Goal: Task Accomplishment & Management: Manage account settings

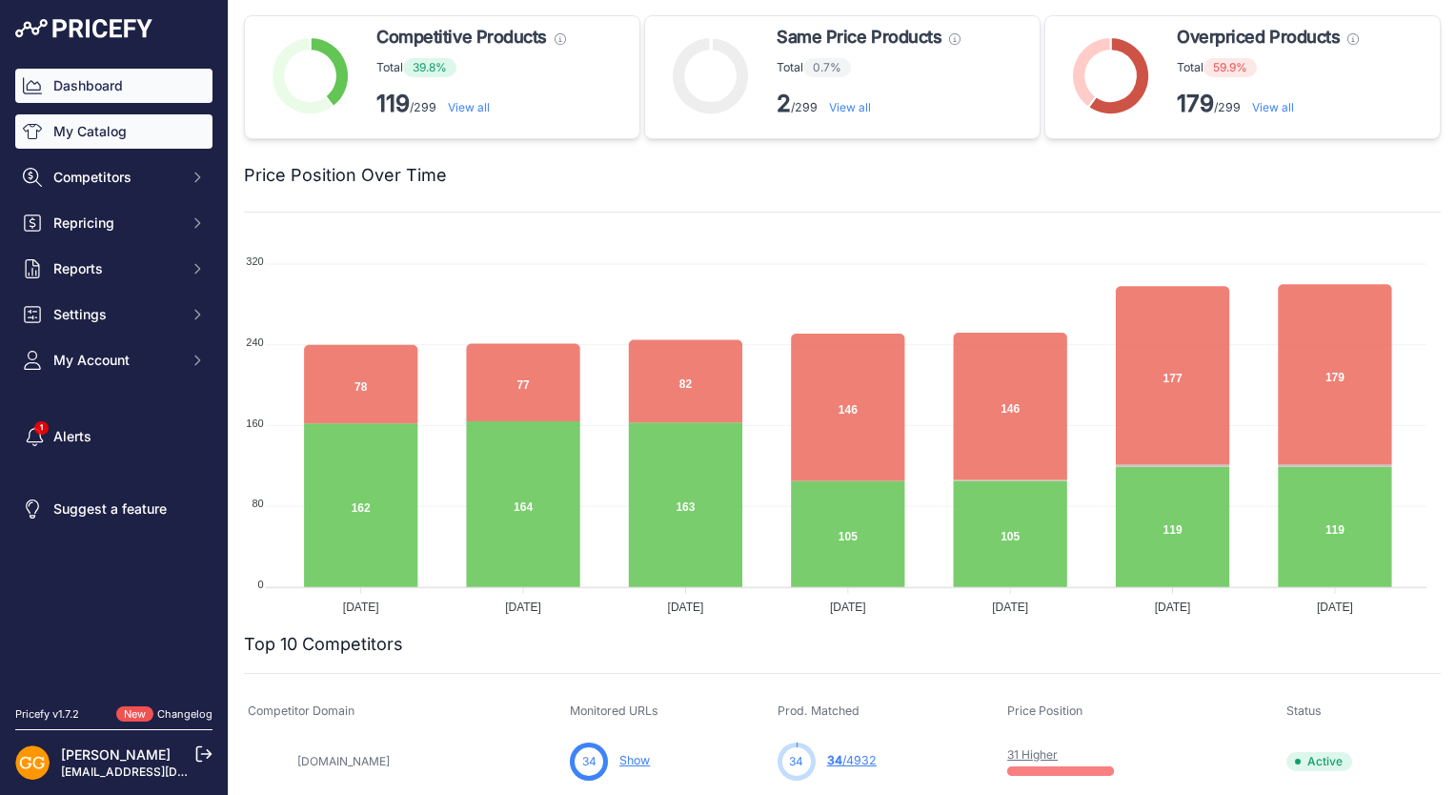
click at [149, 128] on link "My Catalog" at bounding box center [113, 131] width 197 height 34
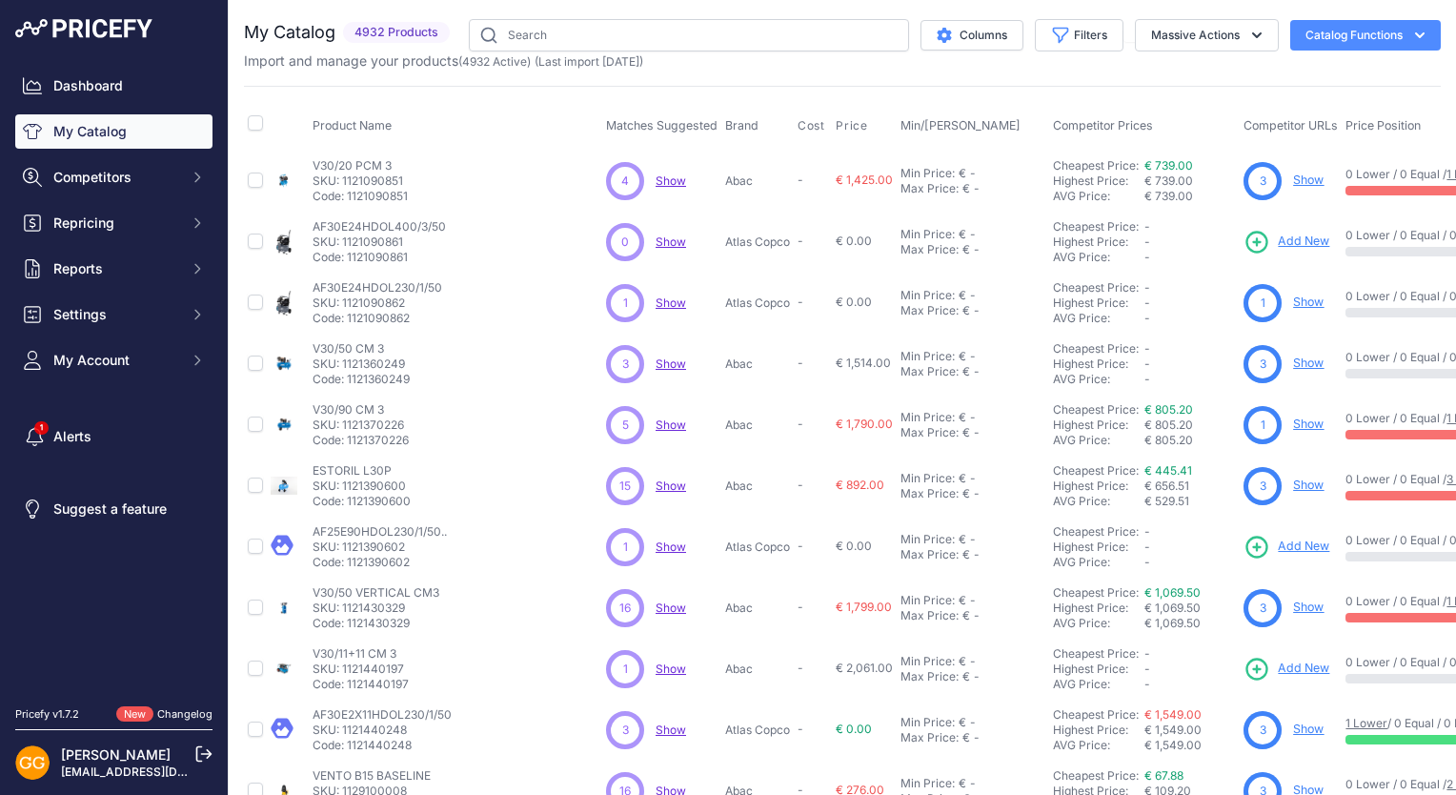
scroll to position [362, 0]
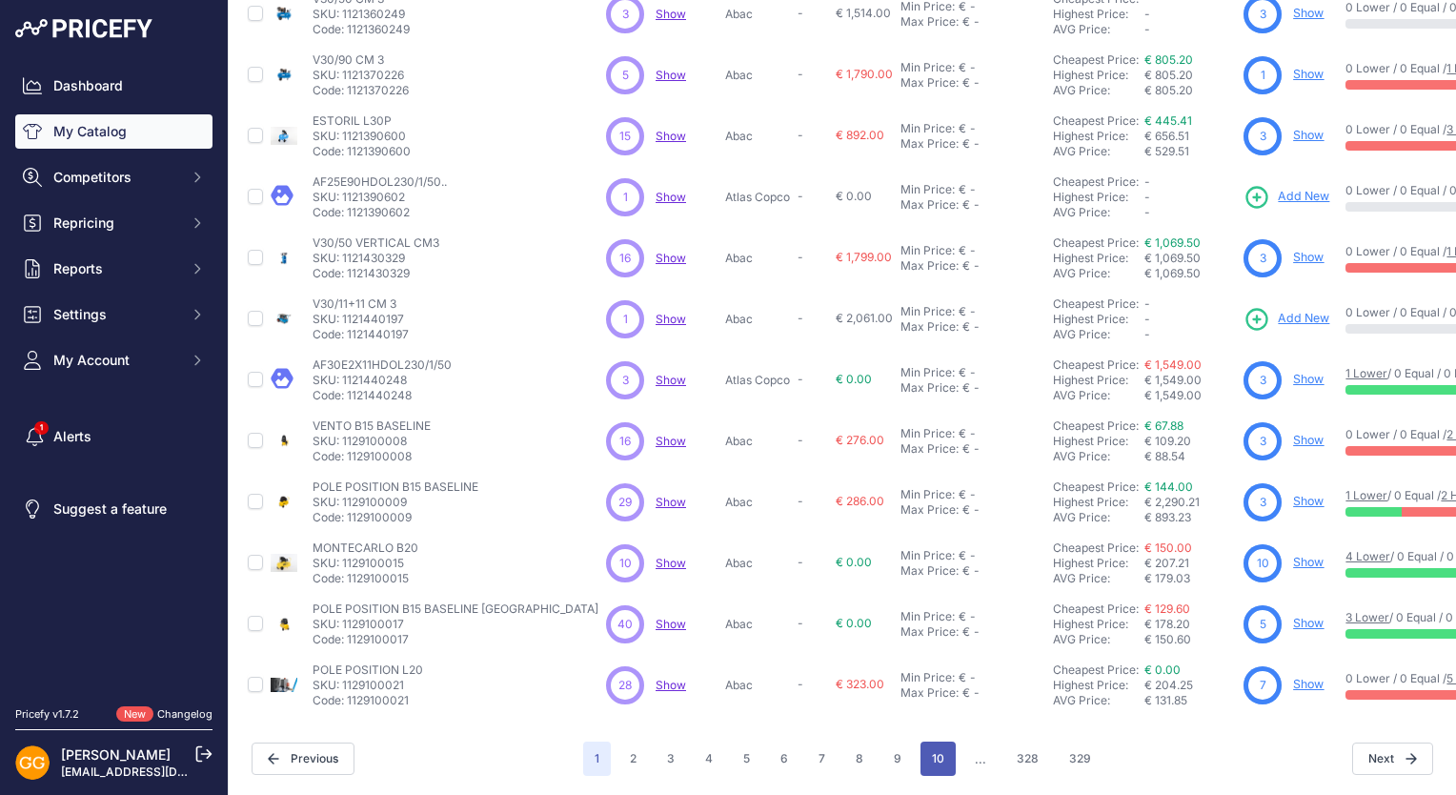
click at [921, 745] on button "10" at bounding box center [938, 758] width 35 height 34
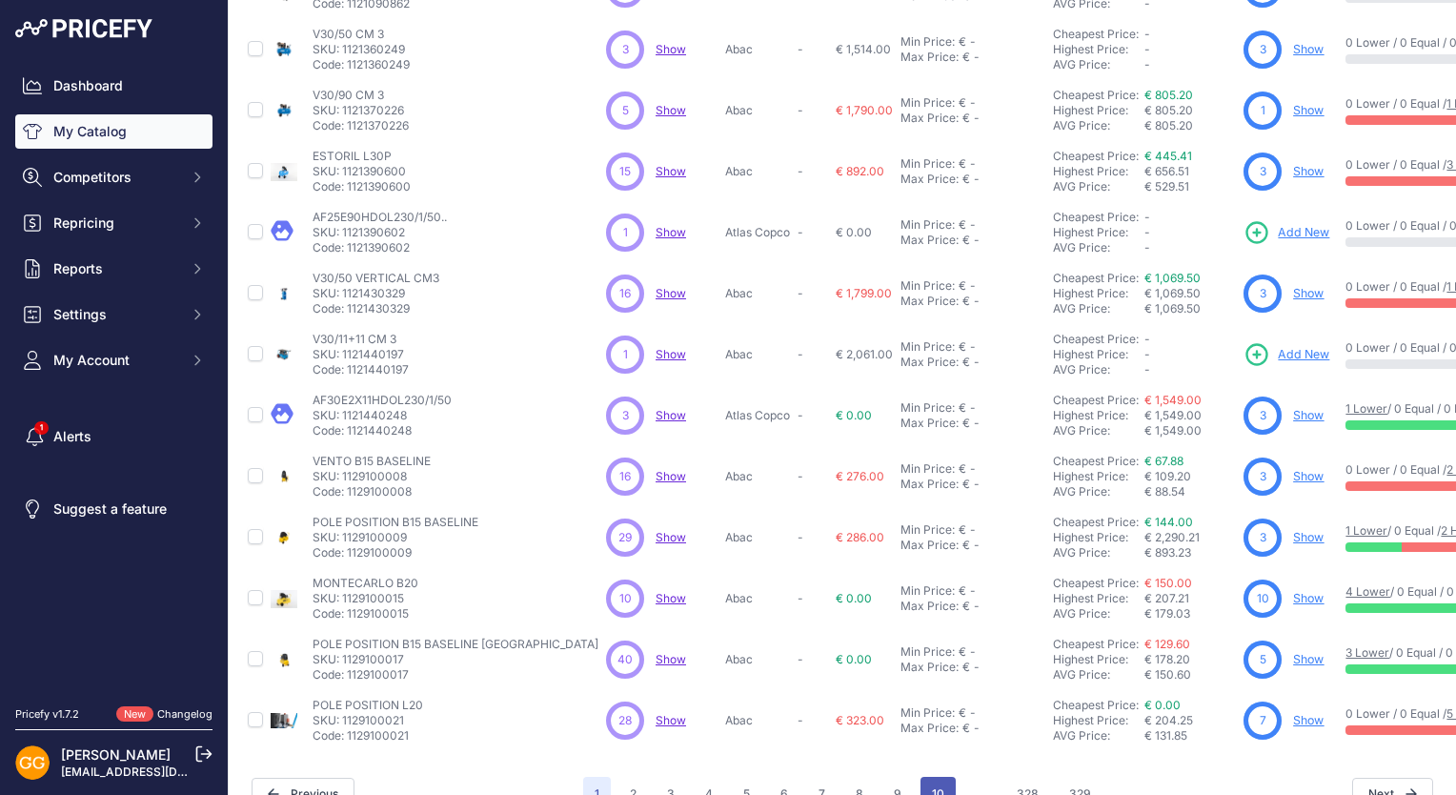
scroll to position [410, 0]
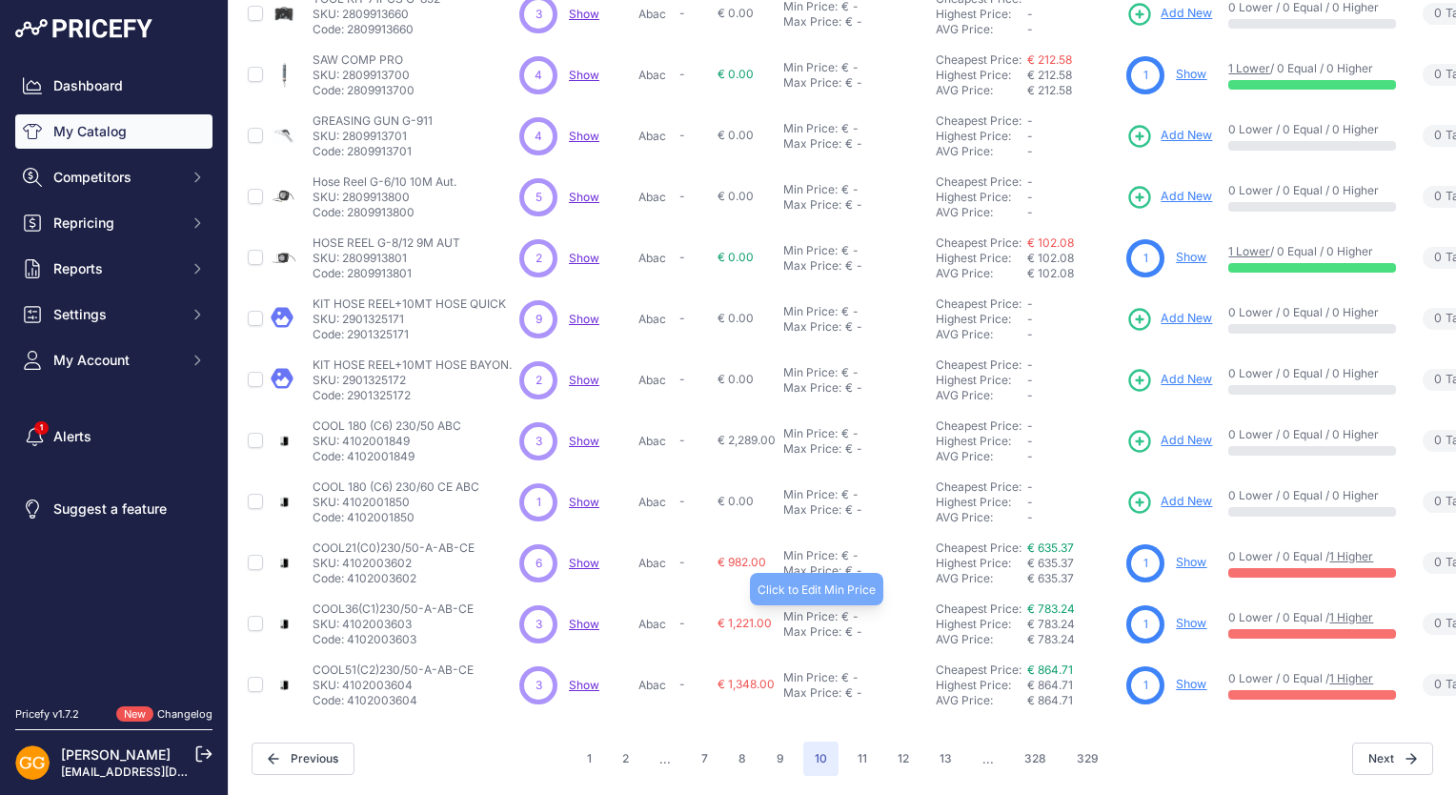
scroll to position [362, 0]
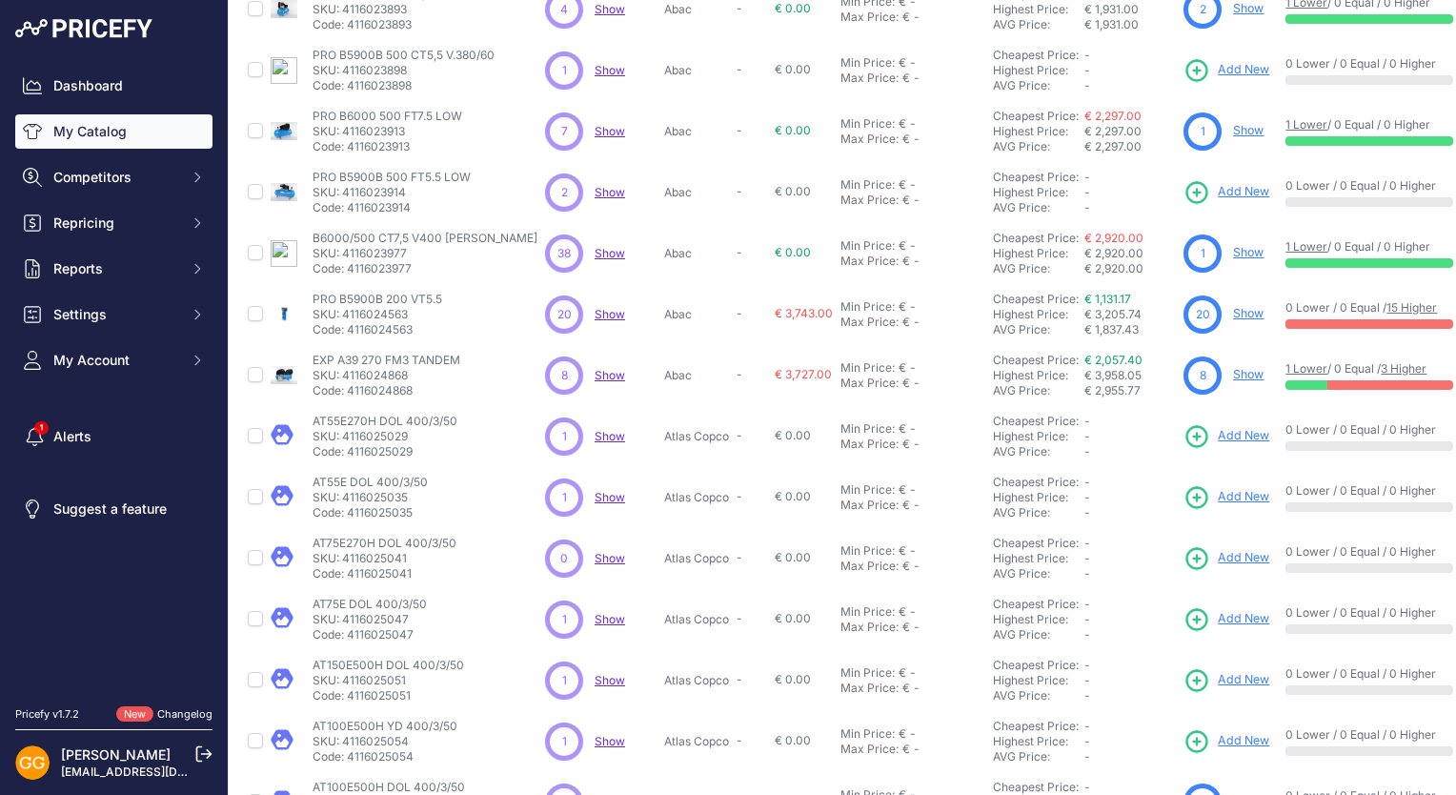
scroll to position [362, 0]
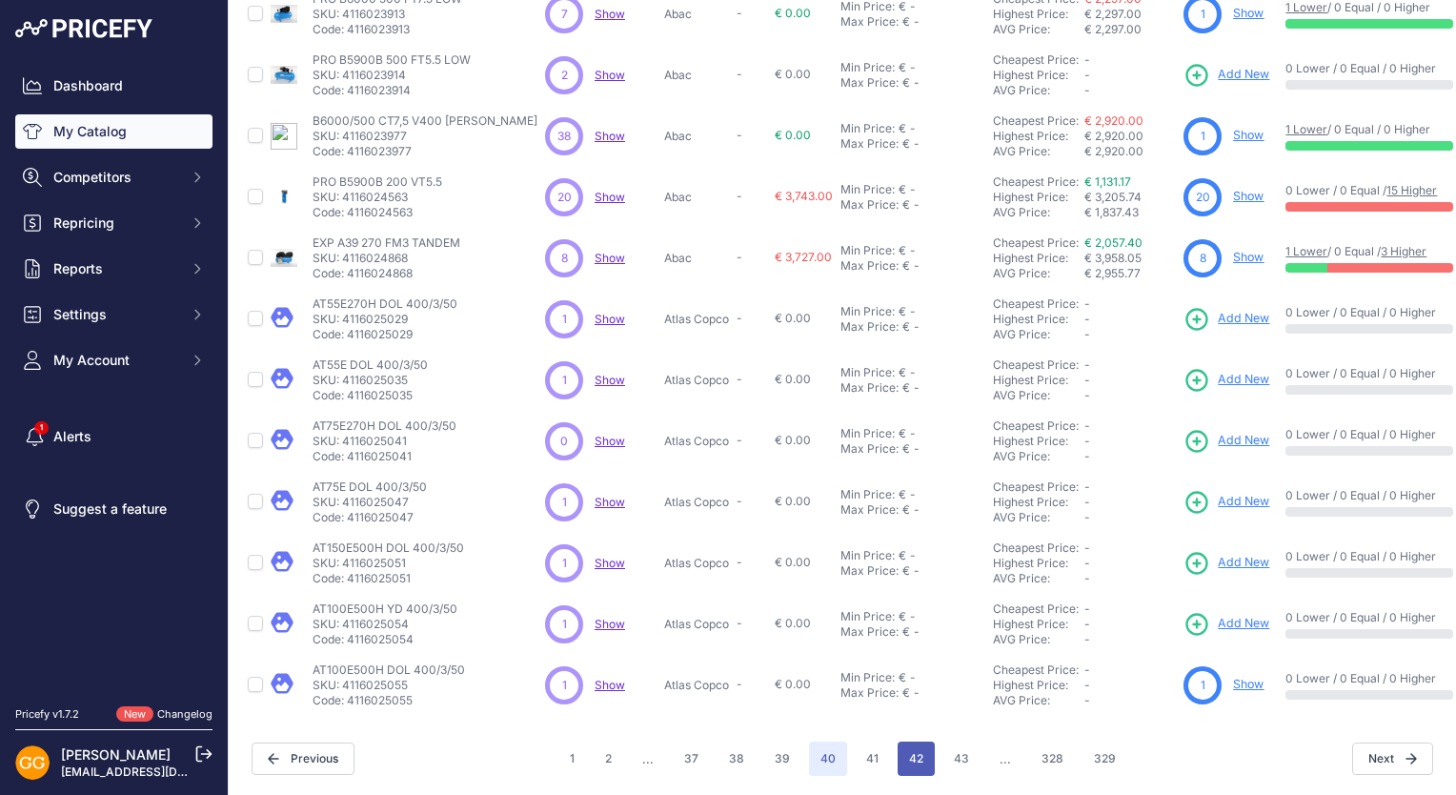
click at [915, 756] on button "42" at bounding box center [916, 758] width 37 height 34
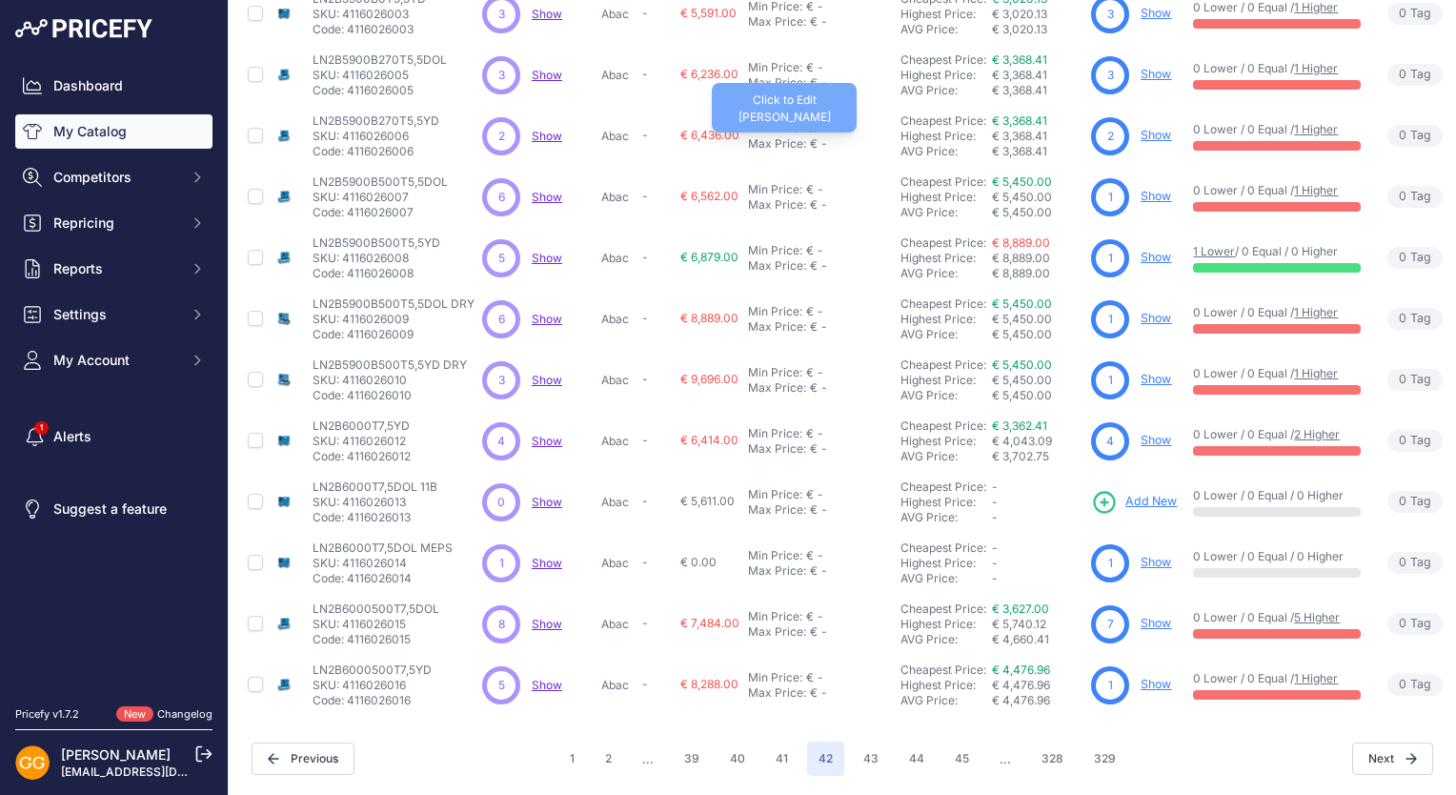
scroll to position [362, 0]
click at [859, 750] on button "43" at bounding box center [871, 758] width 38 height 34
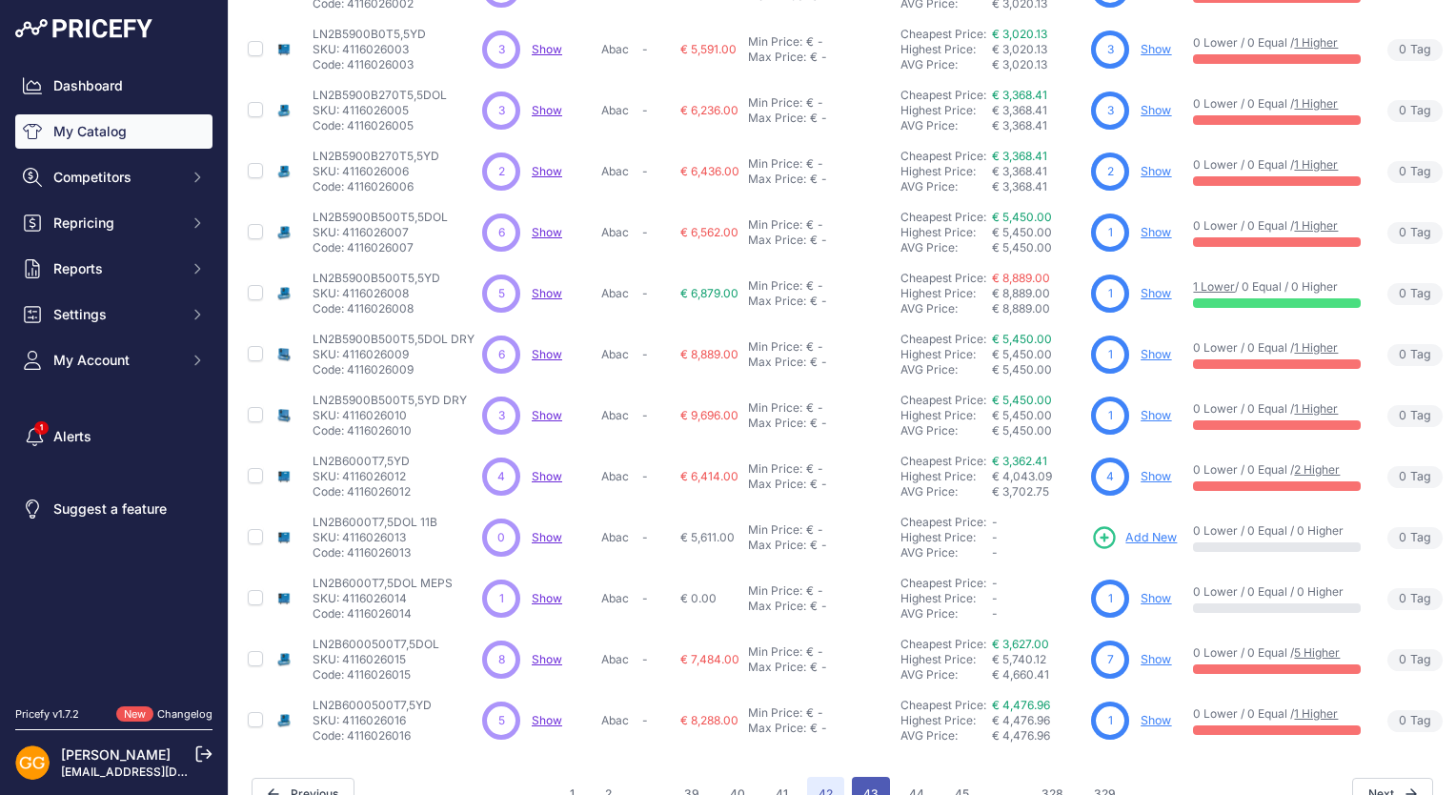
scroll to position [410, 0]
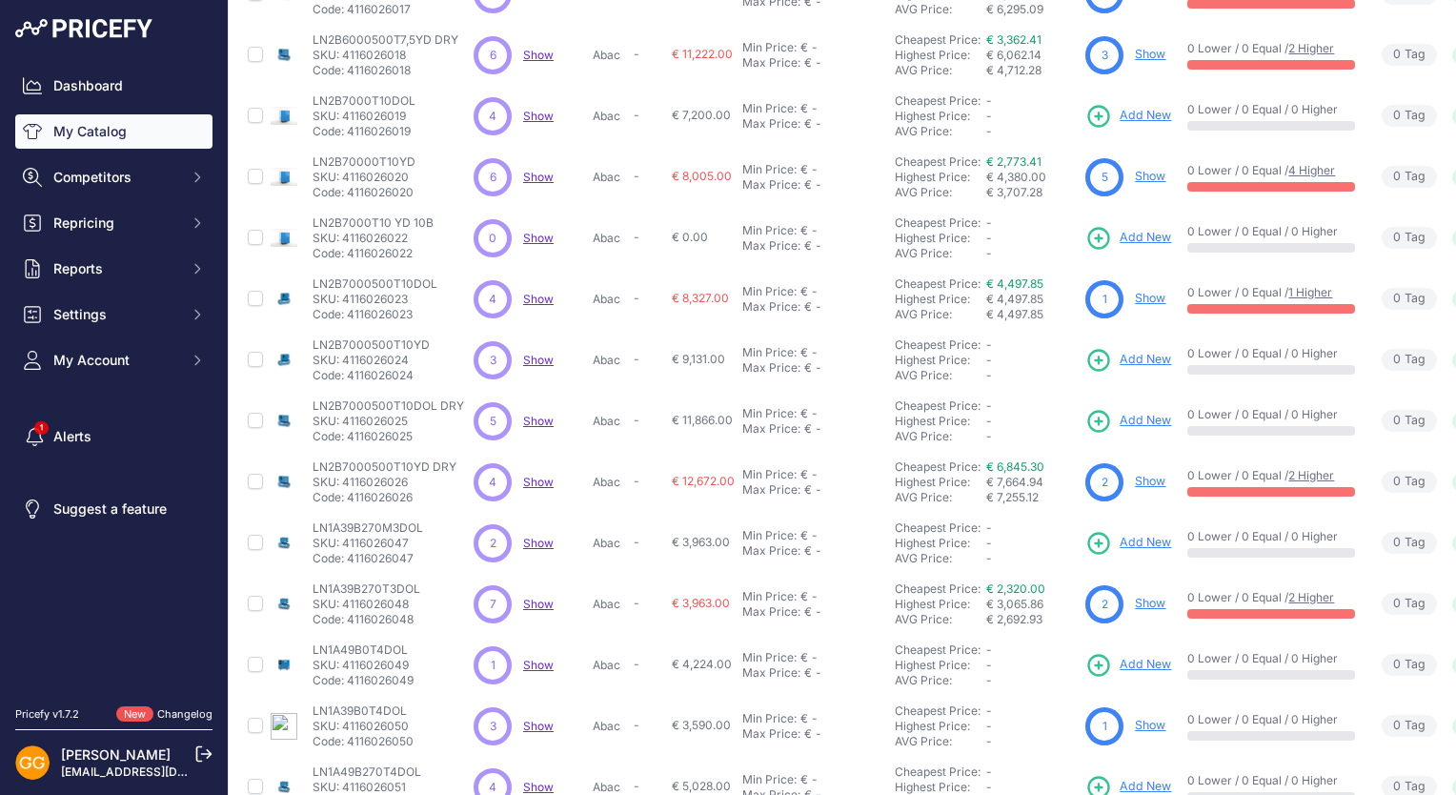
scroll to position [362, 0]
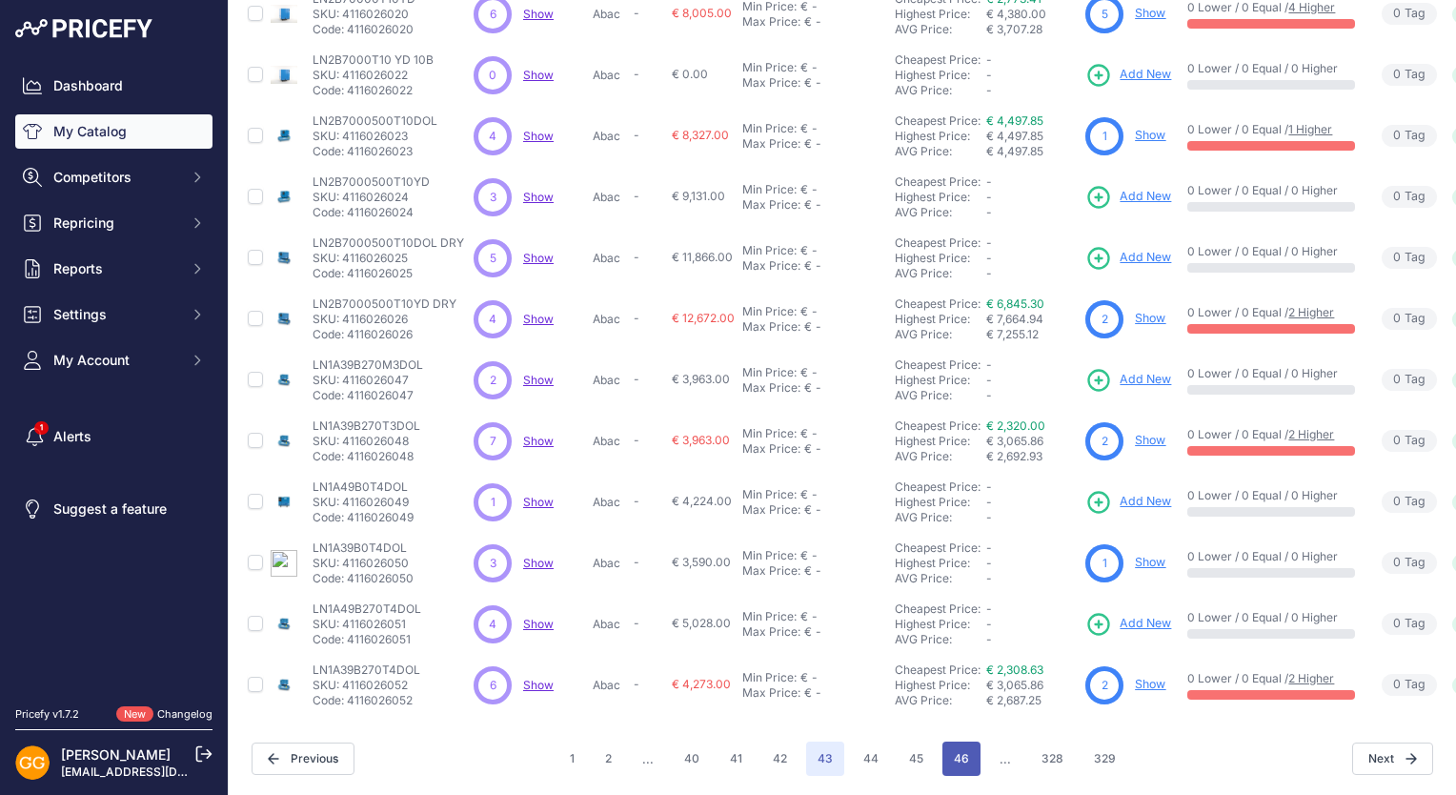
click at [956, 753] on button "46" at bounding box center [961, 758] width 38 height 34
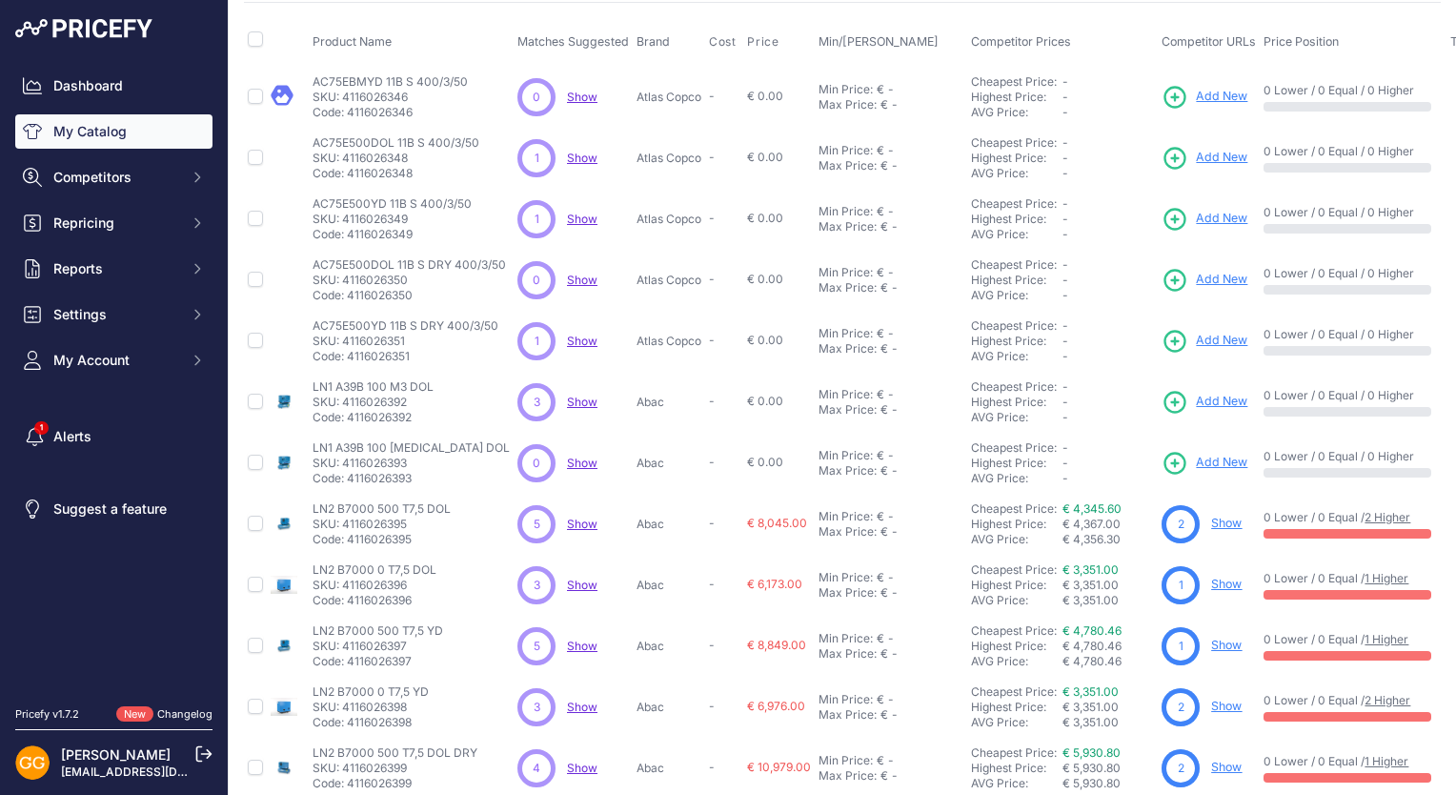
scroll to position [76, 0]
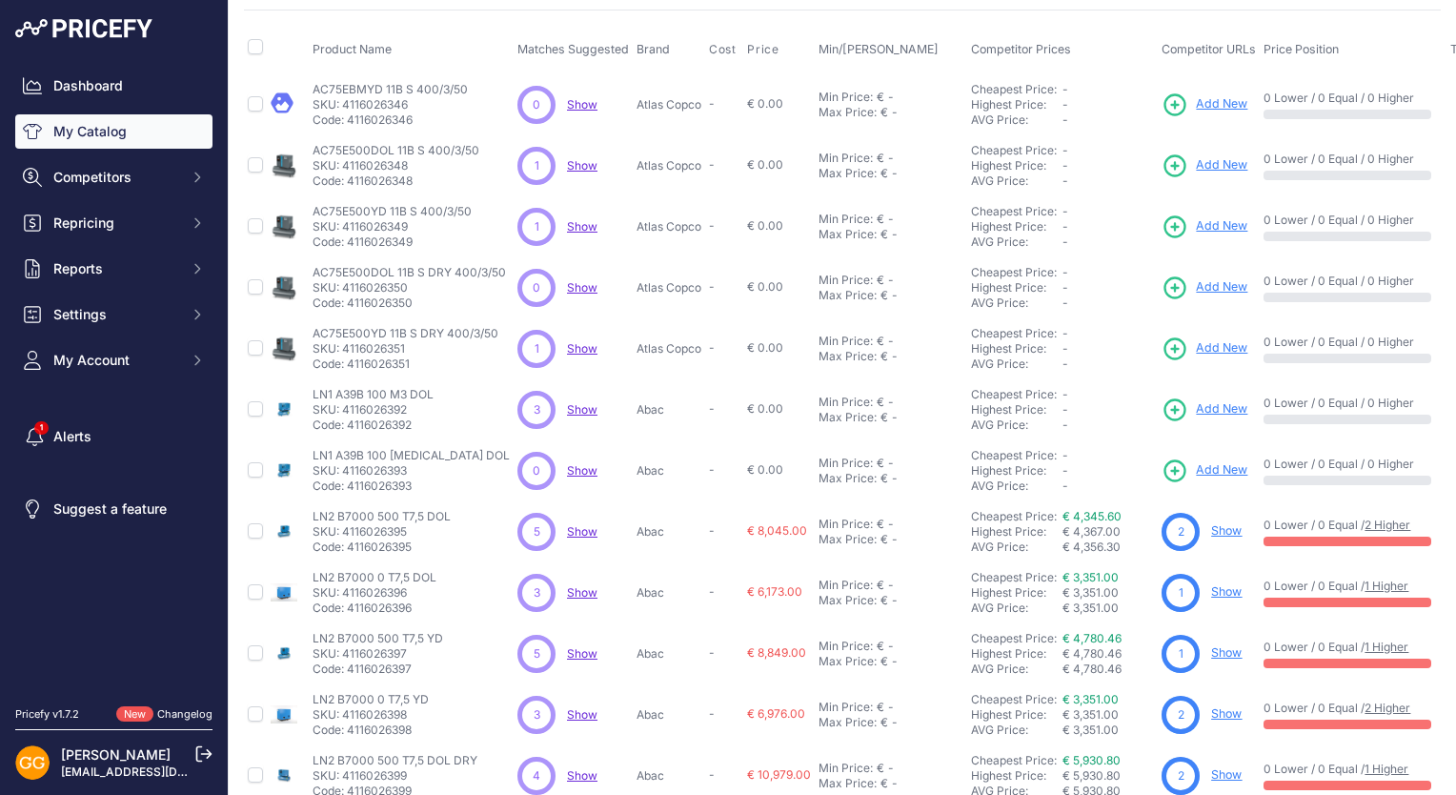
click at [579, 160] on span "Show" at bounding box center [582, 165] width 30 height 14
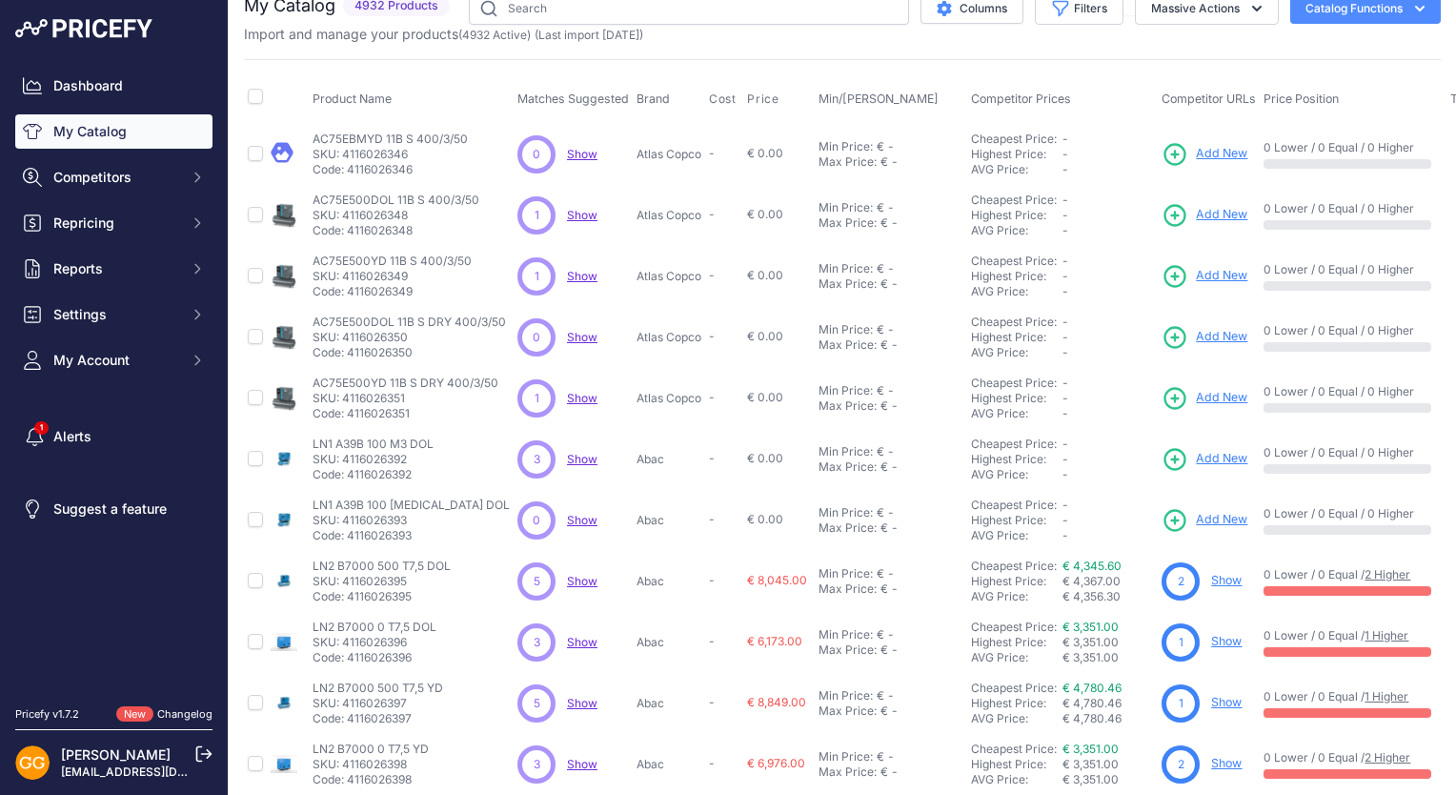
scroll to position [0, 0]
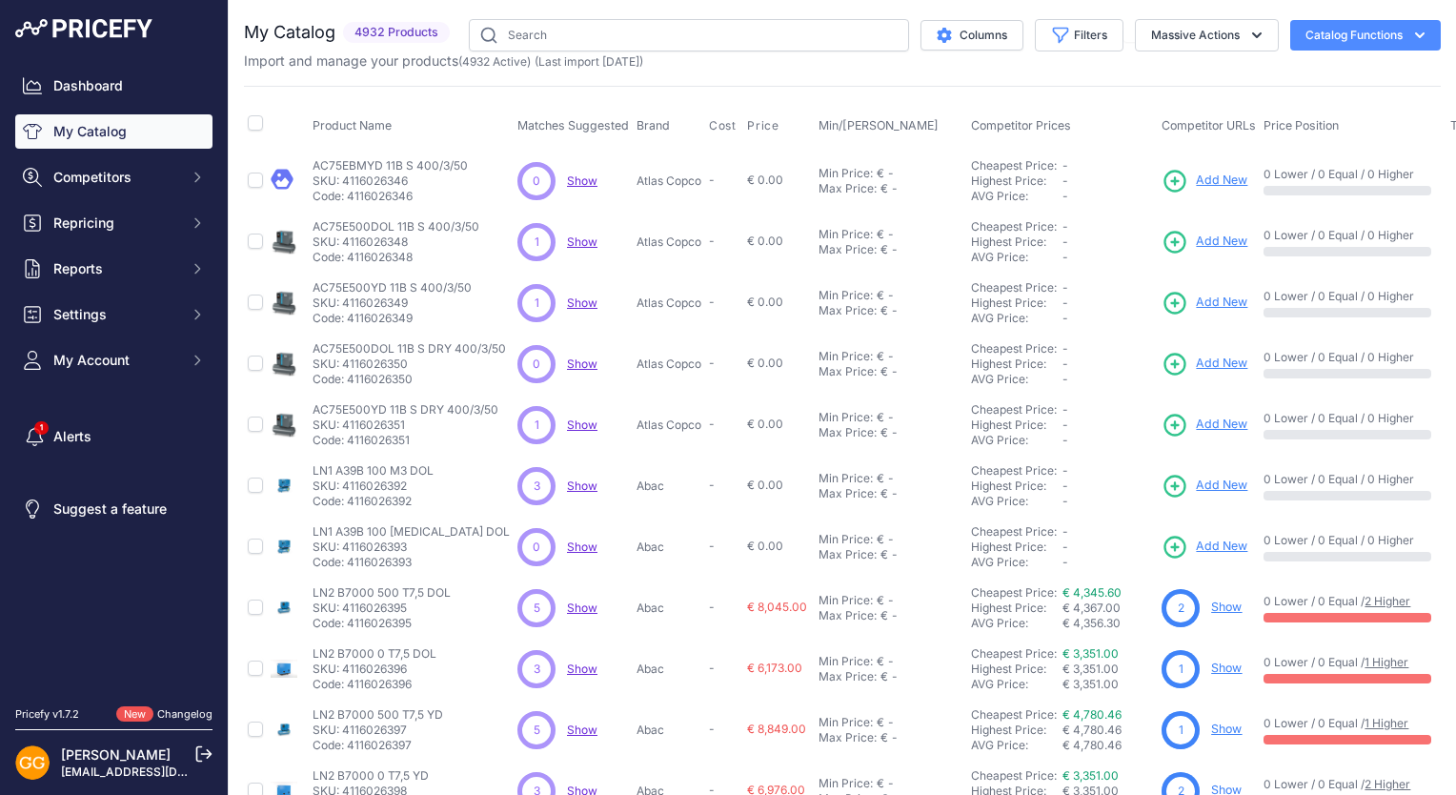
click at [568, 299] on span "Show" at bounding box center [582, 302] width 30 height 14
click at [574, 424] on span "Show" at bounding box center [582, 424] width 30 height 14
click at [569, 481] on span "Show" at bounding box center [582, 485] width 30 height 14
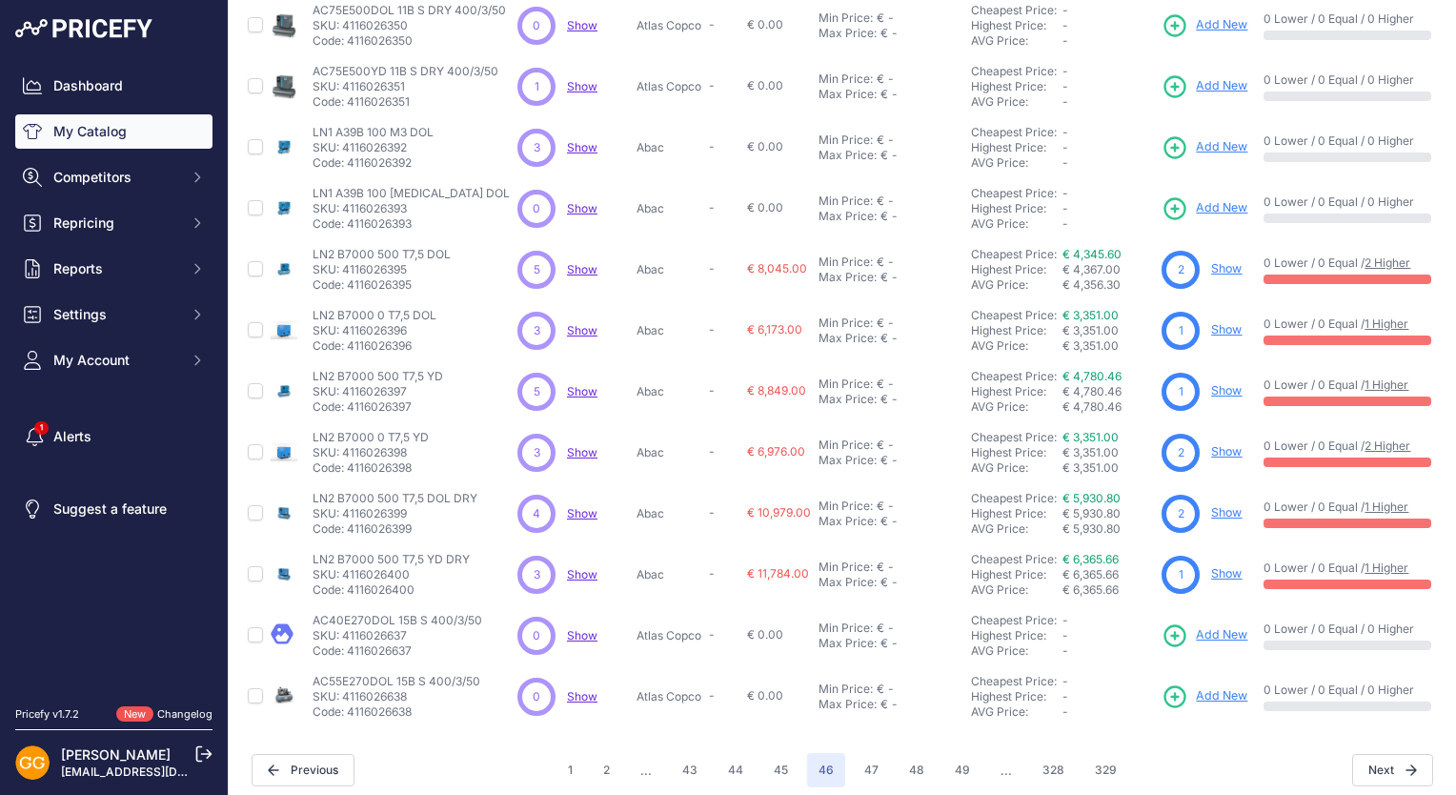
scroll to position [362, 0]
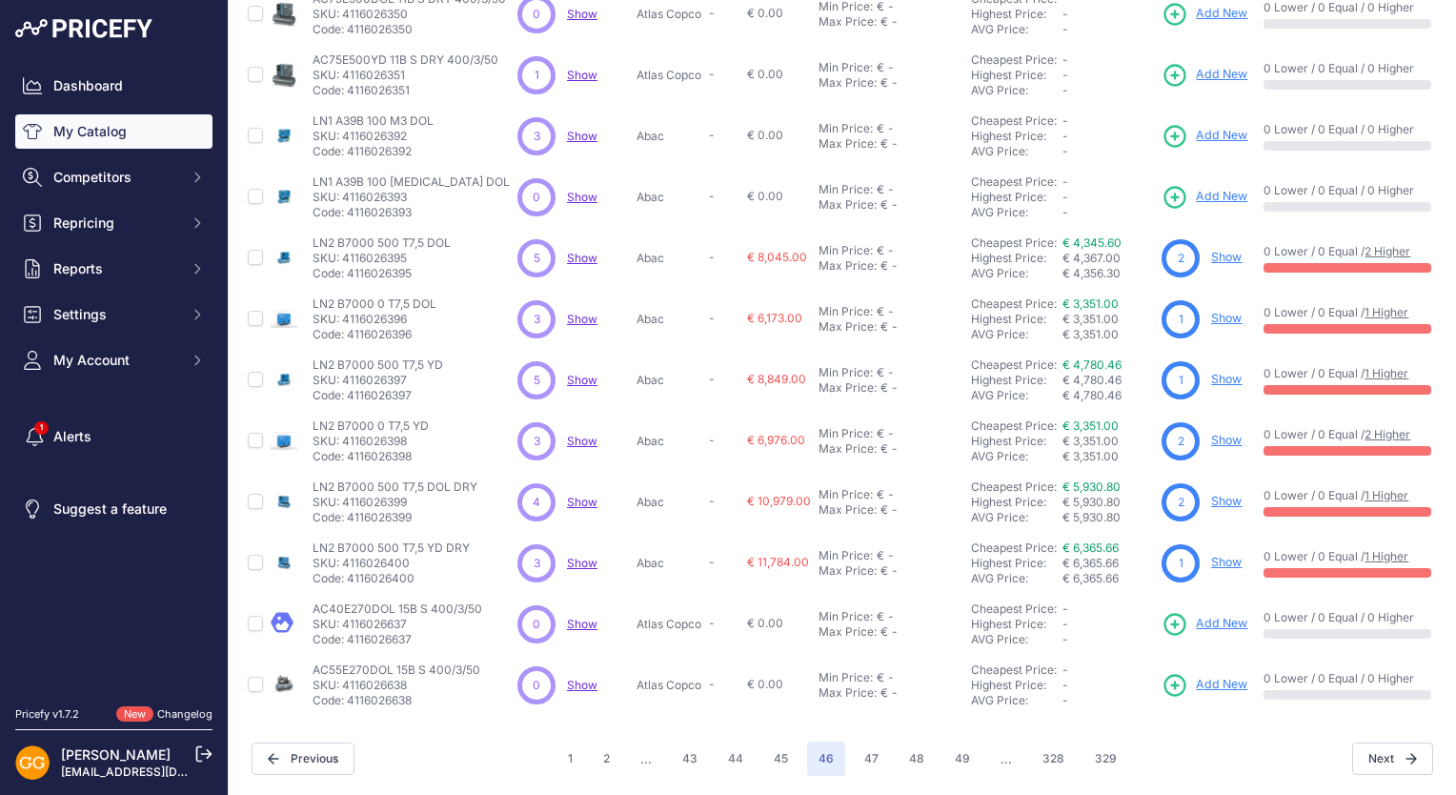
click at [577, 251] on span "Show" at bounding box center [582, 258] width 30 height 14
click at [577, 312] on span "Show" at bounding box center [582, 319] width 30 height 14
click at [568, 373] on span "Show" at bounding box center [582, 380] width 30 height 14
click at [572, 434] on span "Show" at bounding box center [582, 441] width 30 height 14
click at [579, 495] on span "Show" at bounding box center [582, 502] width 30 height 14
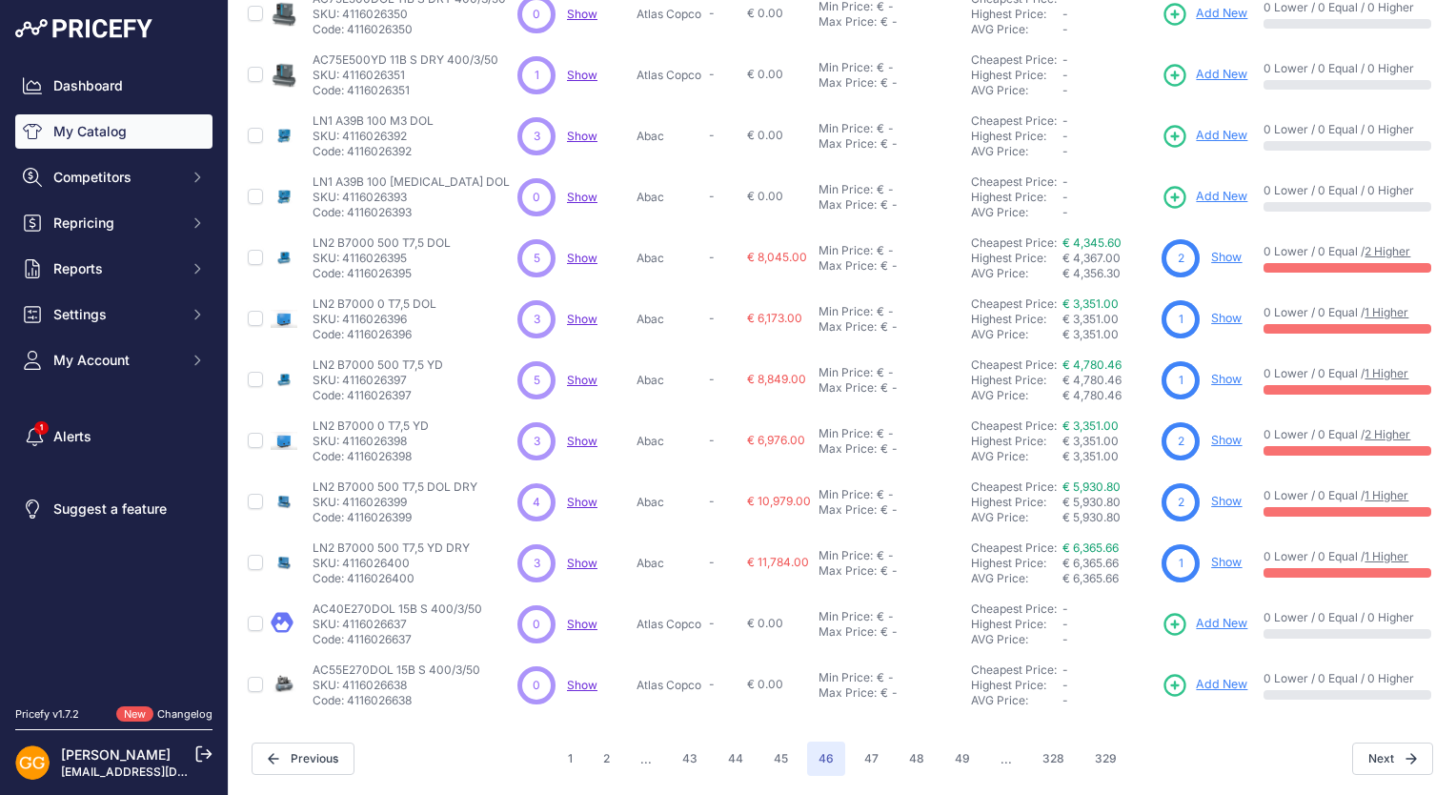
click at [577, 556] on span "Show" at bounding box center [582, 563] width 30 height 14
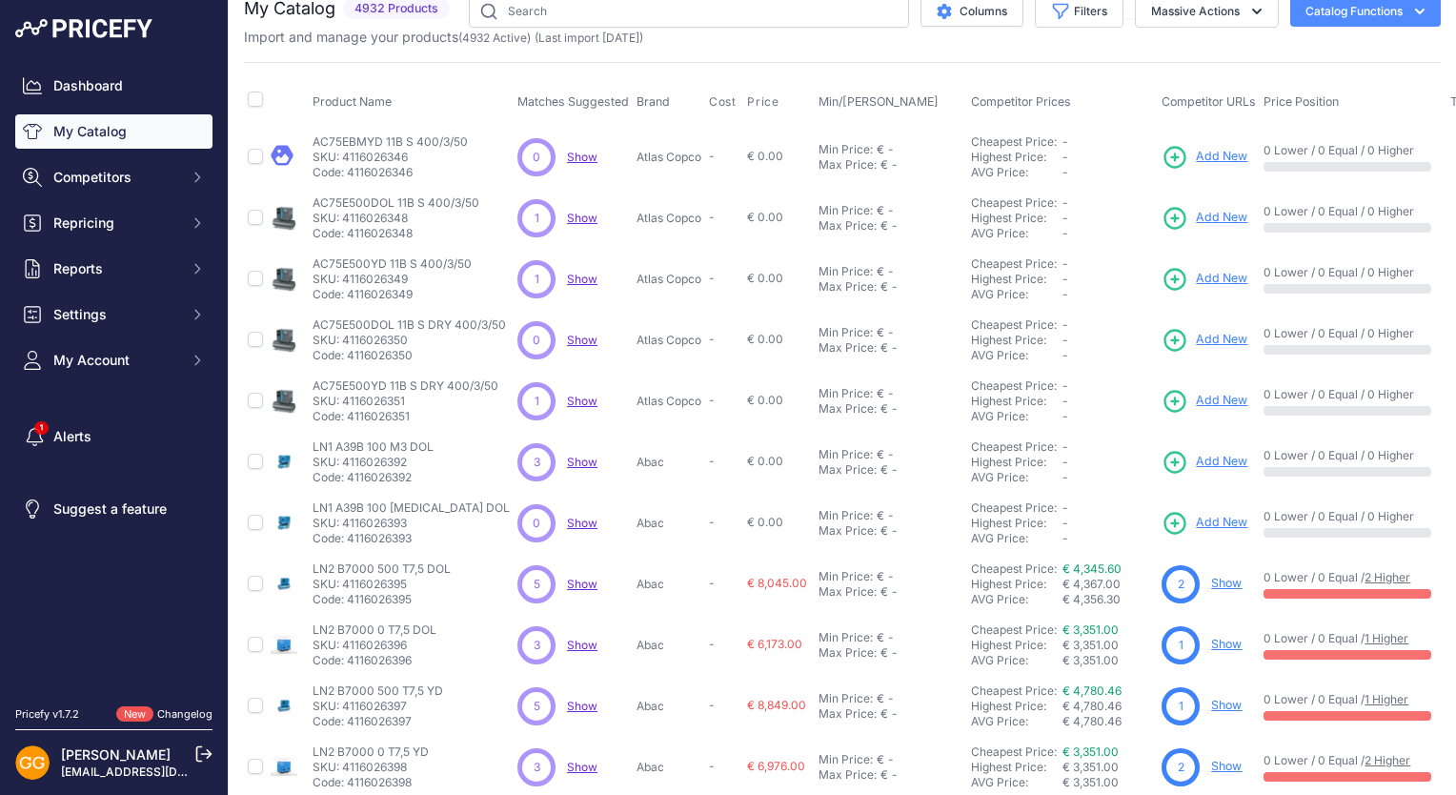
scroll to position [0, 0]
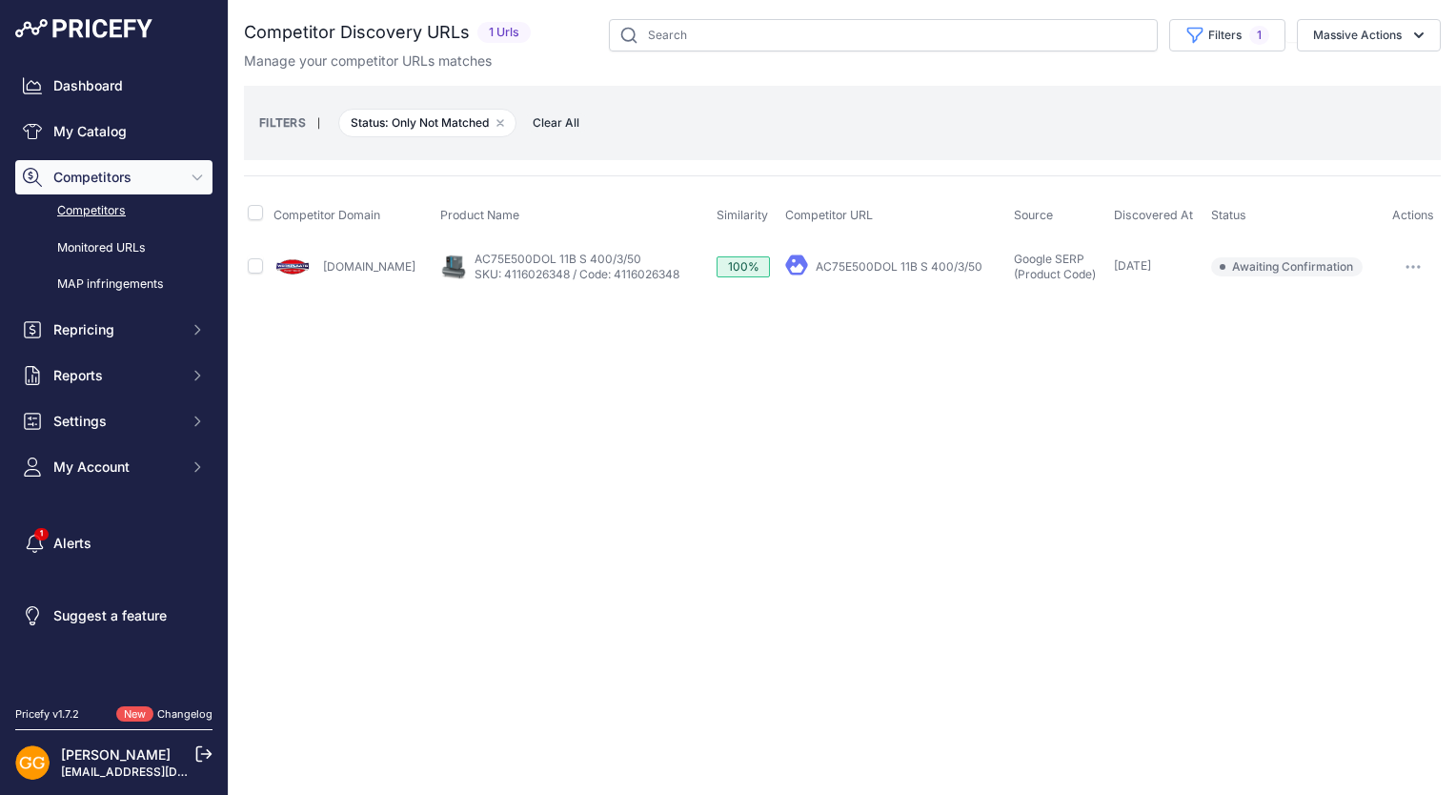
click at [1412, 266] on icon "button" at bounding box center [1413, 267] width 2 height 2
click at [1364, 304] on button "Confirm match" at bounding box center [1359, 307] width 156 height 30
click at [1408, 259] on button "button" at bounding box center [1413, 266] width 38 height 27
click at [1324, 308] on button "Confirm match" at bounding box center [1359, 307] width 156 height 30
click at [1402, 265] on button "button" at bounding box center [1413, 266] width 38 height 27
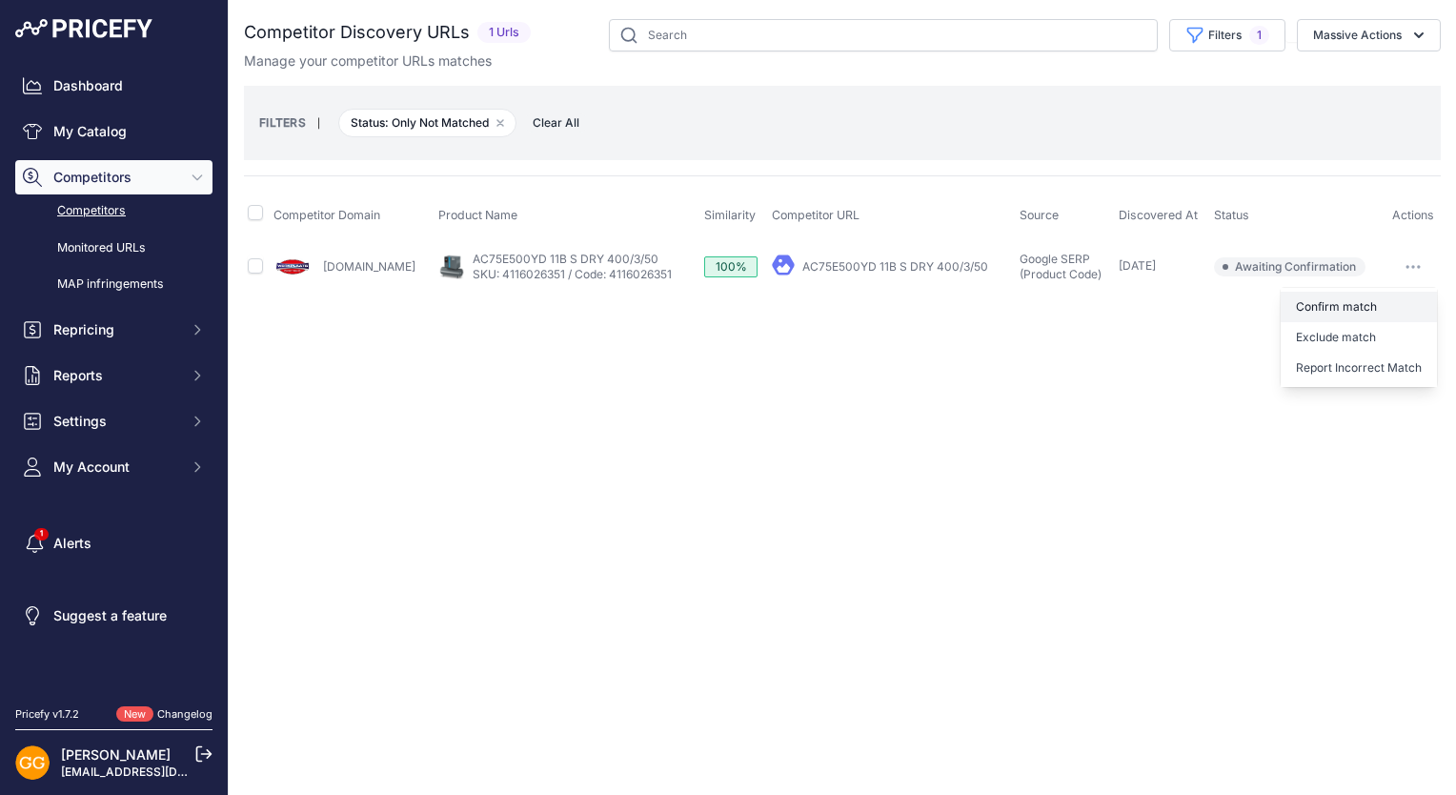
click at [1362, 301] on button "Confirm match" at bounding box center [1359, 307] width 156 height 30
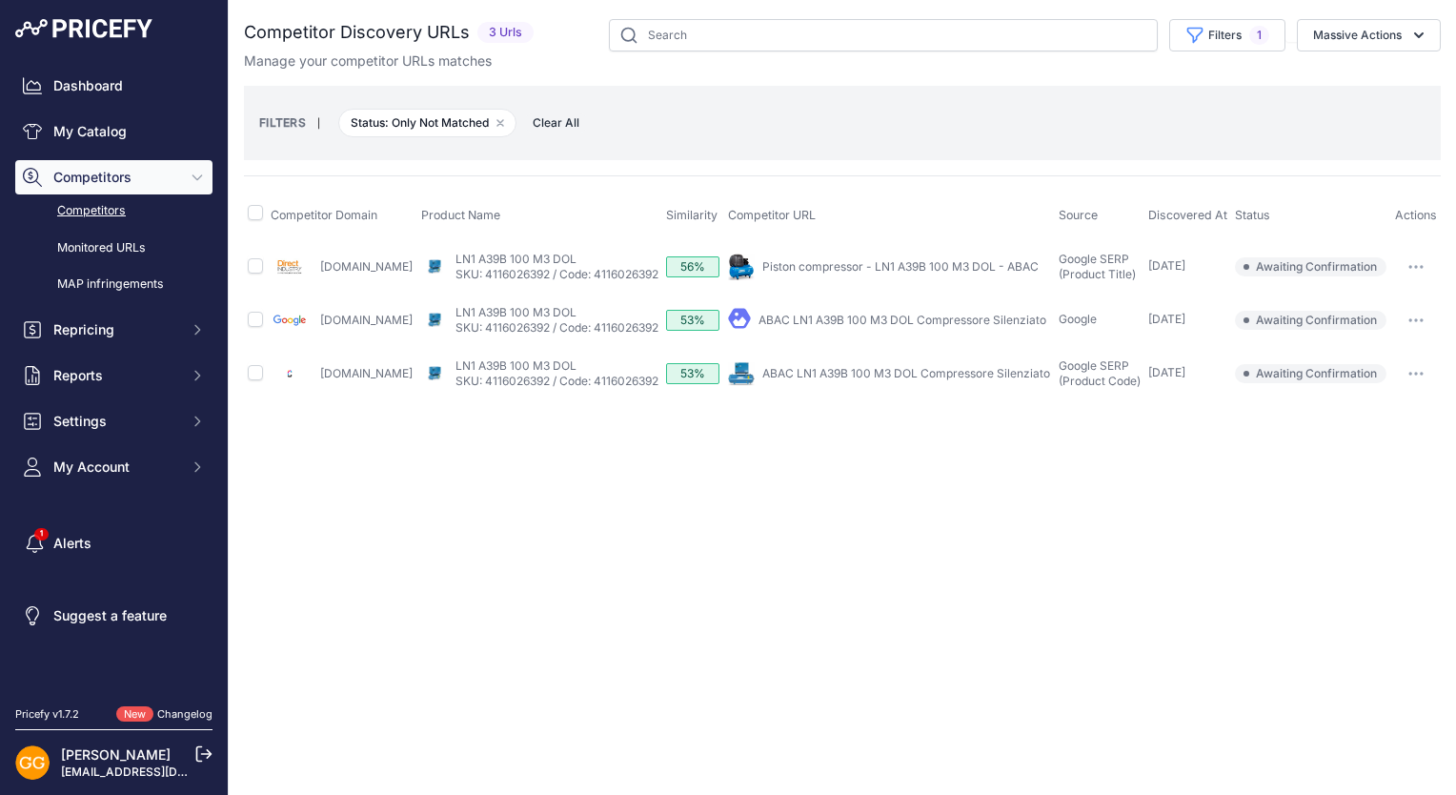
click at [560, 118] on span "Clear All" at bounding box center [556, 122] width 66 height 19
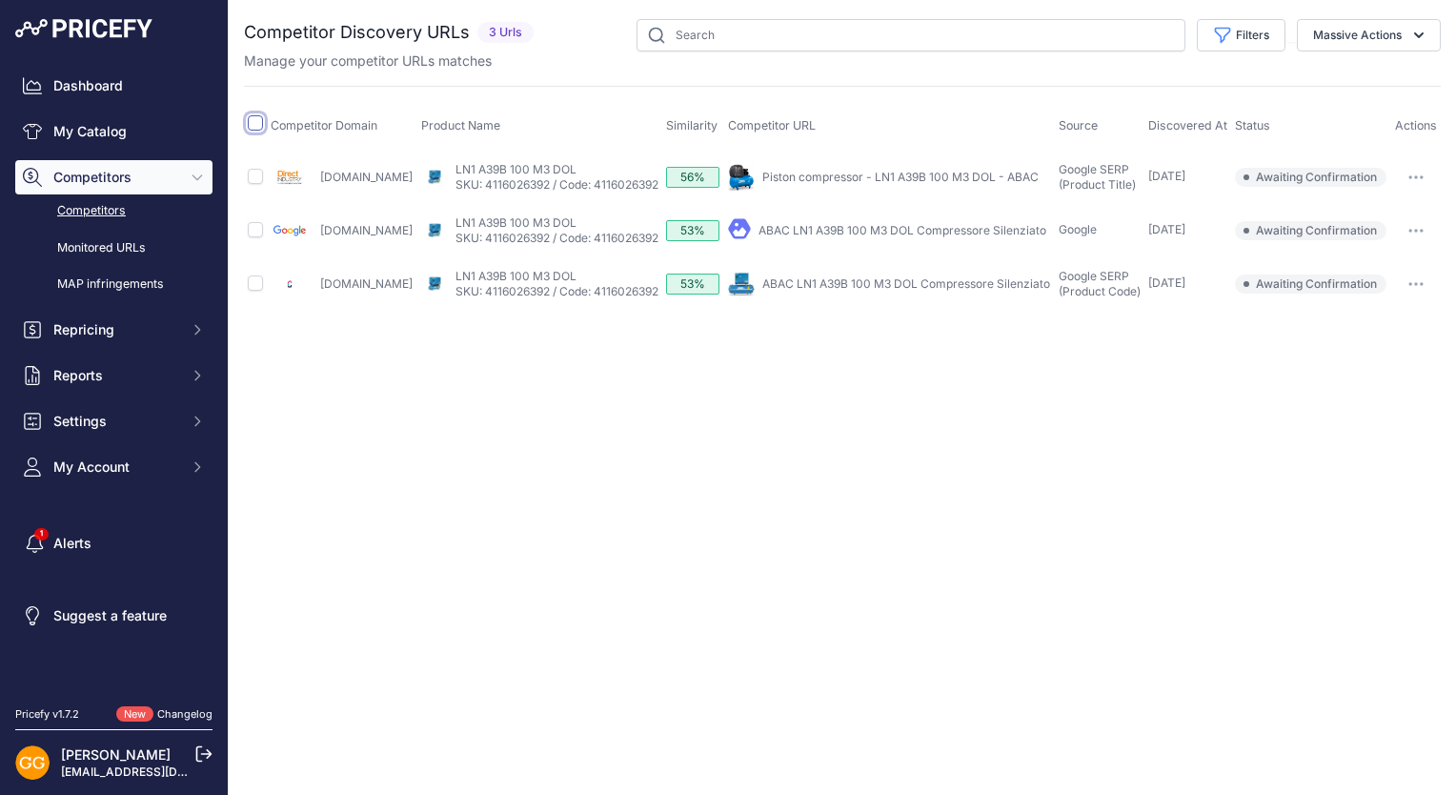
click at [255, 123] on input "checkbox" at bounding box center [255, 122] width 15 height 15
checkbox input "true"
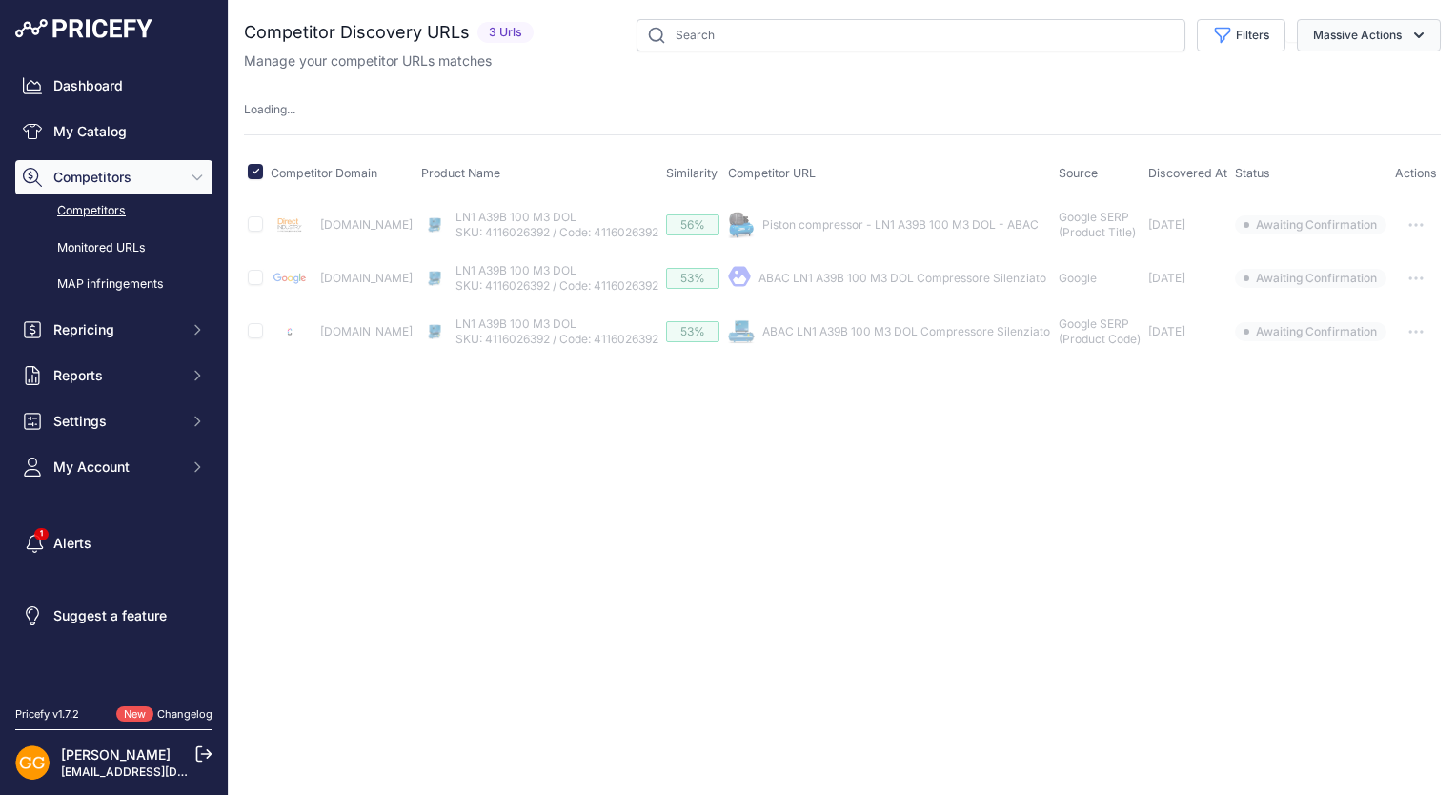
click at [1408, 36] on button "Massive Actions" at bounding box center [1369, 35] width 144 height 32
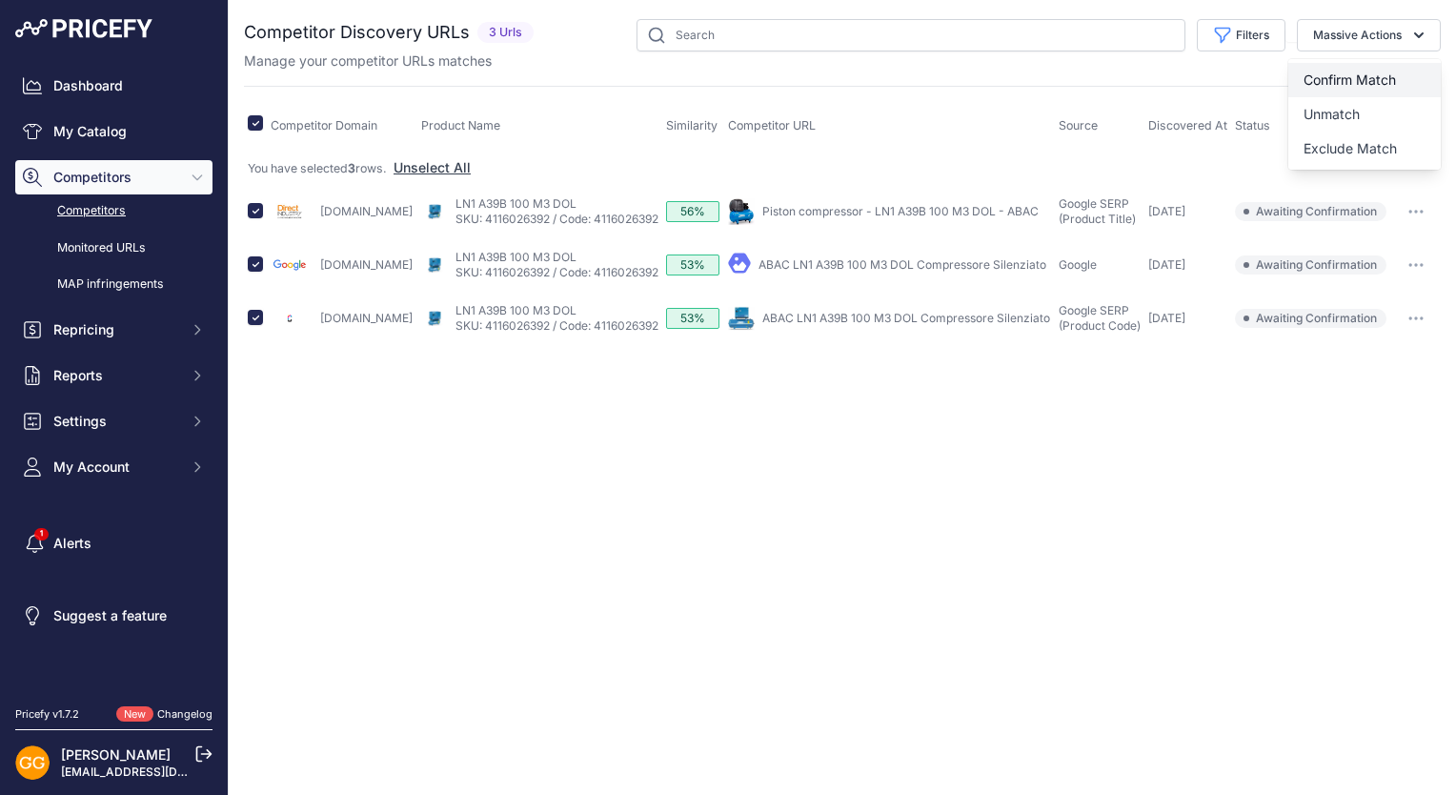
click at [1376, 72] on span "Confirm Match" at bounding box center [1350, 79] width 92 height 16
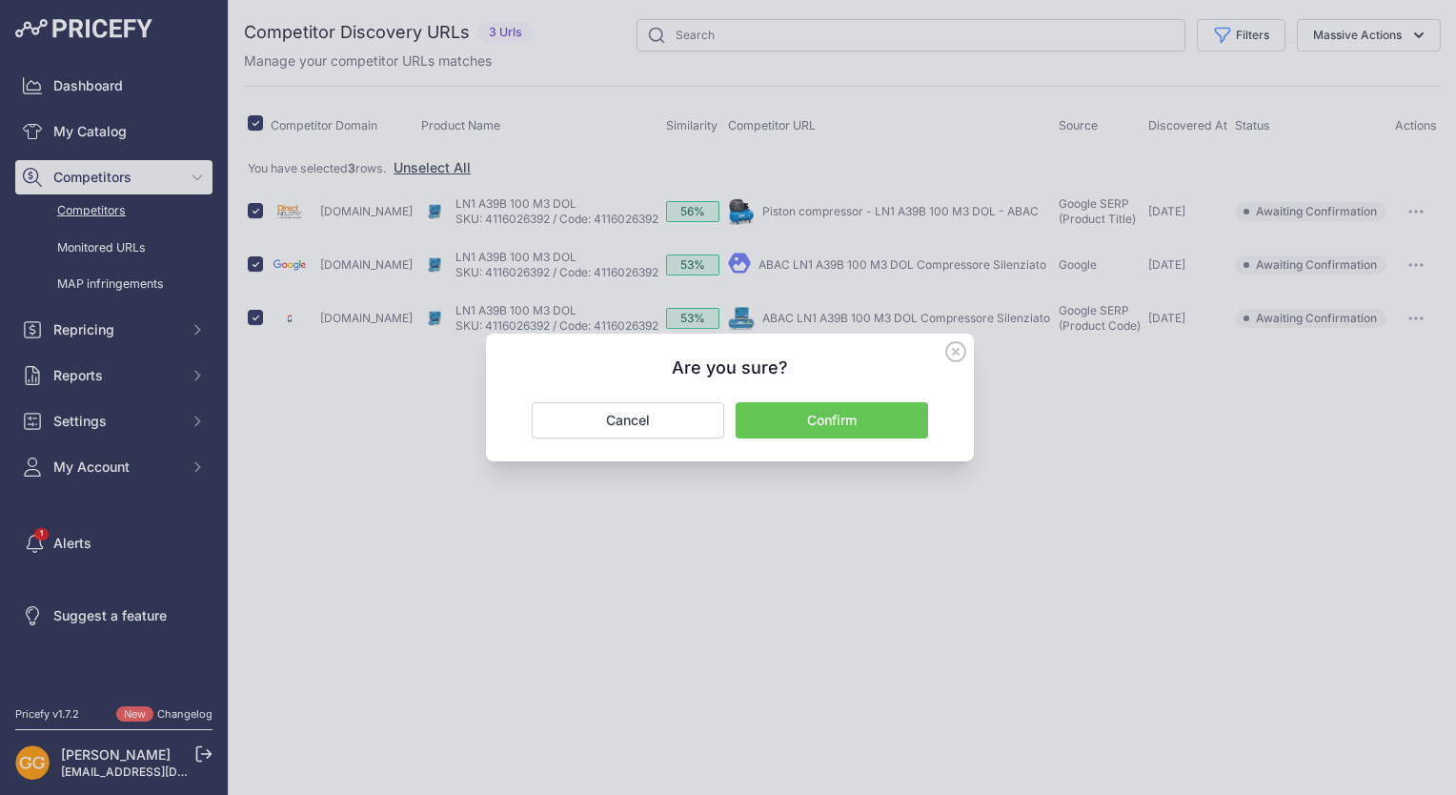
click at [897, 406] on button "Confirm" at bounding box center [832, 420] width 192 height 36
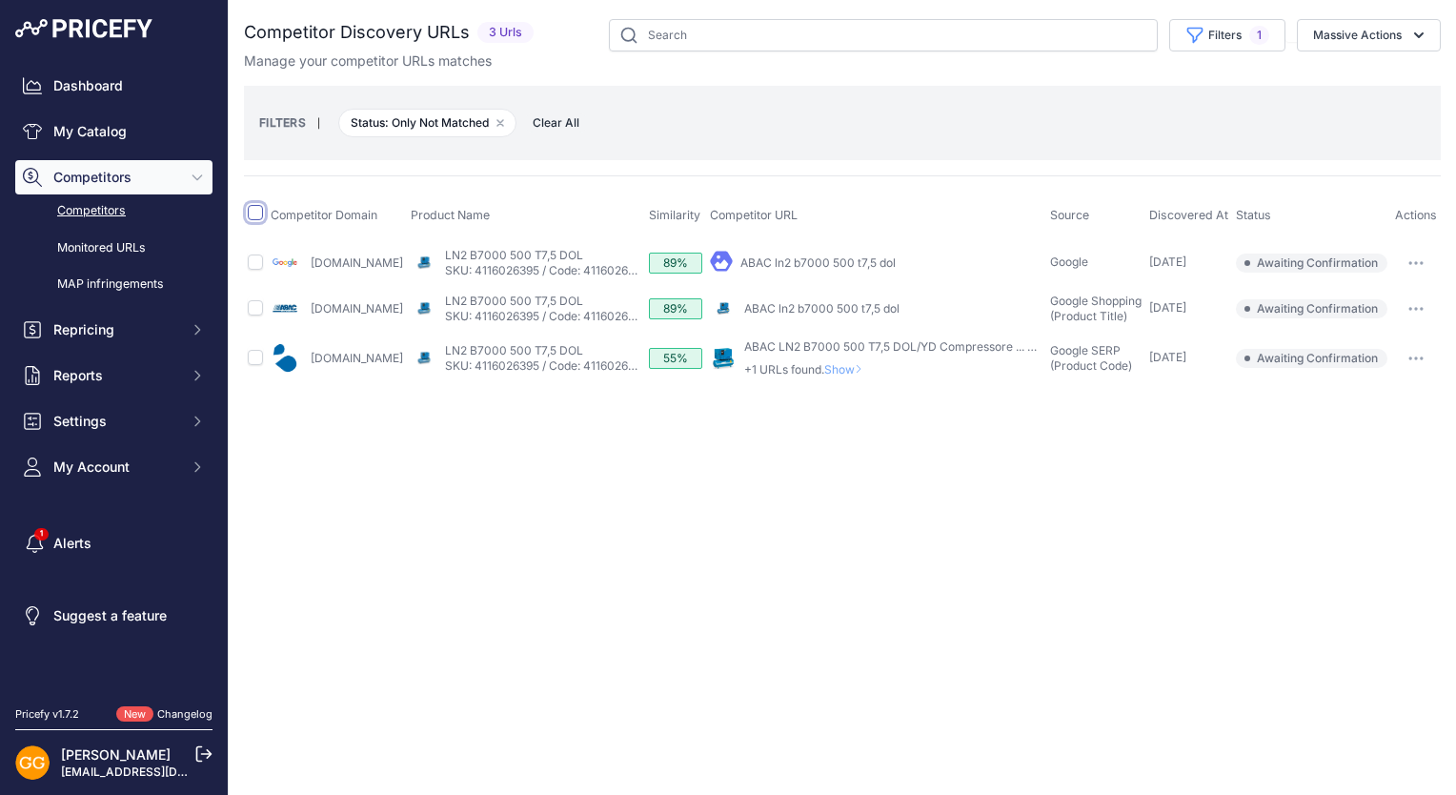
click at [259, 213] on input "checkbox" at bounding box center [255, 212] width 15 height 15
checkbox input "true"
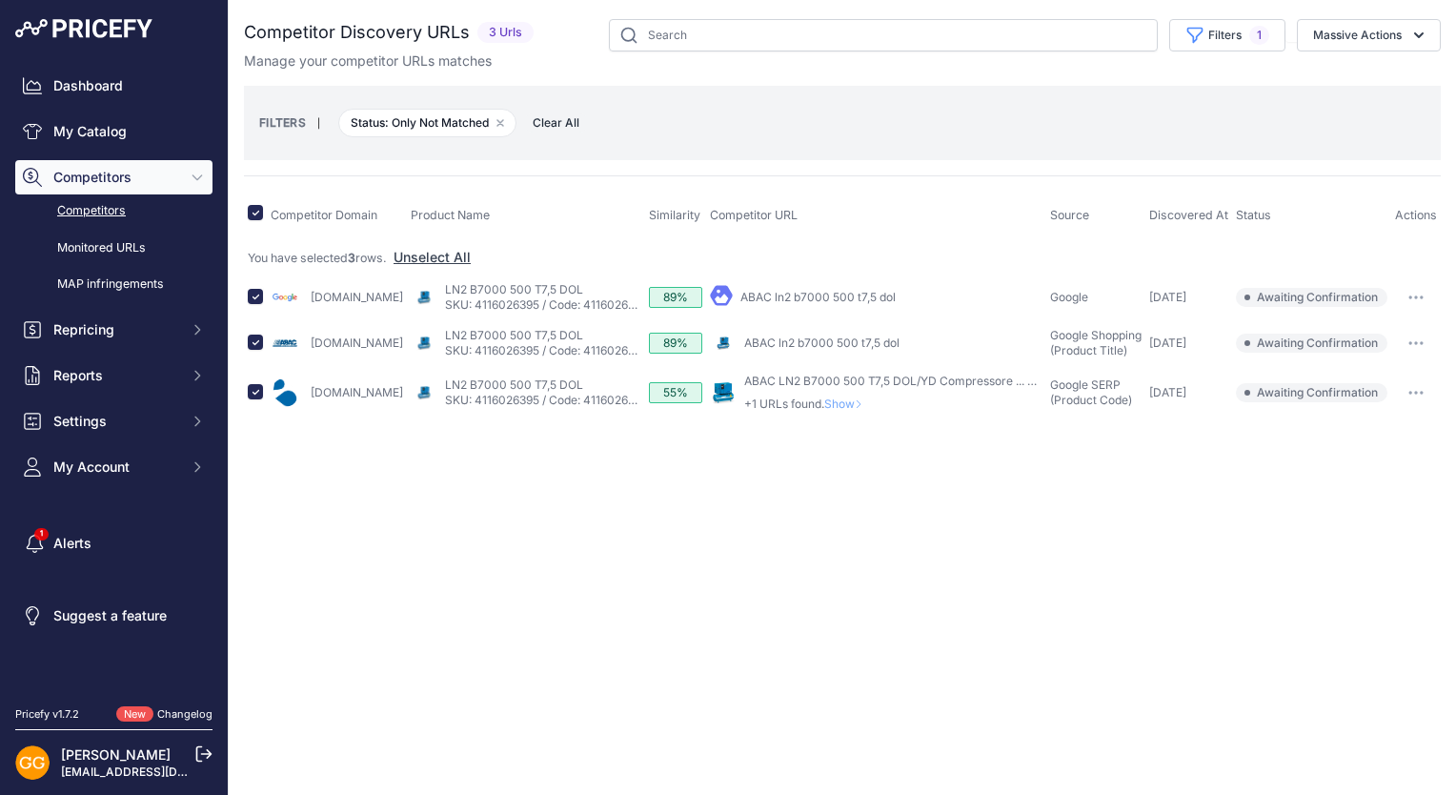
click at [559, 122] on span "Clear All" at bounding box center [556, 122] width 66 height 19
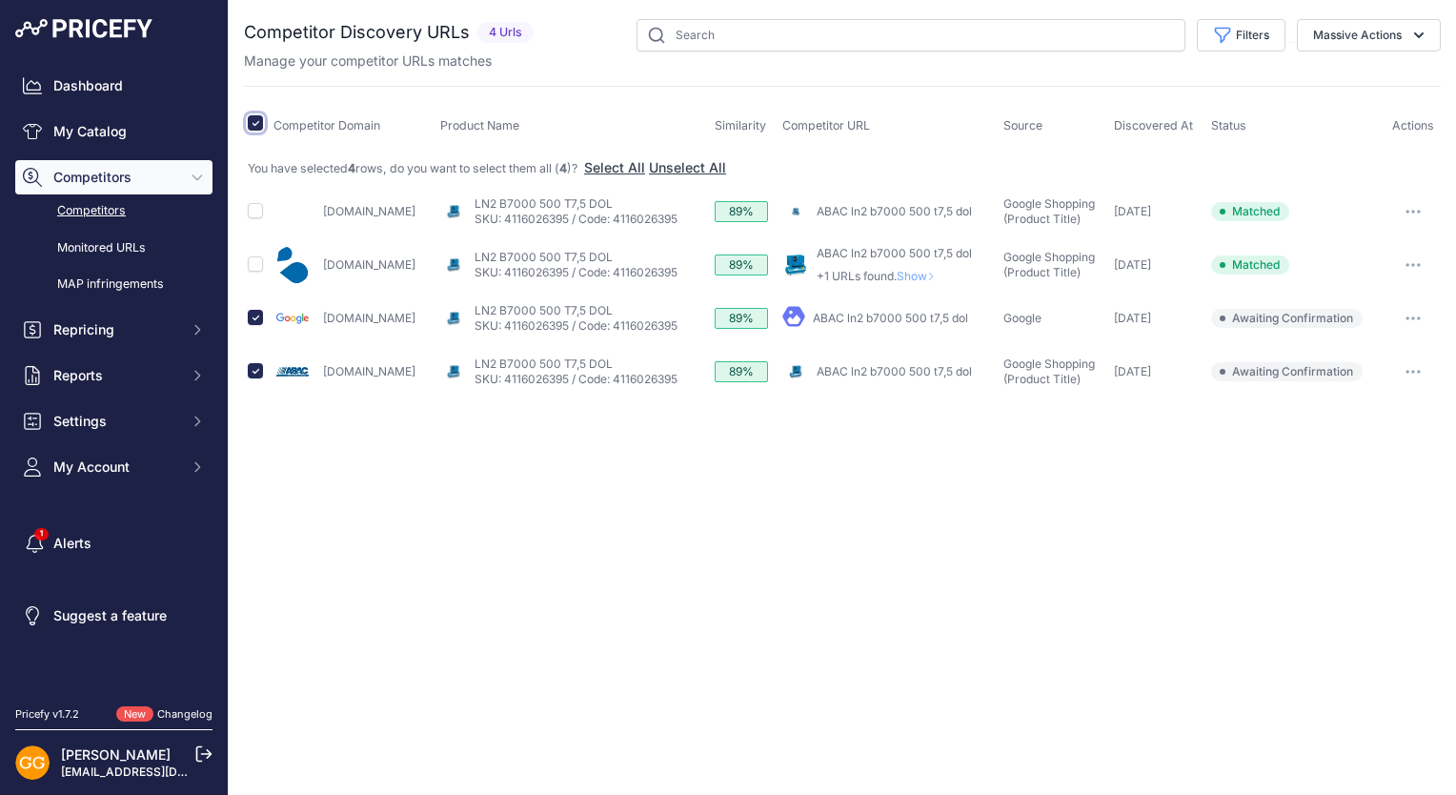
click at [256, 122] on input "checkbox" at bounding box center [255, 122] width 15 height 15
checkbox input "false"
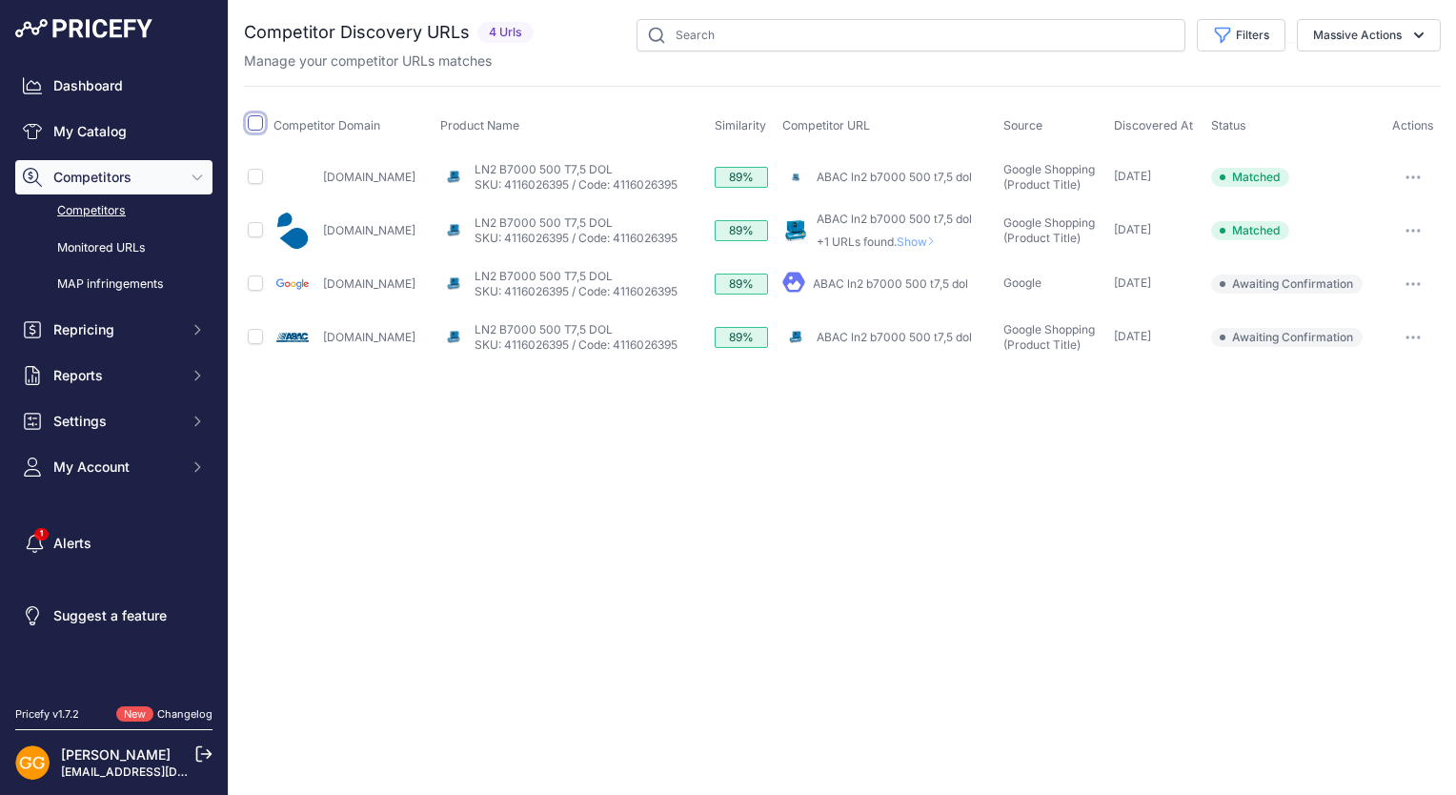
click at [253, 121] on input "checkbox" at bounding box center [255, 122] width 15 height 15
checkbox input "true"
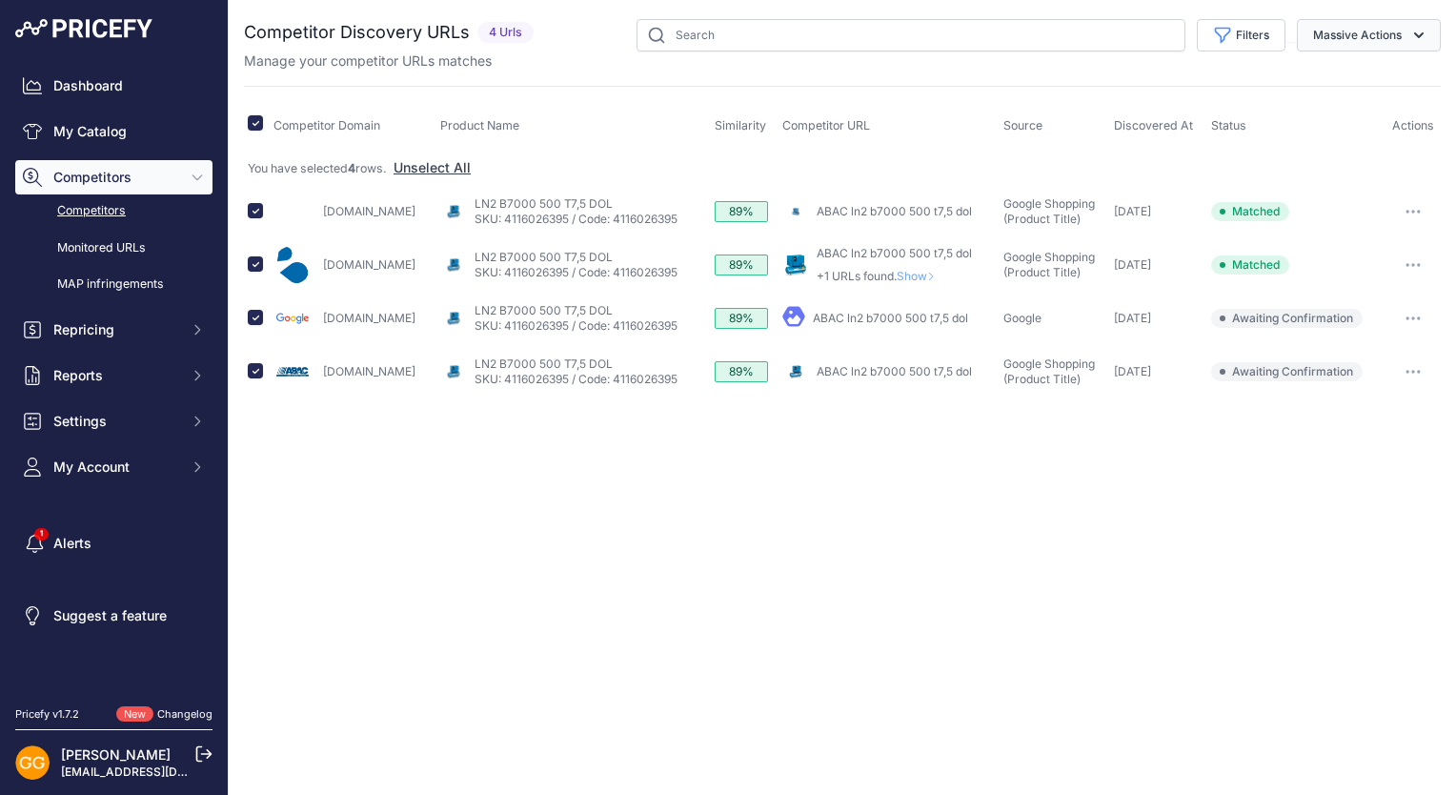
click at [1381, 35] on button "Massive Actions" at bounding box center [1369, 35] width 144 height 32
click at [1368, 80] on span "Confirm Match" at bounding box center [1350, 79] width 92 height 16
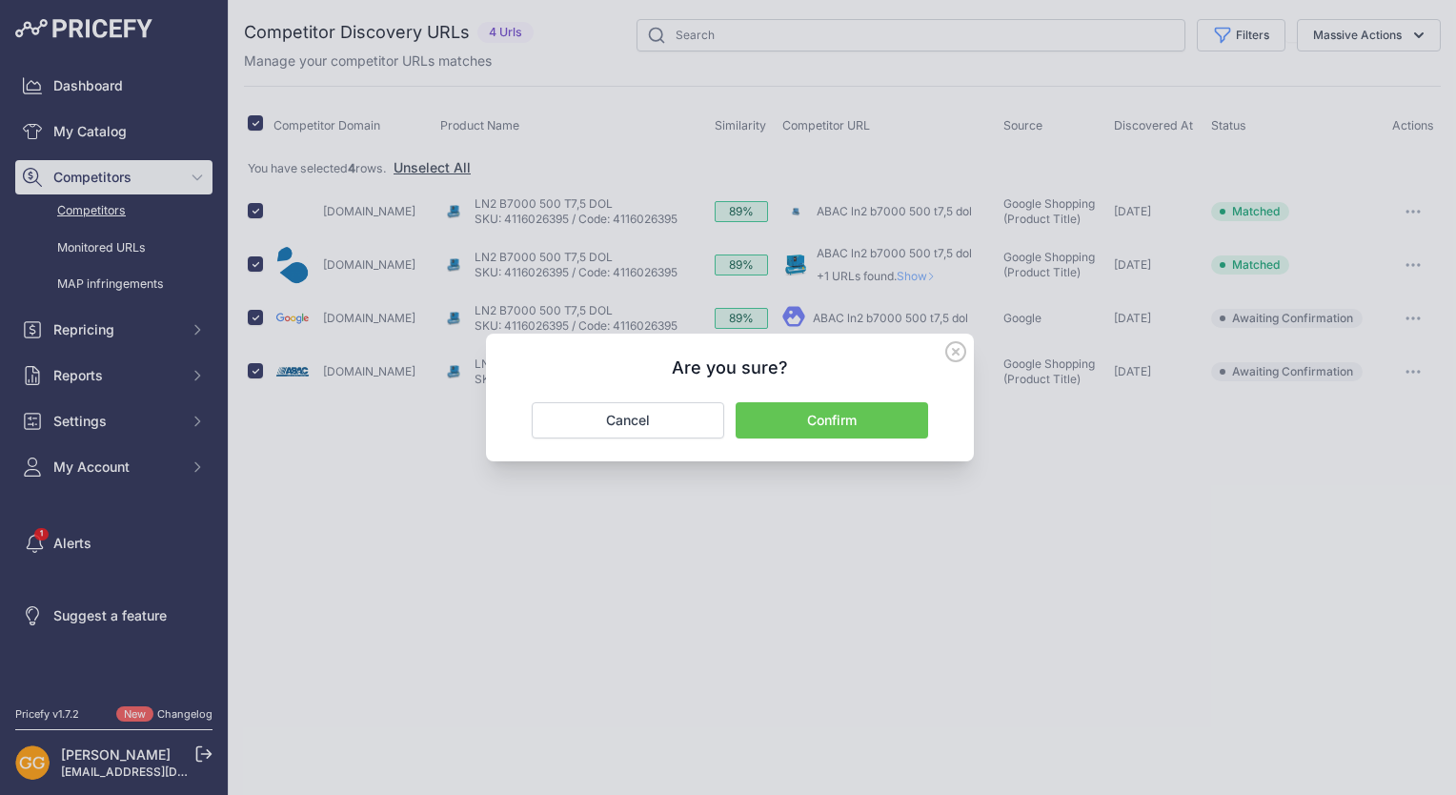
click at [878, 411] on button "Confirm" at bounding box center [832, 420] width 192 height 36
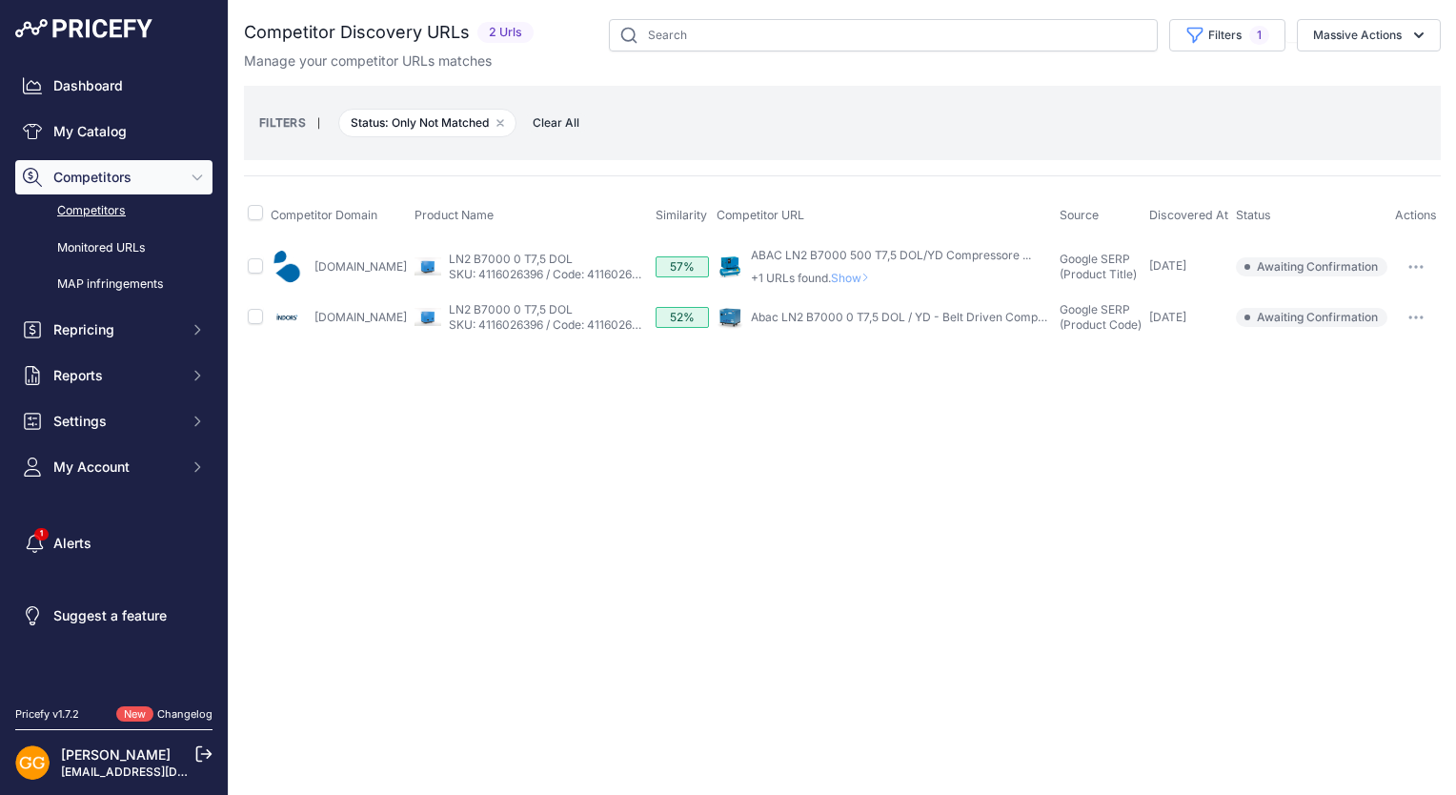
click at [561, 120] on span "Clear All" at bounding box center [556, 122] width 66 height 19
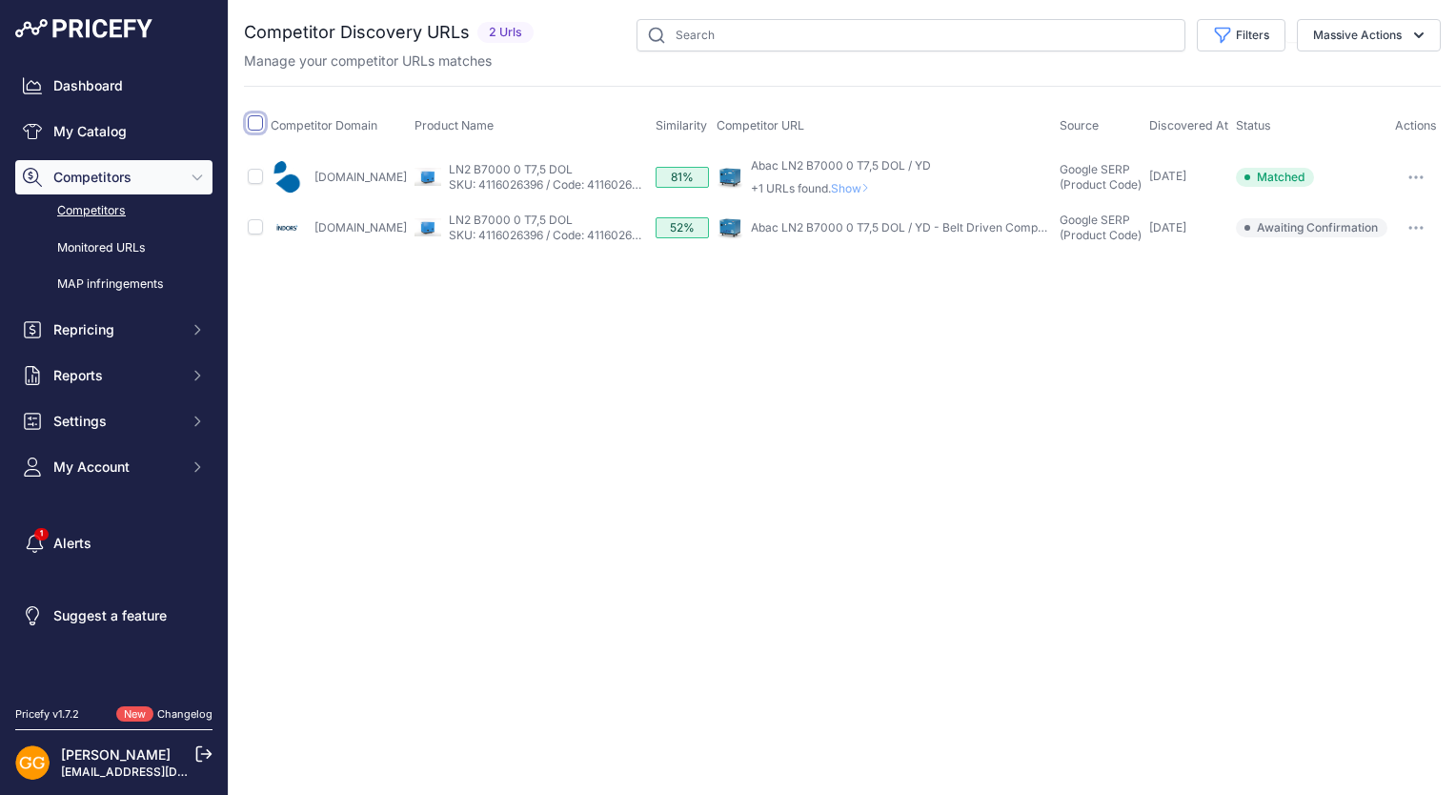
click at [259, 124] on input "checkbox" at bounding box center [255, 122] width 15 height 15
checkbox input "true"
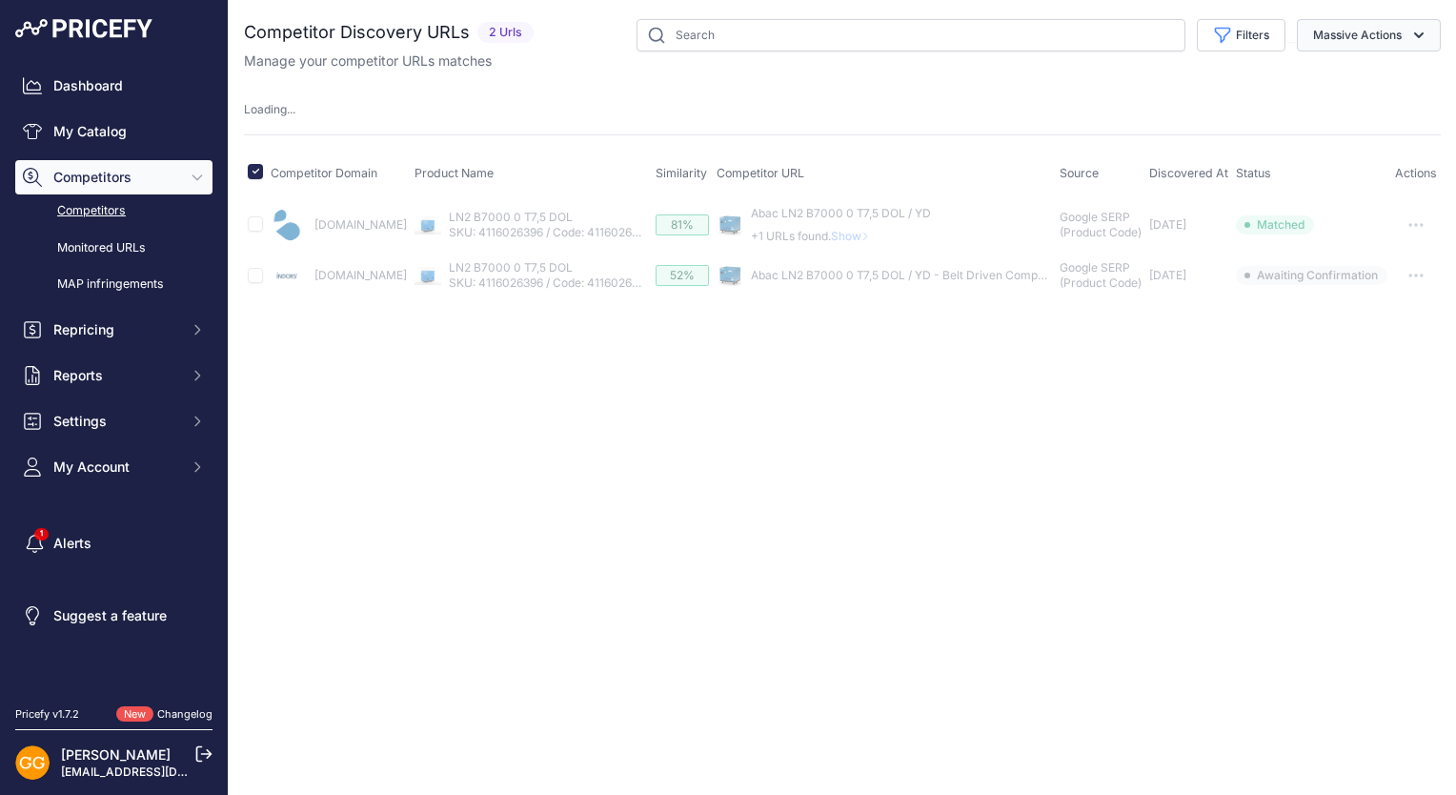
click at [1414, 40] on icon "button" at bounding box center [1418, 35] width 19 height 19
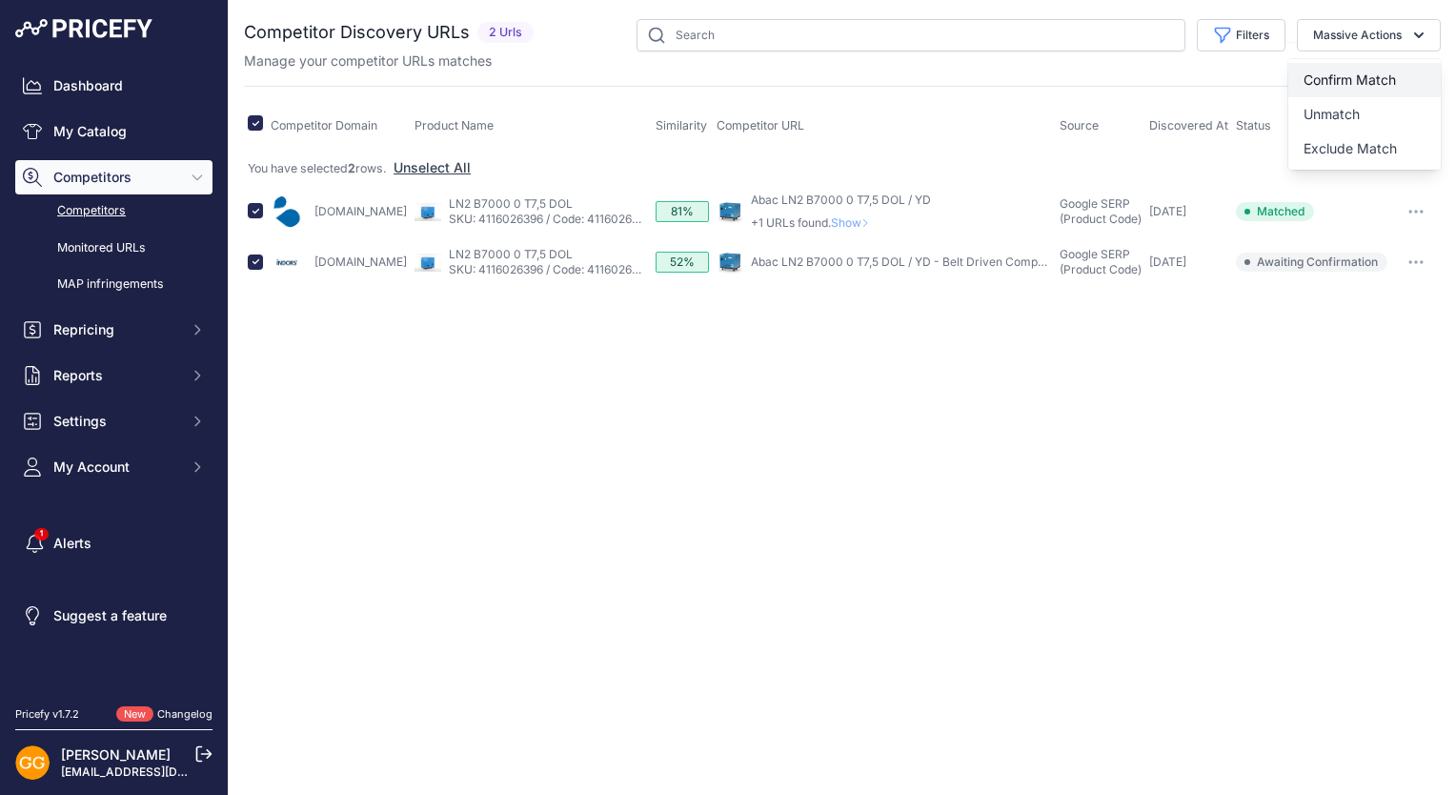
click at [1371, 86] on span "Confirm Match" at bounding box center [1350, 79] width 92 height 16
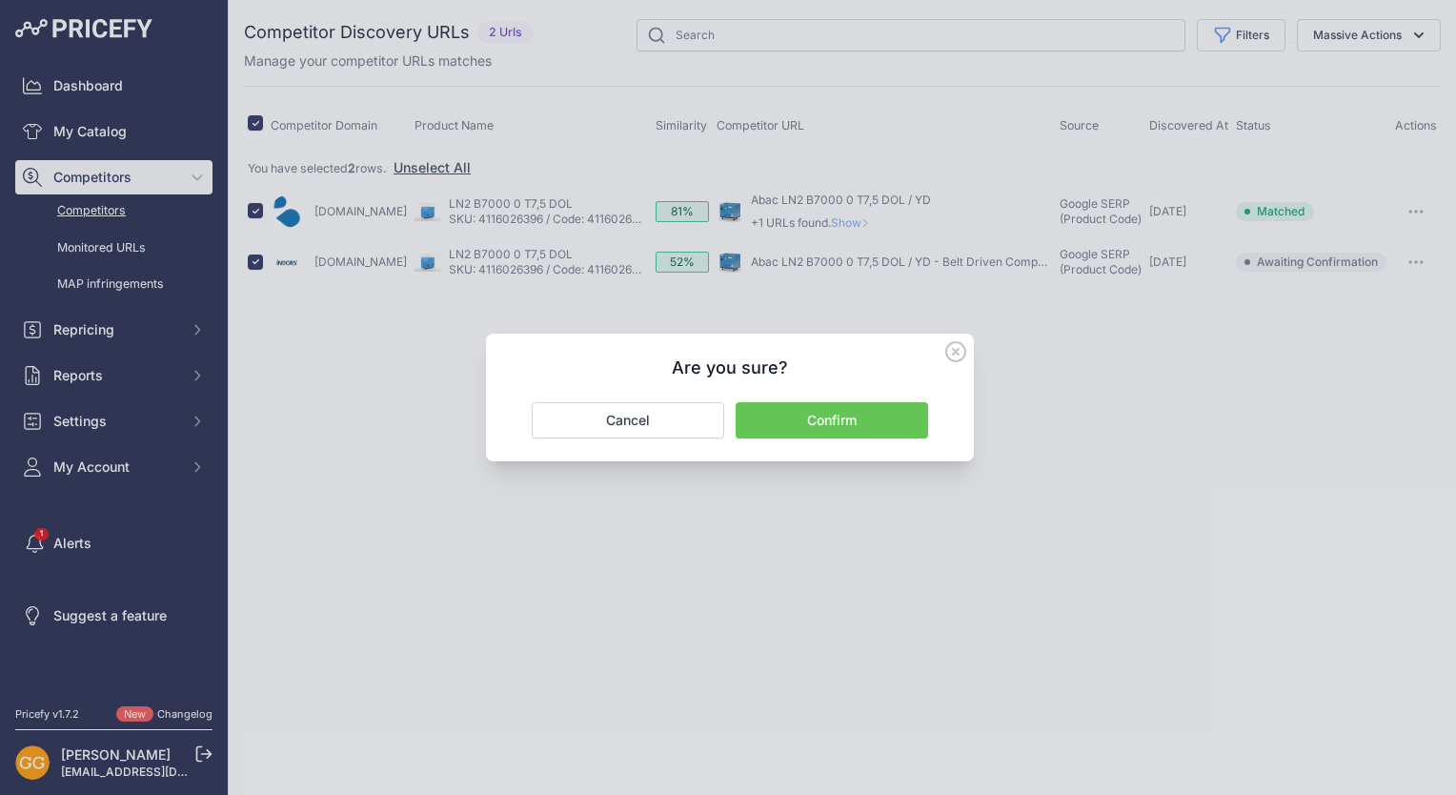
click at [862, 421] on button "Confirm" at bounding box center [832, 420] width 192 height 36
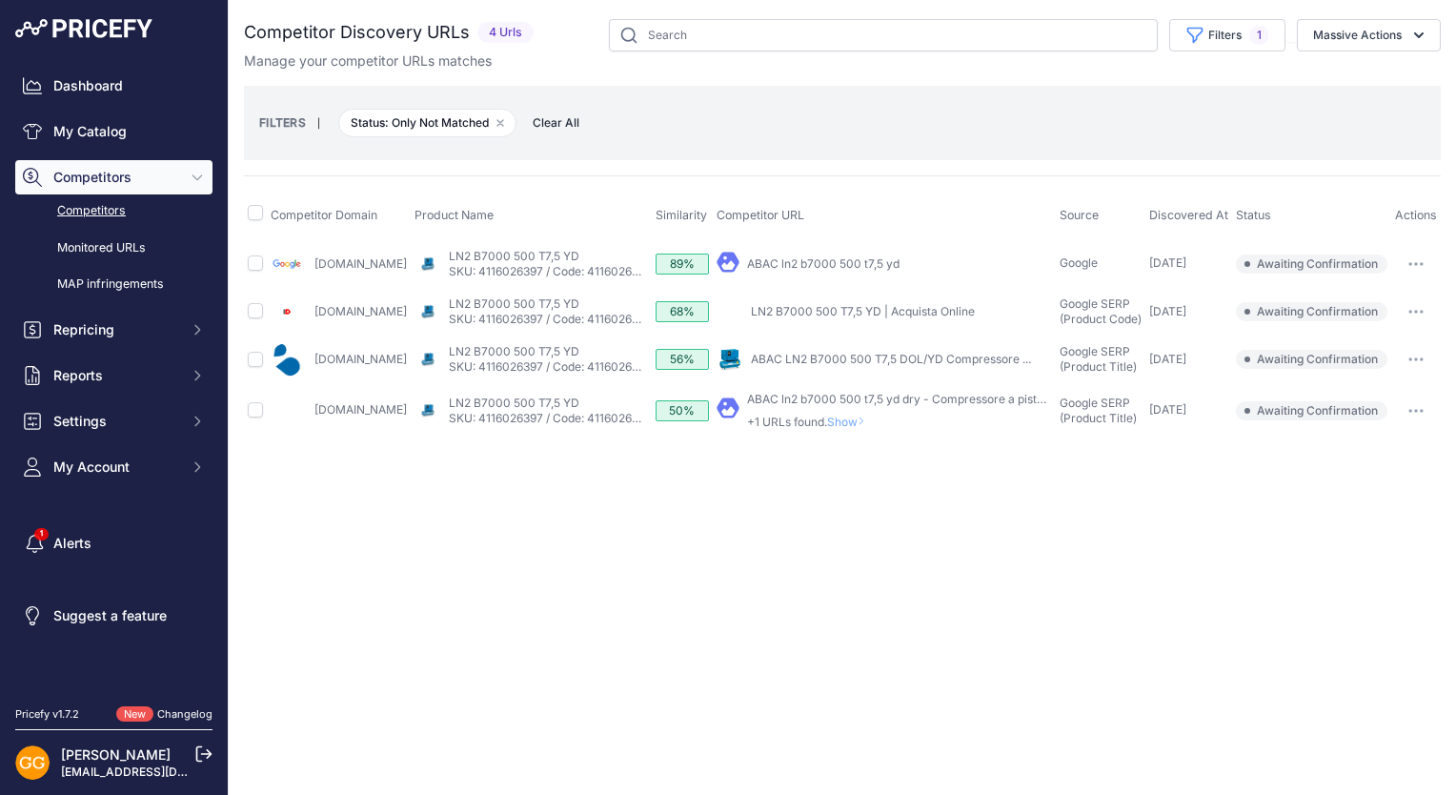
click at [570, 119] on span "Clear All" at bounding box center [556, 122] width 66 height 19
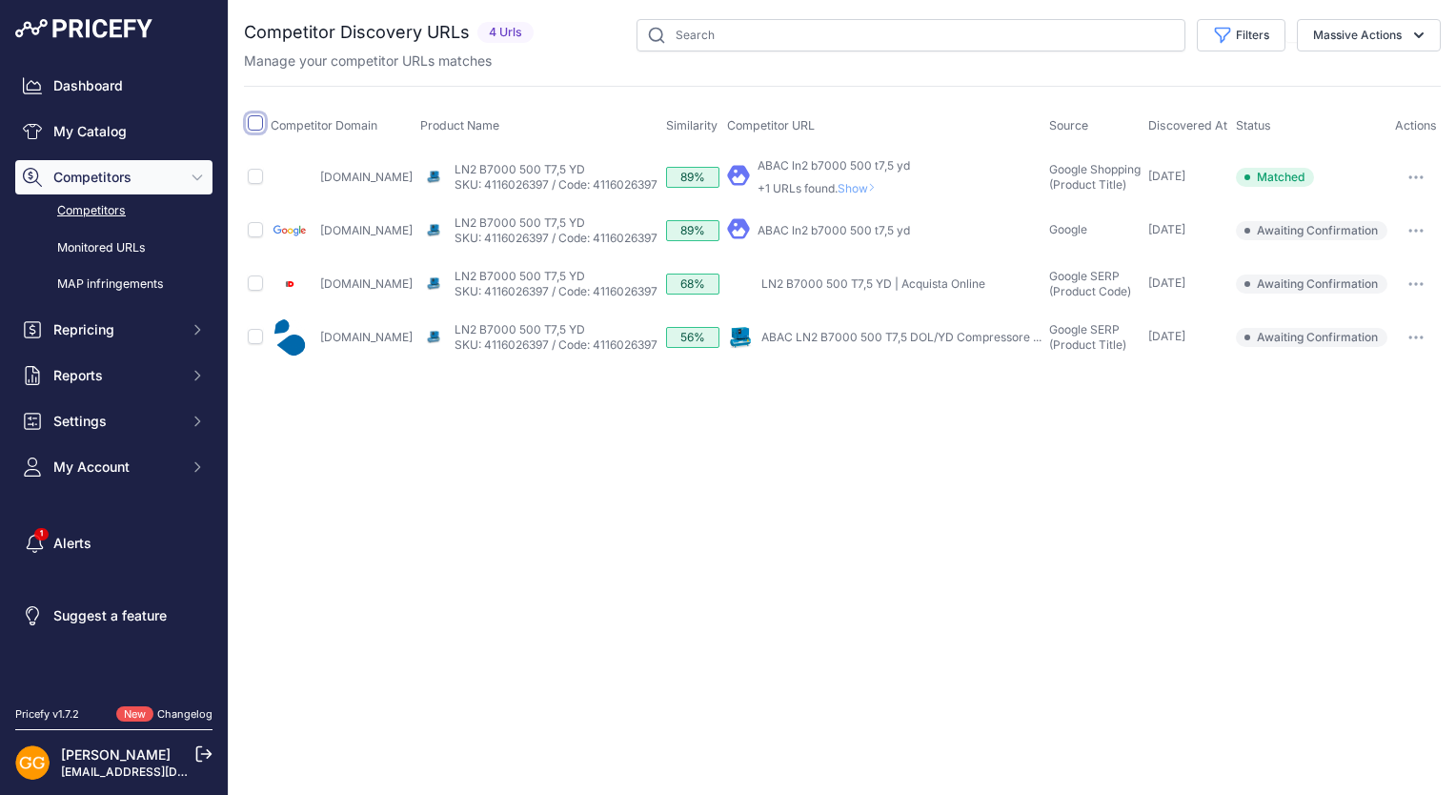
click at [258, 124] on input "checkbox" at bounding box center [255, 122] width 15 height 15
checkbox input "true"
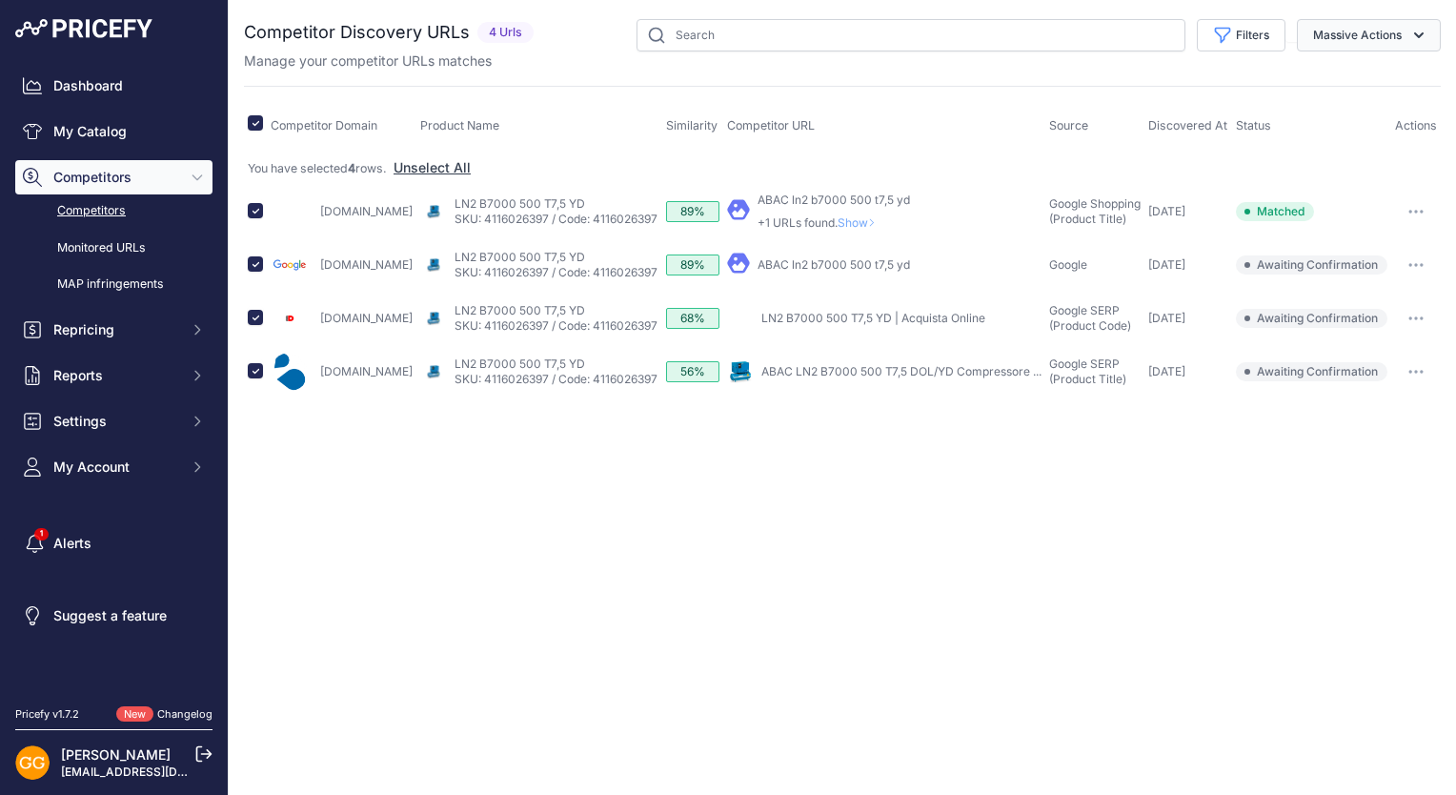
click at [1402, 32] on button "Massive Actions" at bounding box center [1369, 35] width 144 height 32
click at [1354, 70] on button "Confirm Match" at bounding box center [1364, 80] width 152 height 34
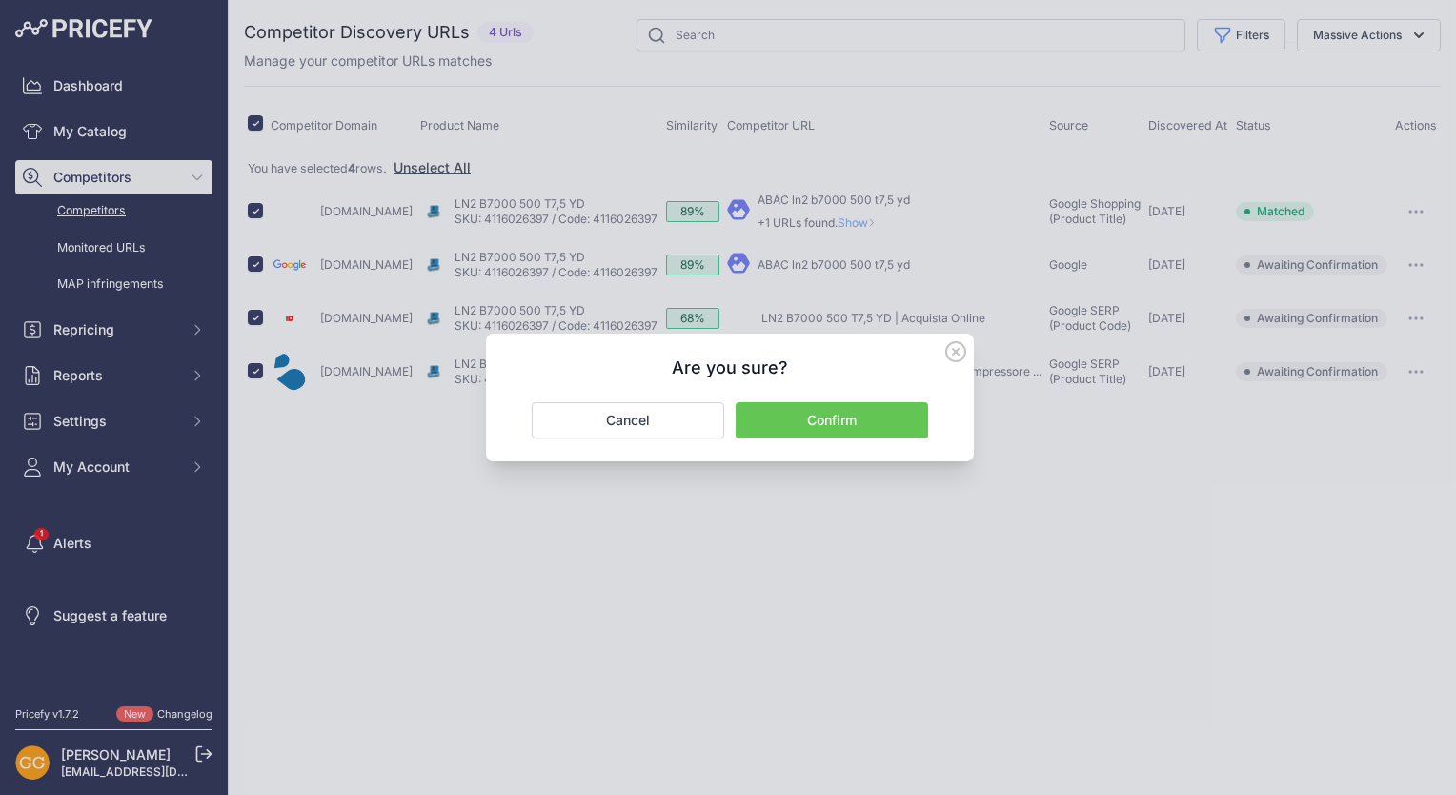
click at [884, 418] on button "Confirm" at bounding box center [832, 420] width 192 height 36
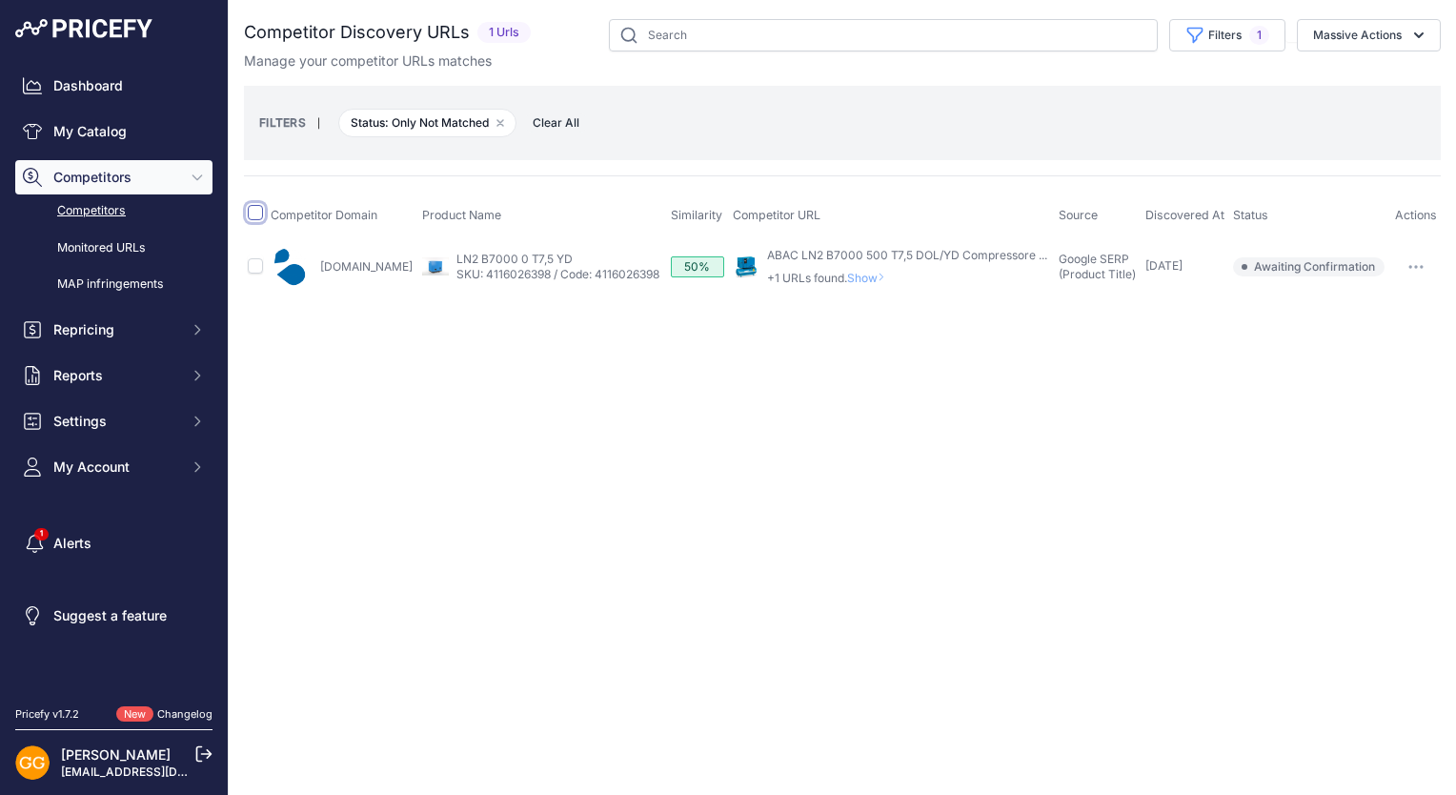
click at [254, 212] on input "checkbox" at bounding box center [255, 212] width 15 height 15
checkbox input "true"
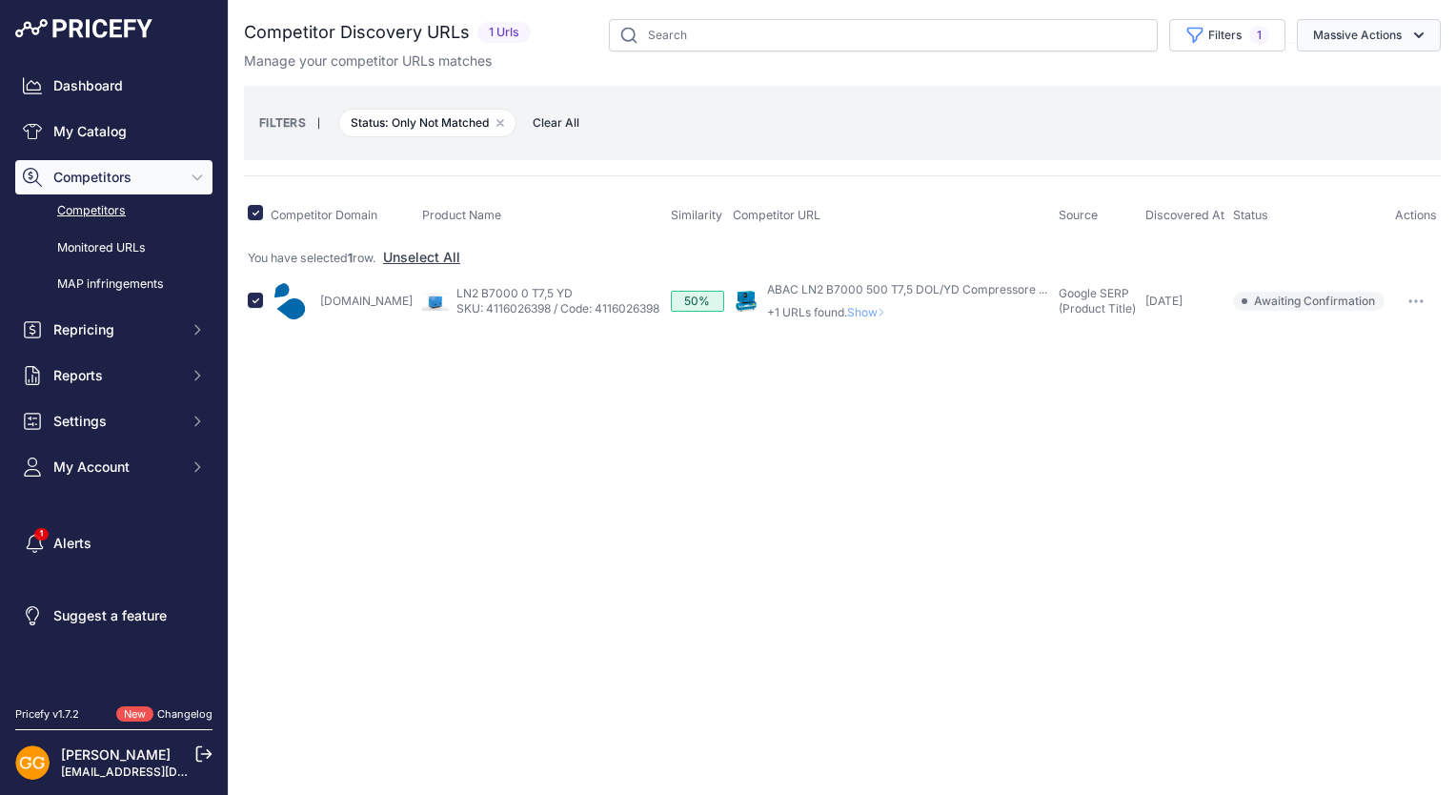
click at [1359, 36] on button "Massive Actions" at bounding box center [1369, 35] width 144 height 32
click at [1368, 71] on button "Confirm Match" at bounding box center [1364, 80] width 152 height 34
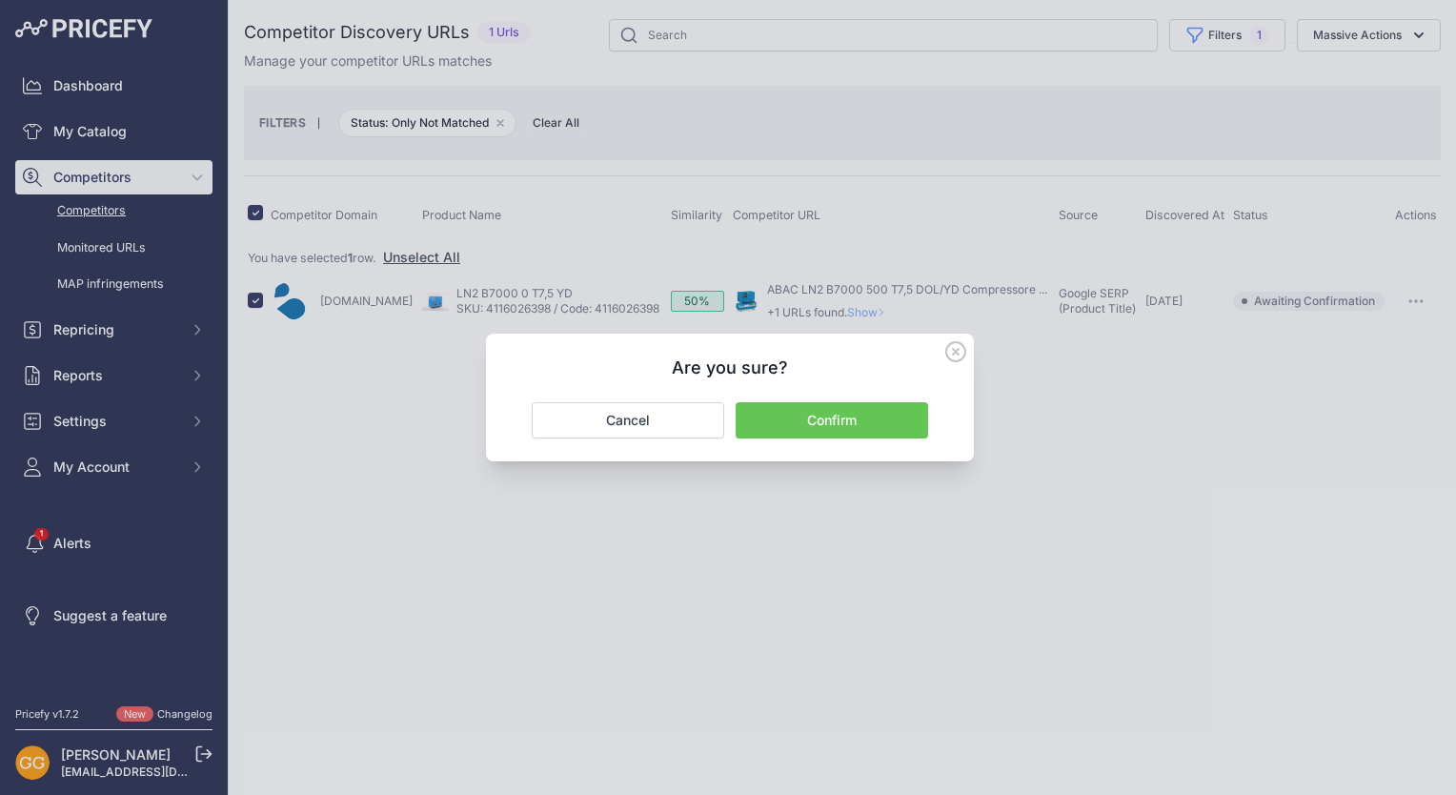
click at [906, 411] on button "Confirm" at bounding box center [832, 420] width 192 height 36
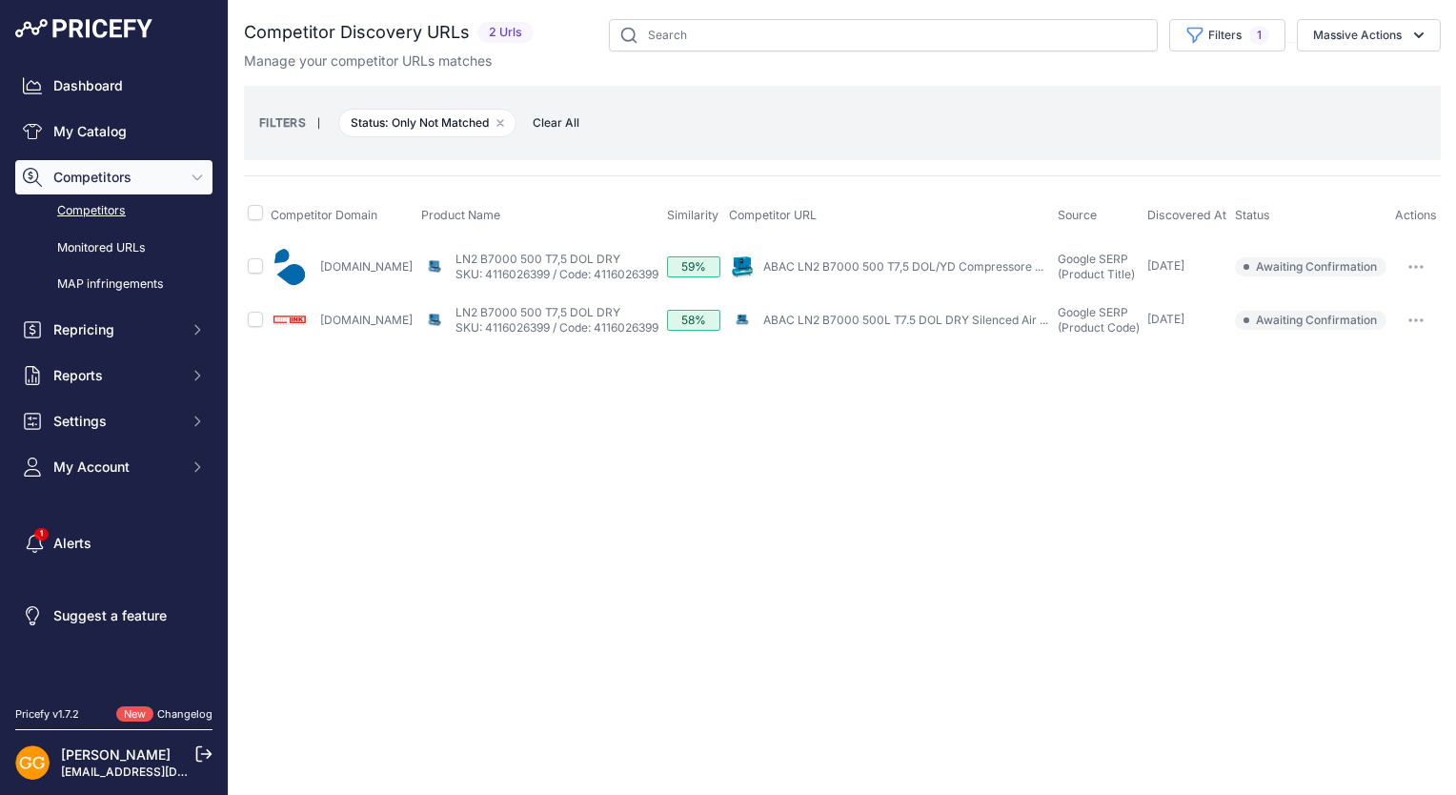
click at [259, 220] on span at bounding box center [255, 216] width 15 height 14
click at [253, 214] on input "checkbox" at bounding box center [255, 212] width 15 height 15
checkbox input "true"
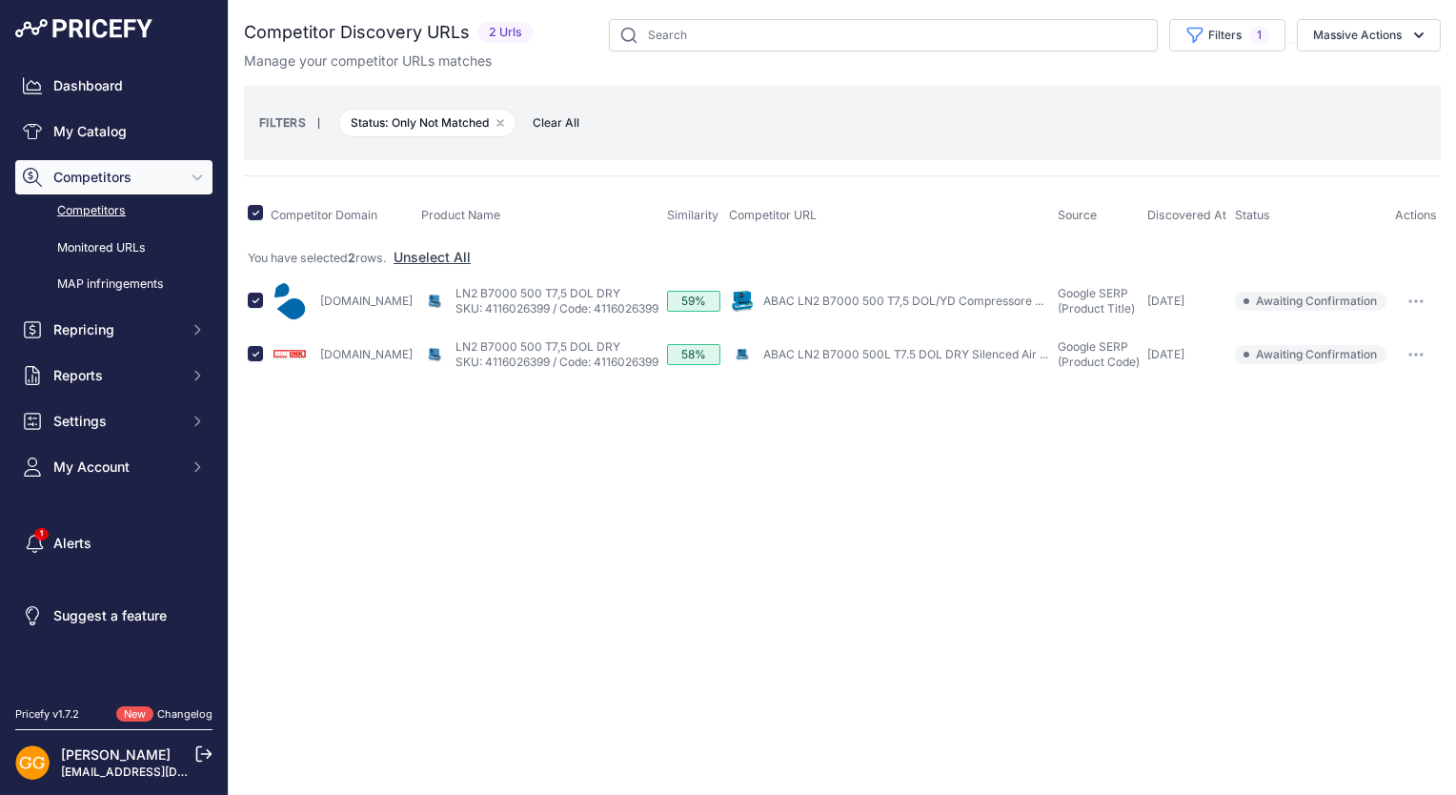
click at [1384, 51] on div "Manage your competitor URLs matches" at bounding box center [842, 60] width 1197 height 19
click at [1388, 47] on button "Massive Actions" at bounding box center [1369, 35] width 144 height 32
click at [1372, 84] on span "Confirm Match" at bounding box center [1350, 79] width 92 height 16
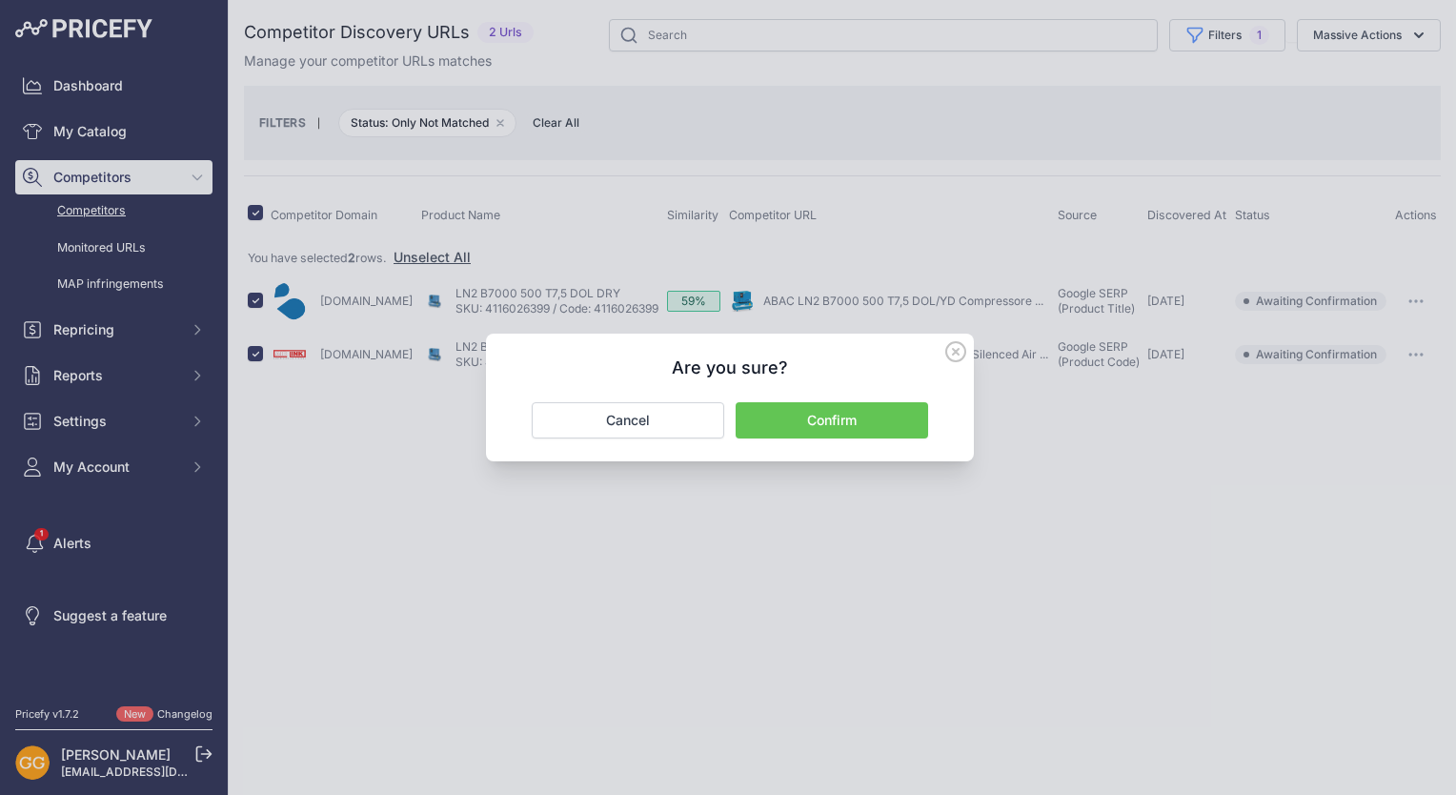
click at [859, 421] on button "Confirm" at bounding box center [832, 420] width 192 height 36
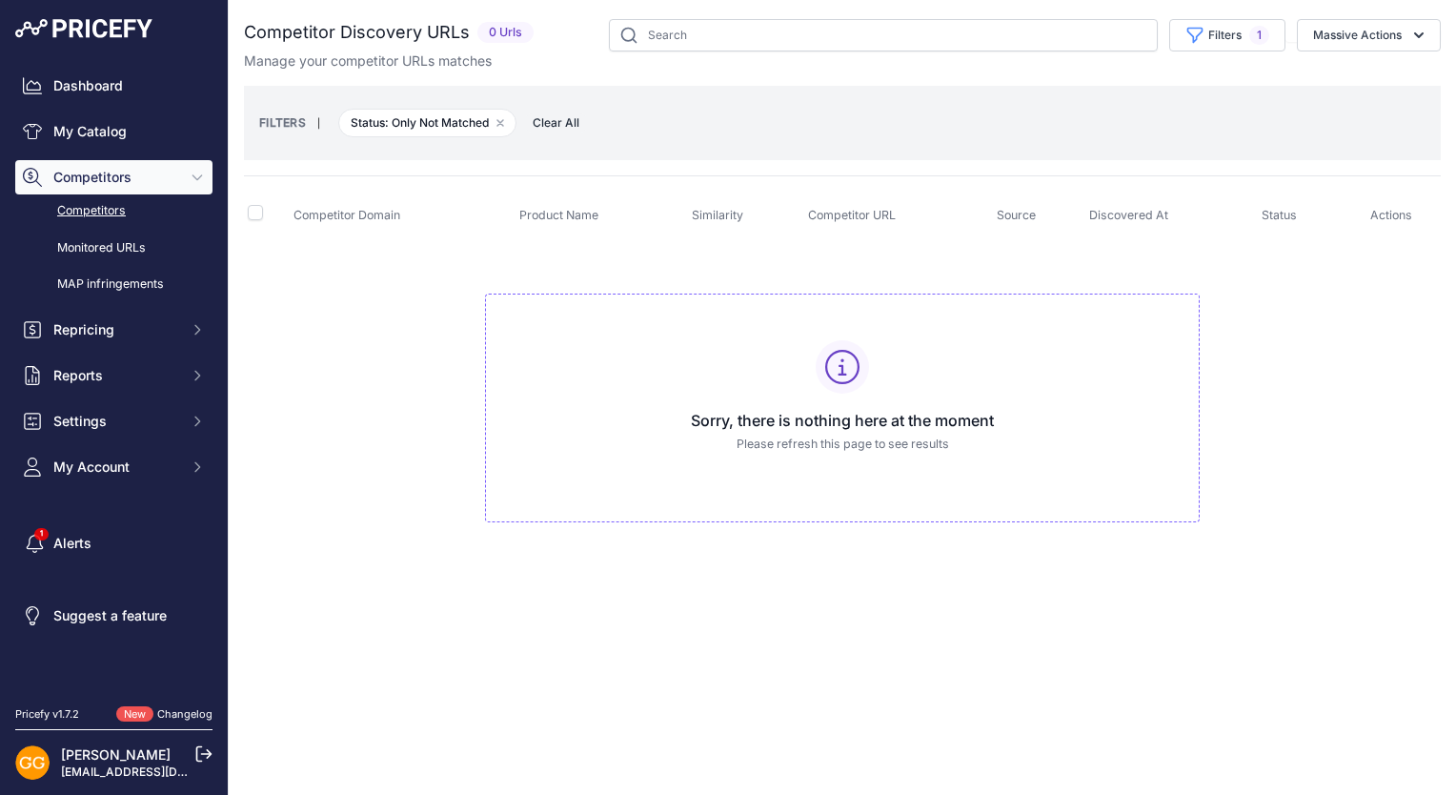
click at [538, 124] on span "Clear All" at bounding box center [556, 122] width 66 height 19
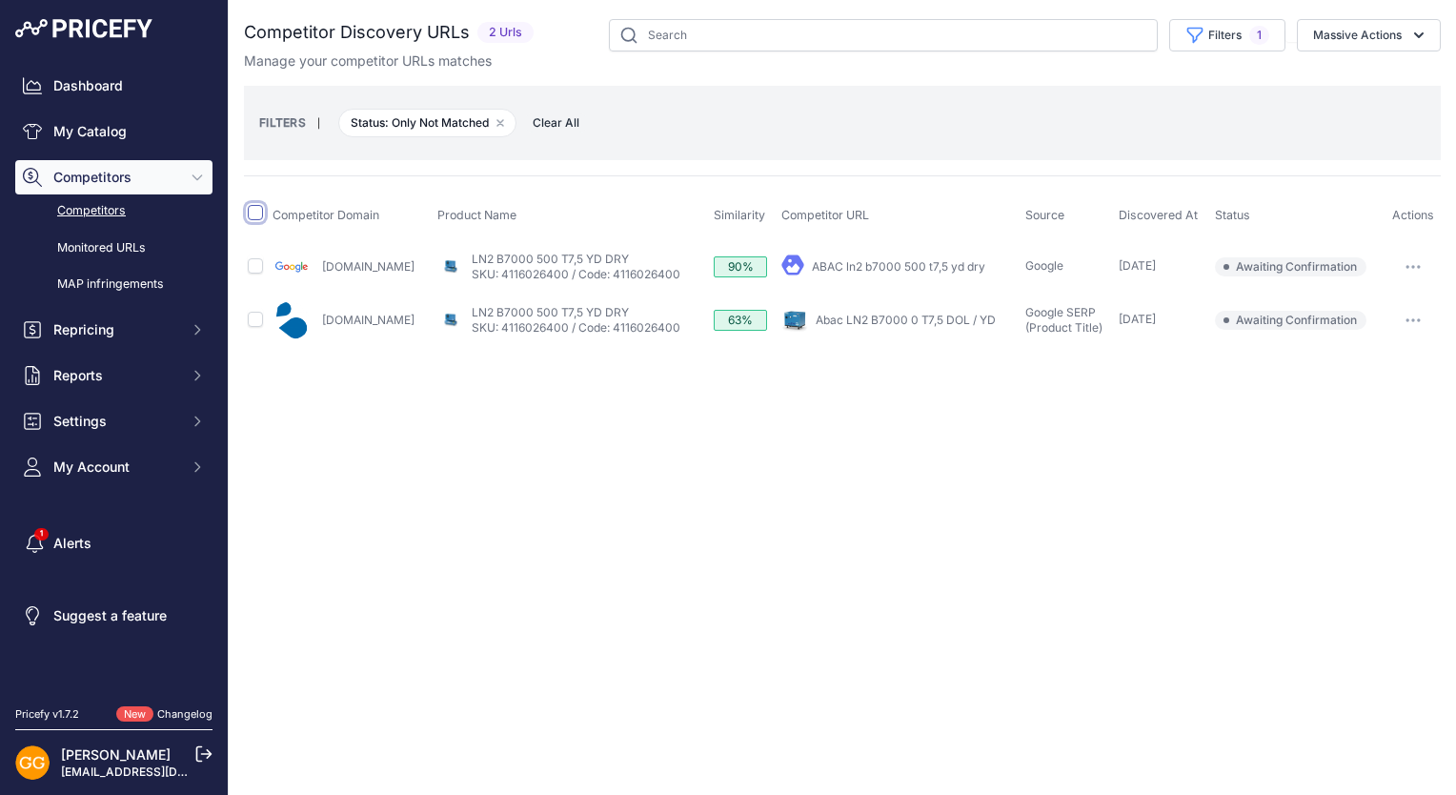
click at [255, 217] on input "checkbox" at bounding box center [255, 212] width 15 height 15
checkbox input "true"
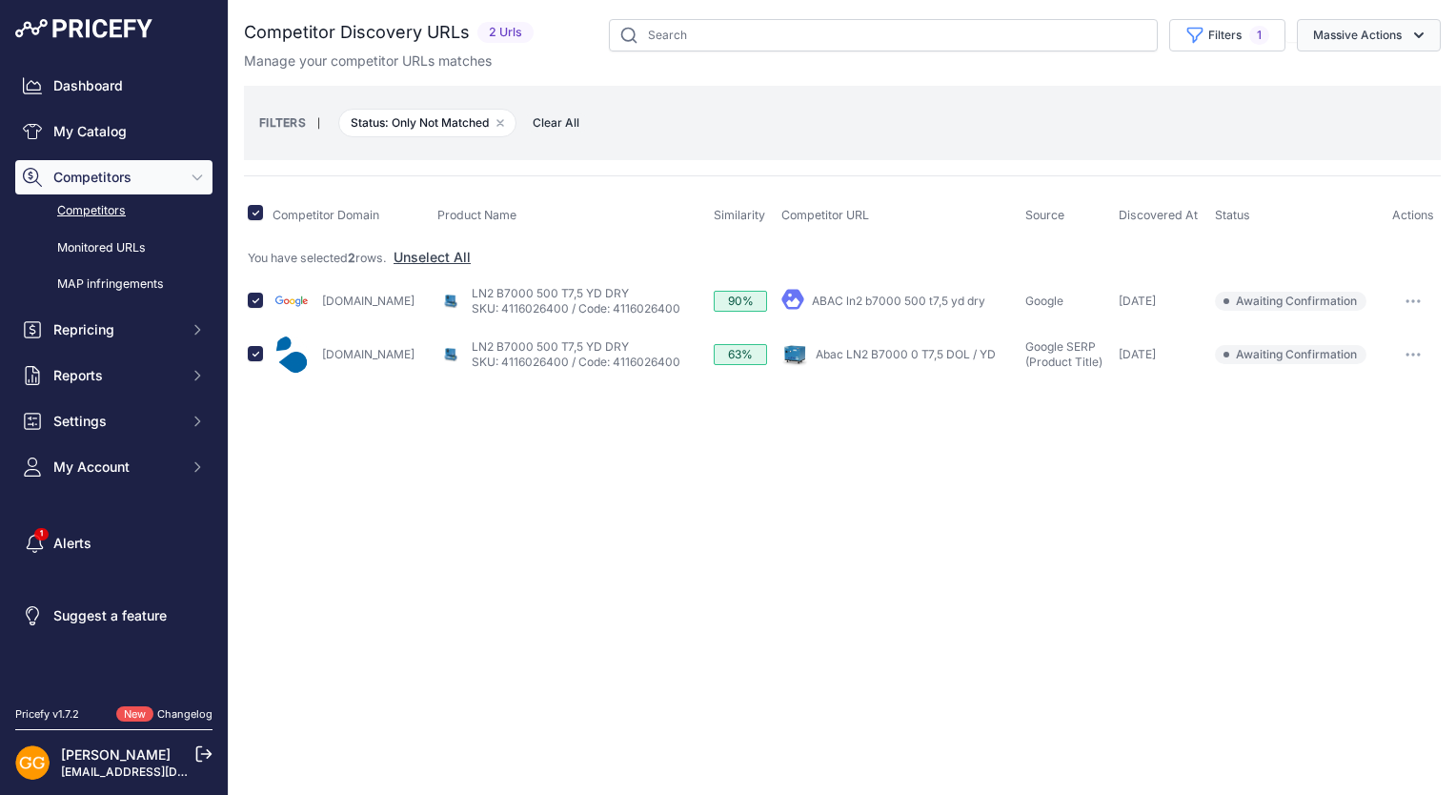
click at [1334, 24] on button "Massive Actions" at bounding box center [1369, 35] width 144 height 32
click at [1335, 69] on button "Confirm Match" at bounding box center [1364, 80] width 152 height 34
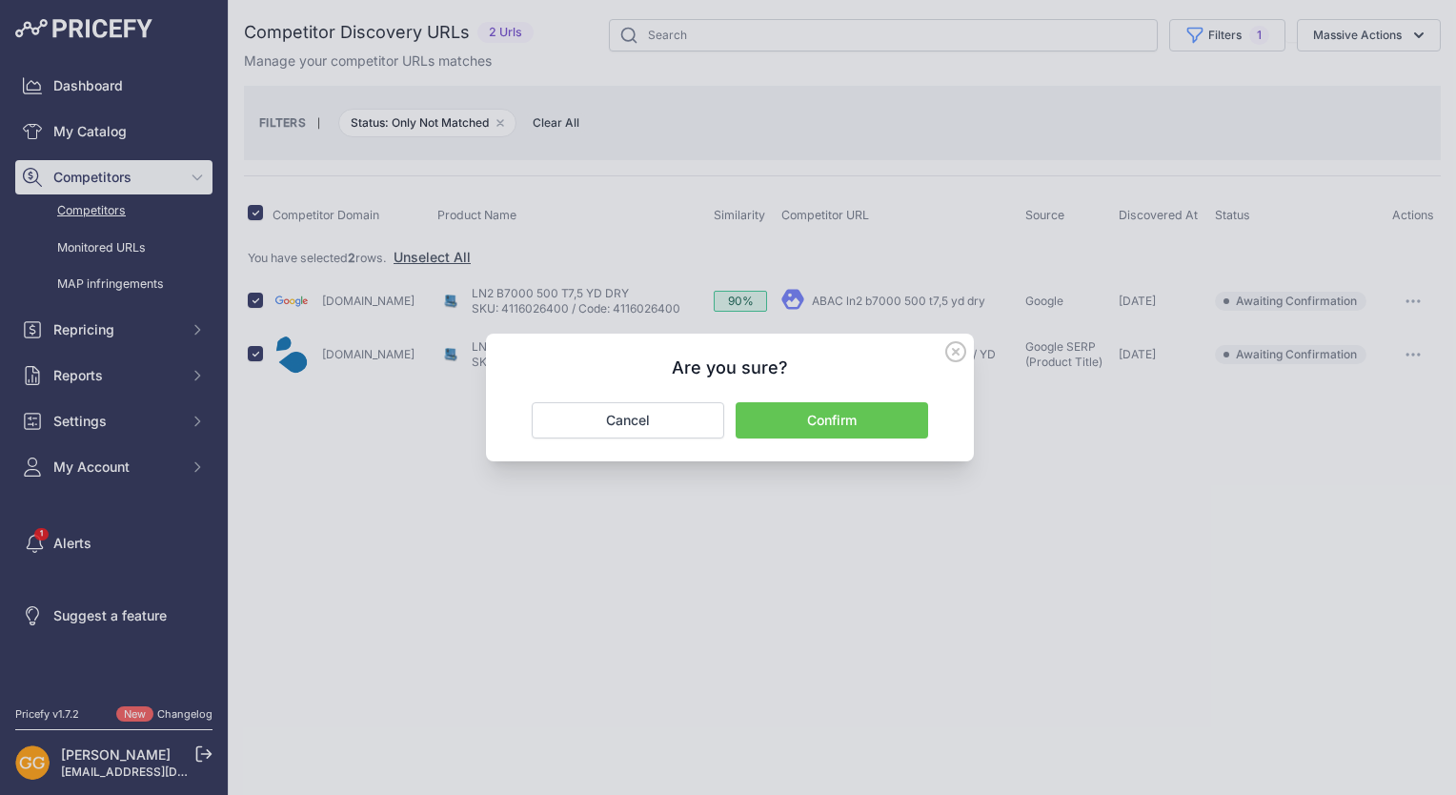
click at [829, 415] on button "Confirm" at bounding box center [832, 420] width 192 height 36
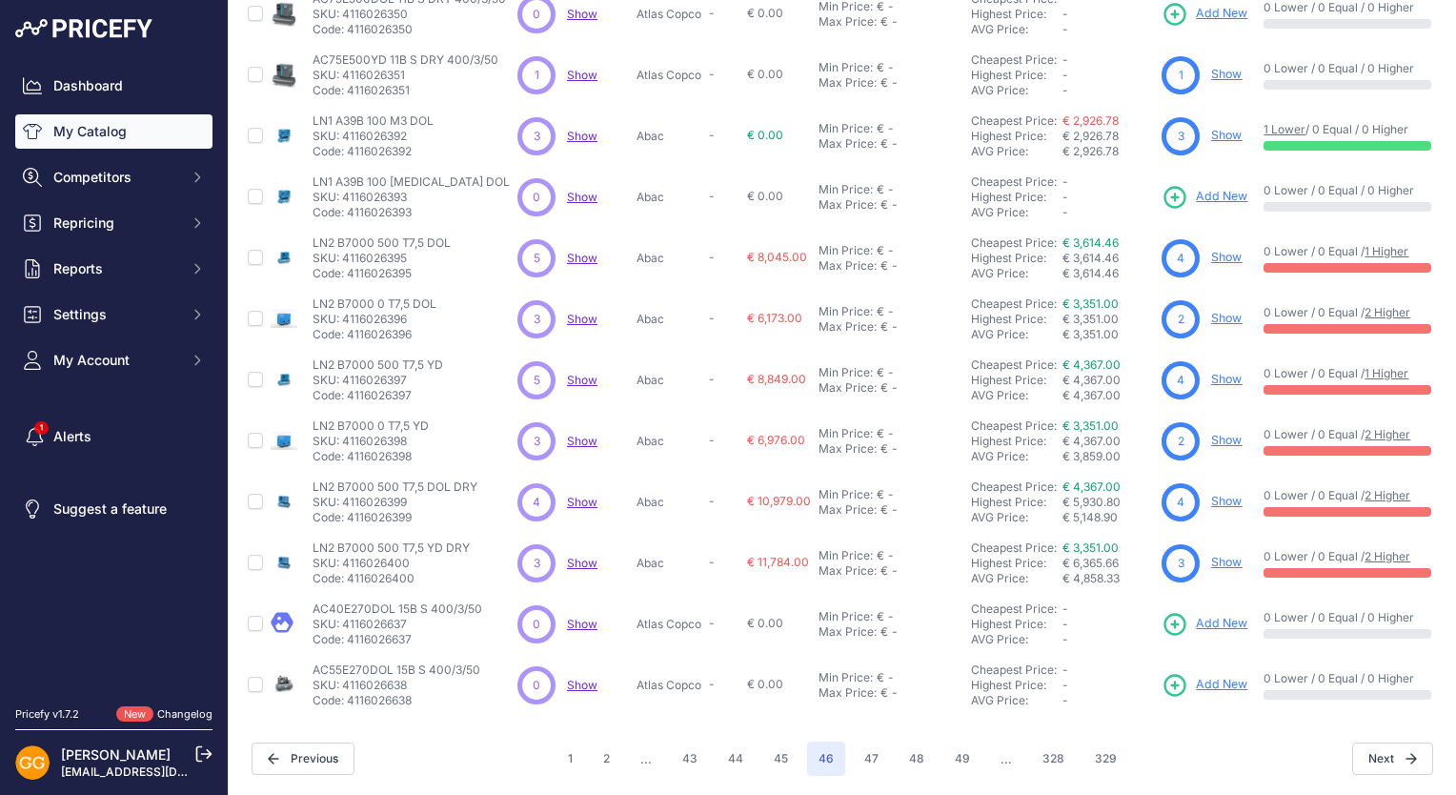
scroll to position [362, 0]
click at [872, 741] on button "47" at bounding box center [871, 758] width 37 height 34
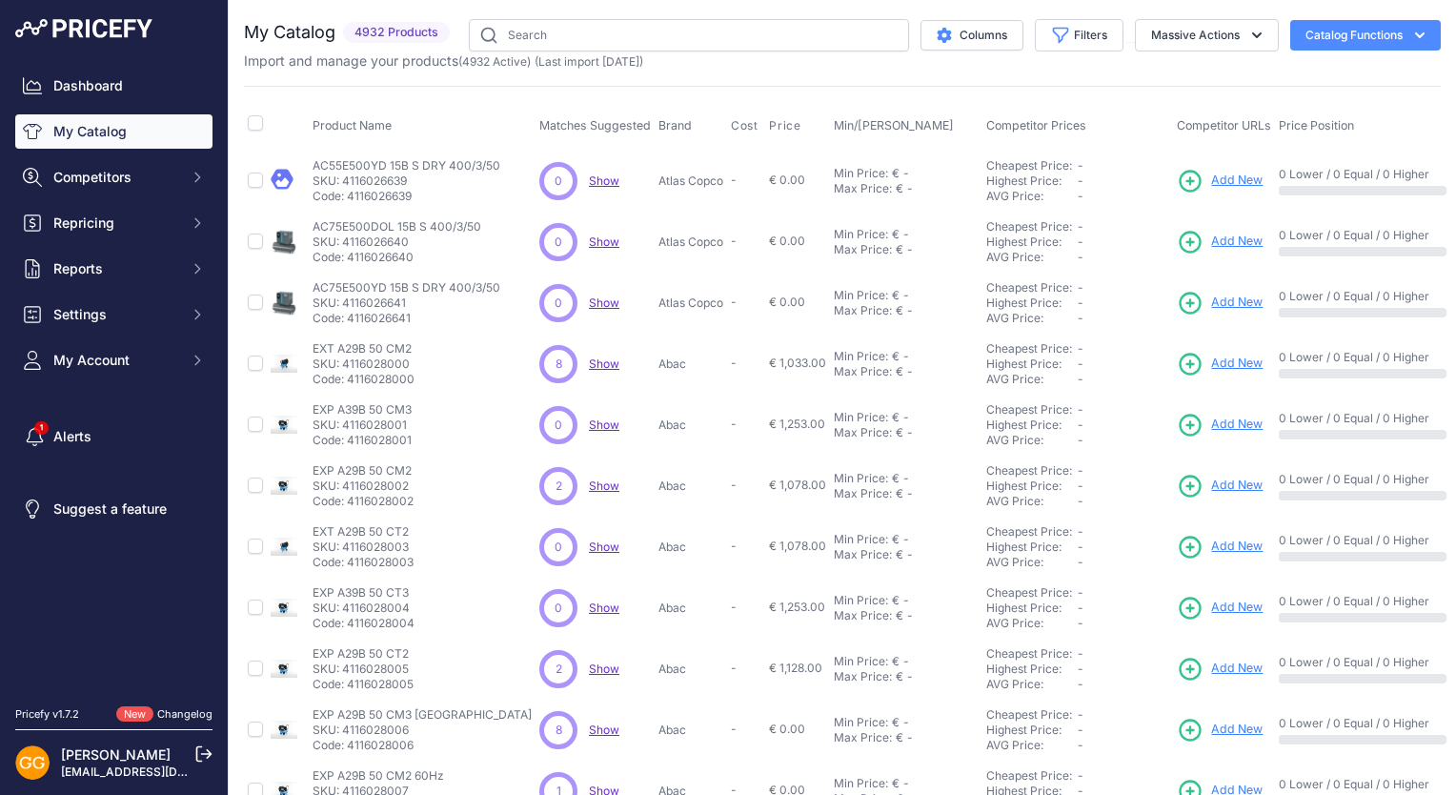
click at [589, 361] on span "Show" at bounding box center [604, 363] width 30 height 14
click at [589, 484] on span "Show" at bounding box center [604, 485] width 30 height 14
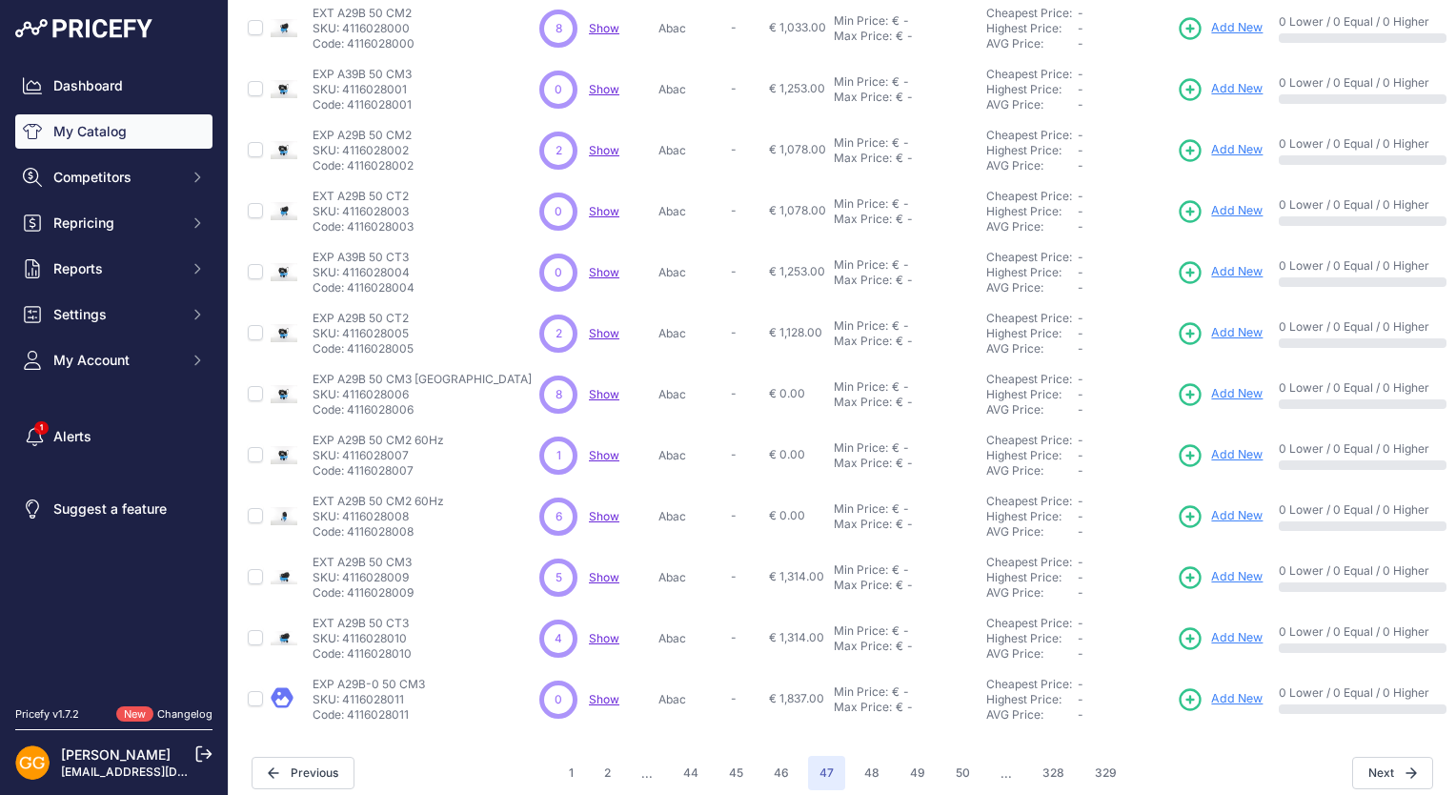
scroll to position [362, 0]
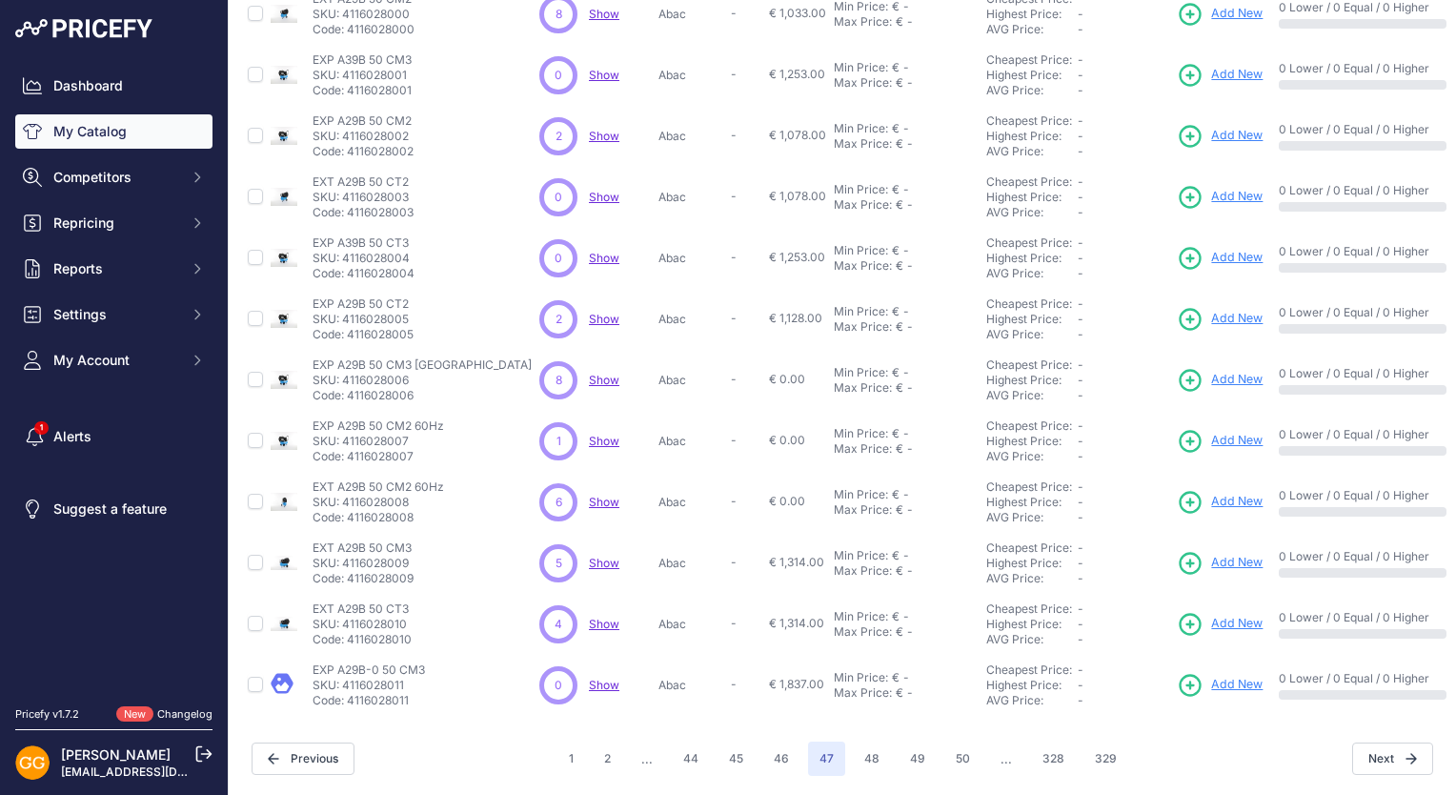
click at [589, 312] on span "Show" at bounding box center [604, 319] width 30 height 14
click at [589, 373] on span "Show" at bounding box center [604, 380] width 30 height 14
click at [589, 434] on span "Show" at bounding box center [604, 441] width 30 height 14
click at [589, 495] on span "Show" at bounding box center [604, 502] width 30 height 14
click at [589, 556] on span "Show" at bounding box center [604, 563] width 30 height 14
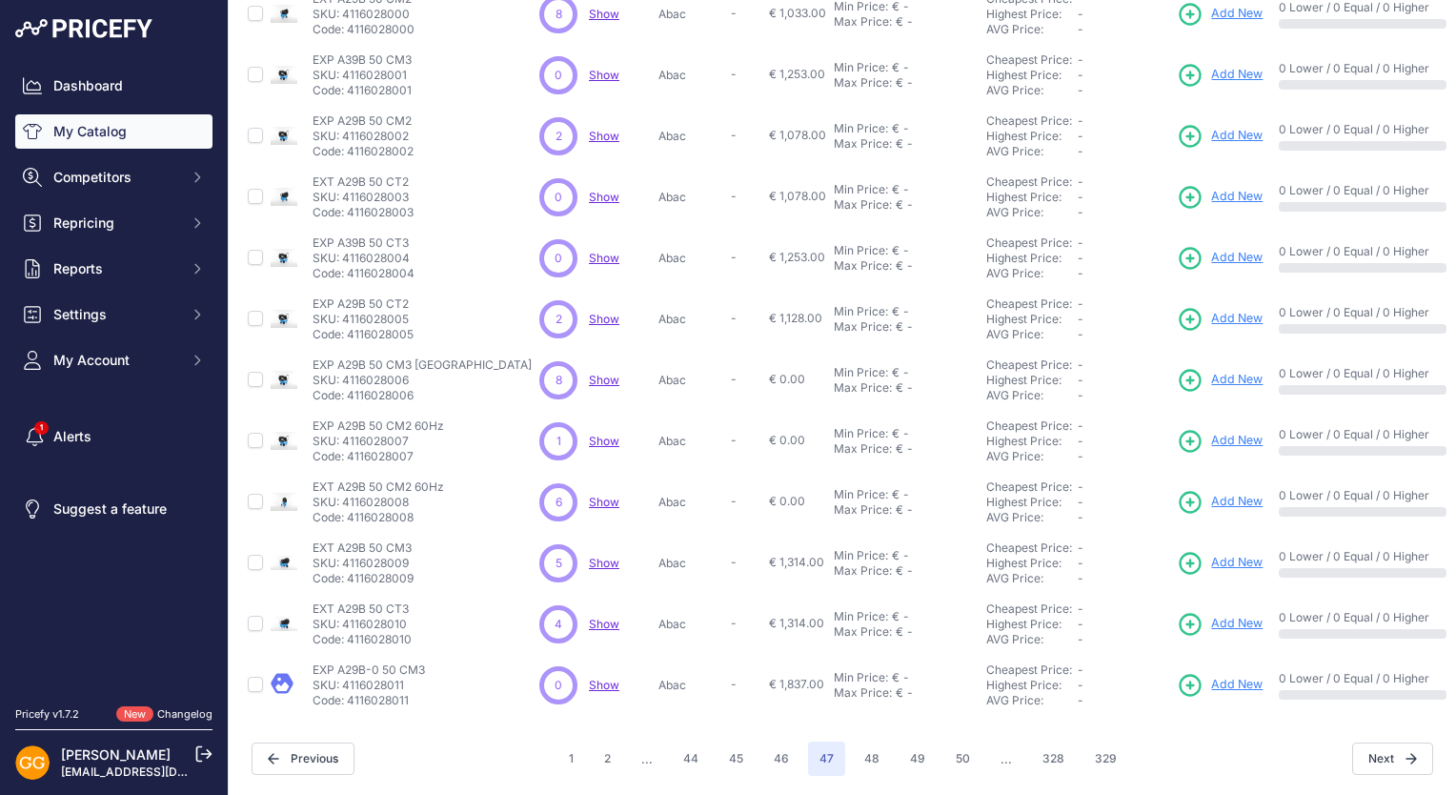
click at [589, 617] on span "Show" at bounding box center [604, 624] width 30 height 14
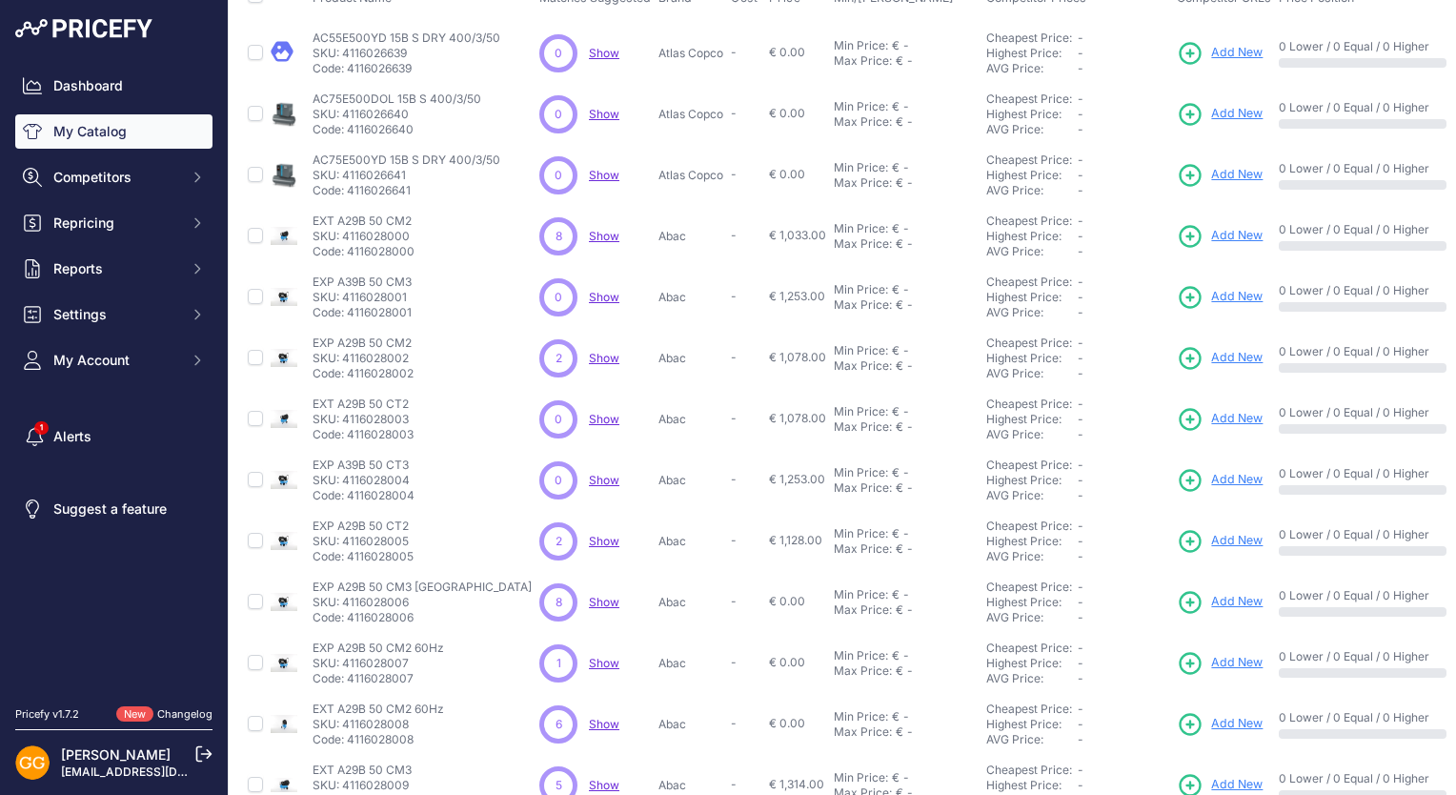
scroll to position [0, 0]
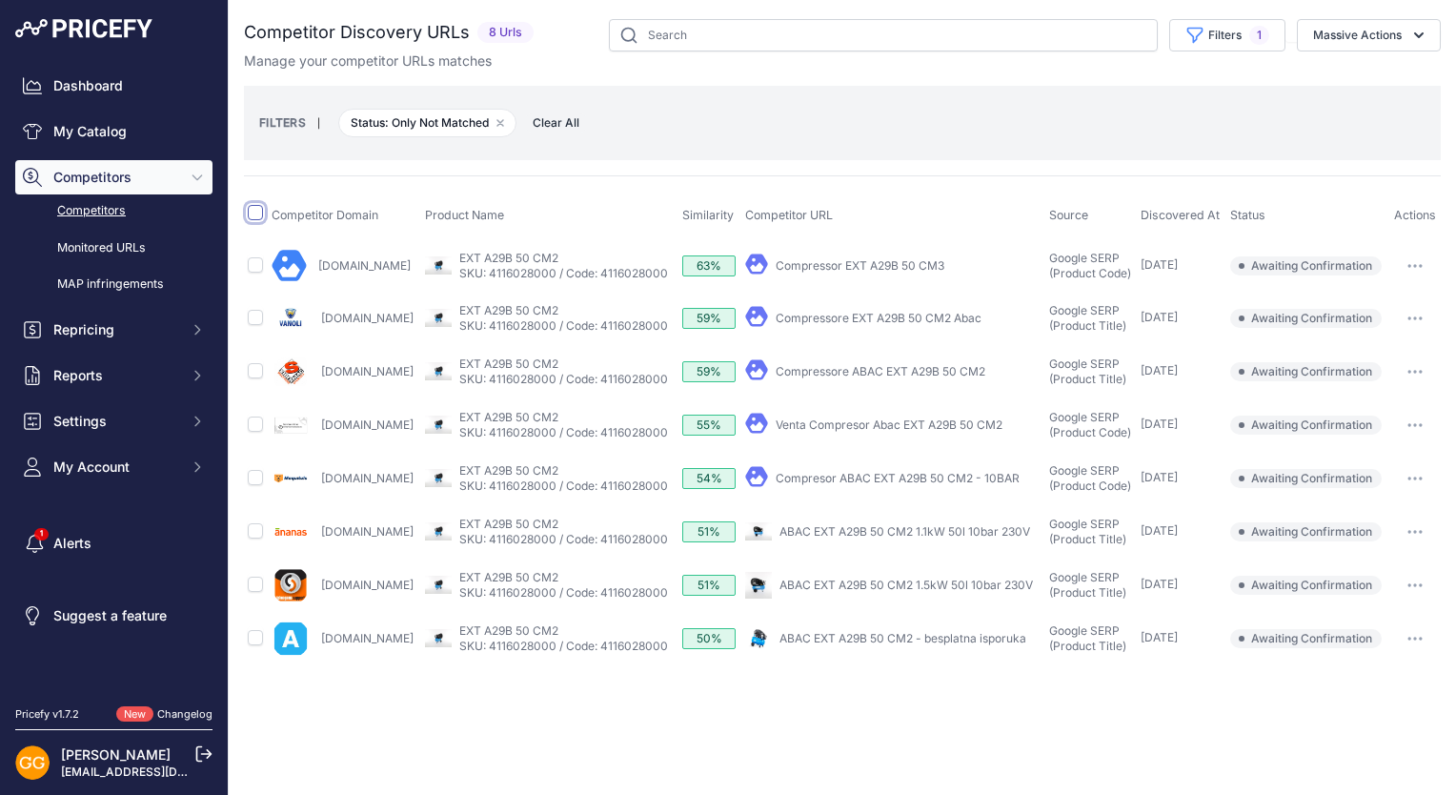
click at [254, 210] on input "checkbox" at bounding box center [255, 212] width 15 height 15
checkbox input "true"
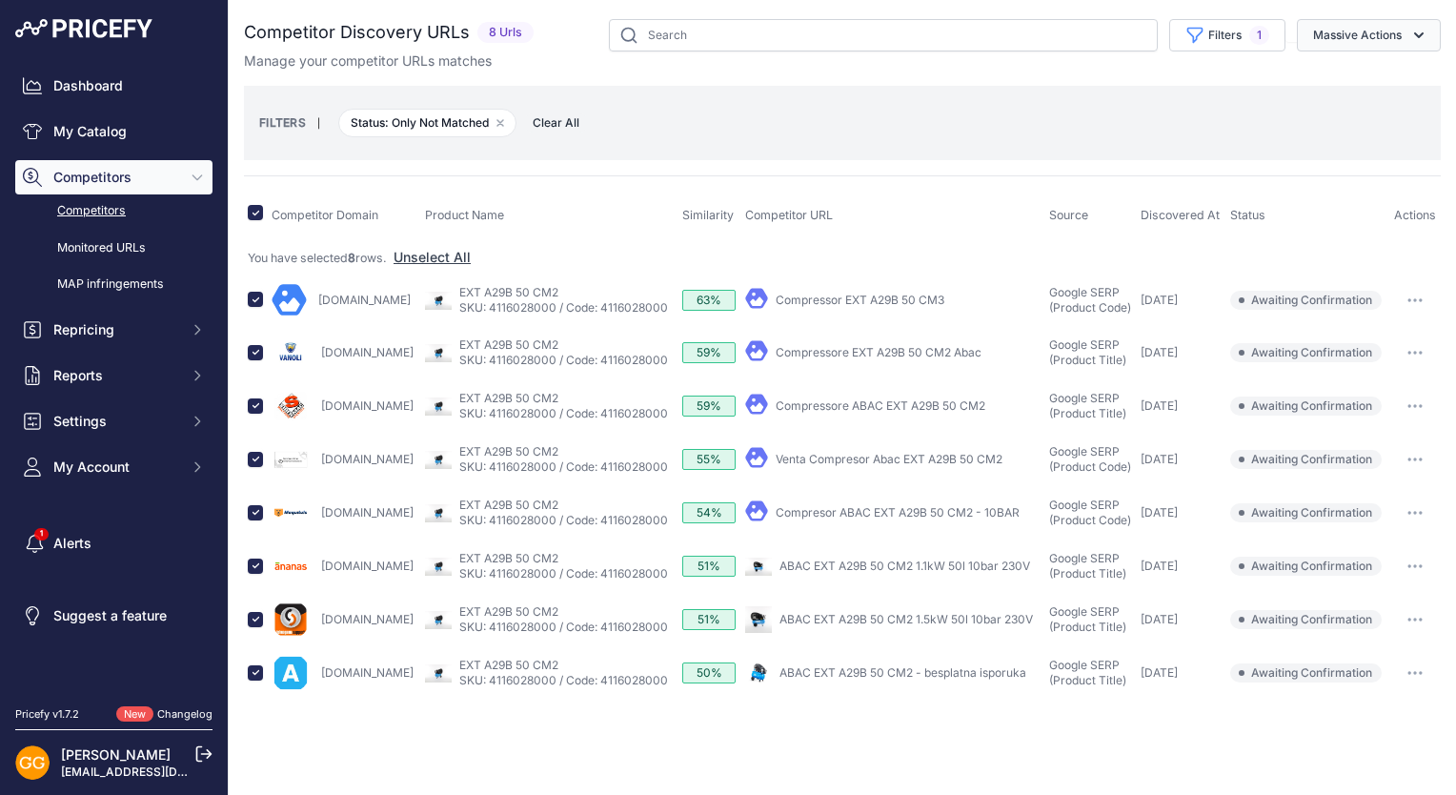
click at [1408, 25] on button "Massive Actions" at bounding box center [1369, 35] width 144 height 32
click at [1368, 75] on span "Confirm Match" at bounding box center [1350, 79] width 92 height 16
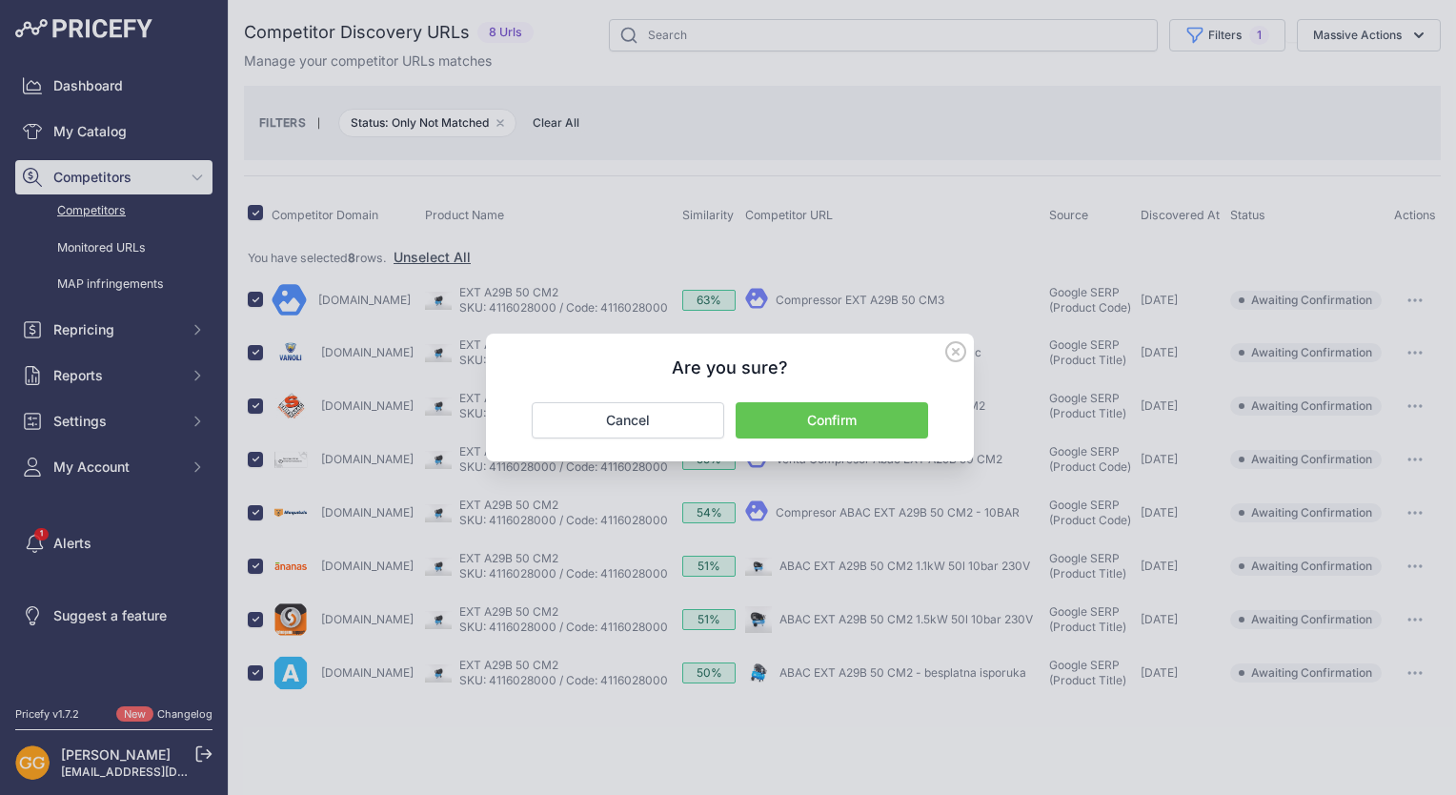
click at [887, 417] on button "Confirm" at bounding box center [832, 420] width 192 height 36
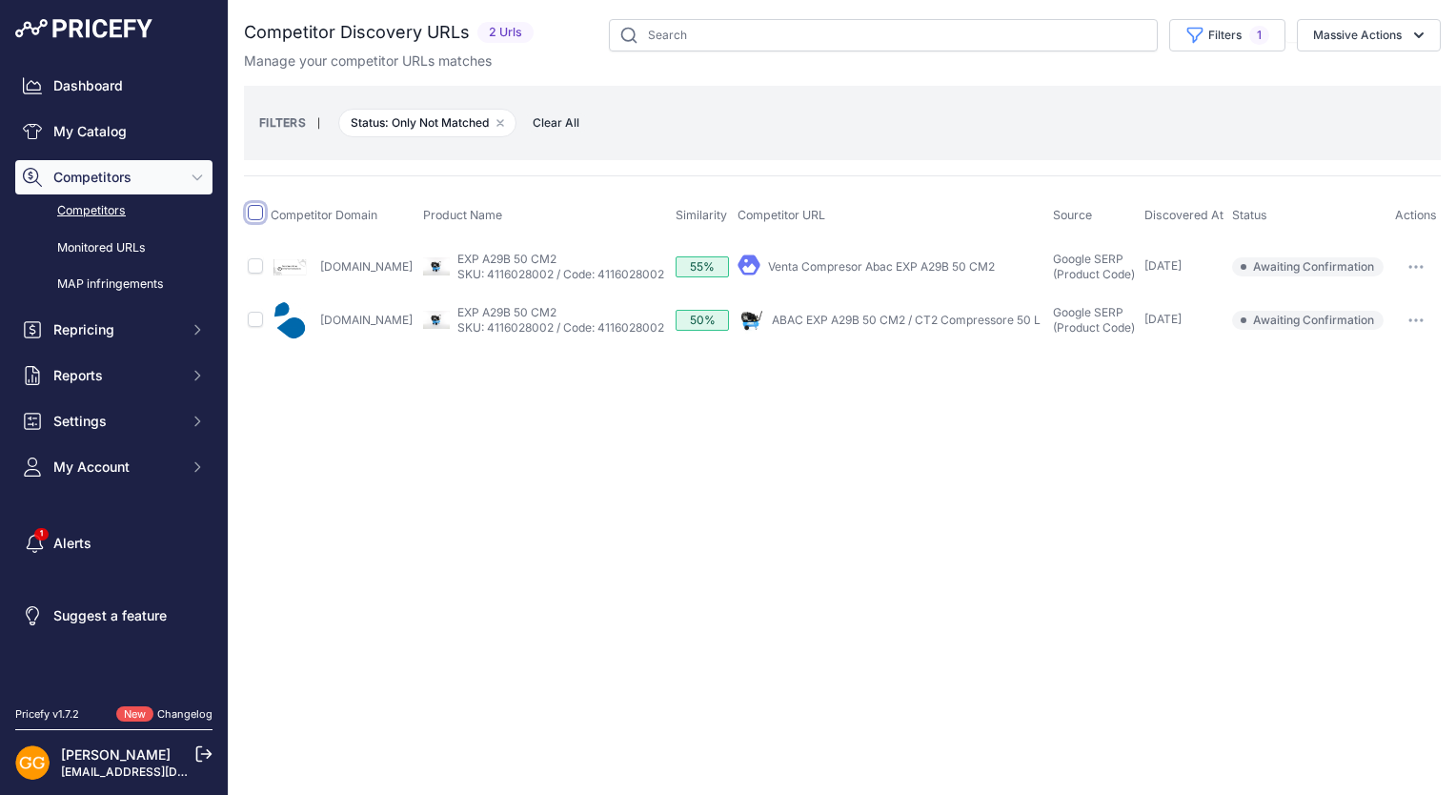
click at [255, 215] on input "checkbox" at bounding box center [255, 212] width 15 height 15
checkbox input "true"
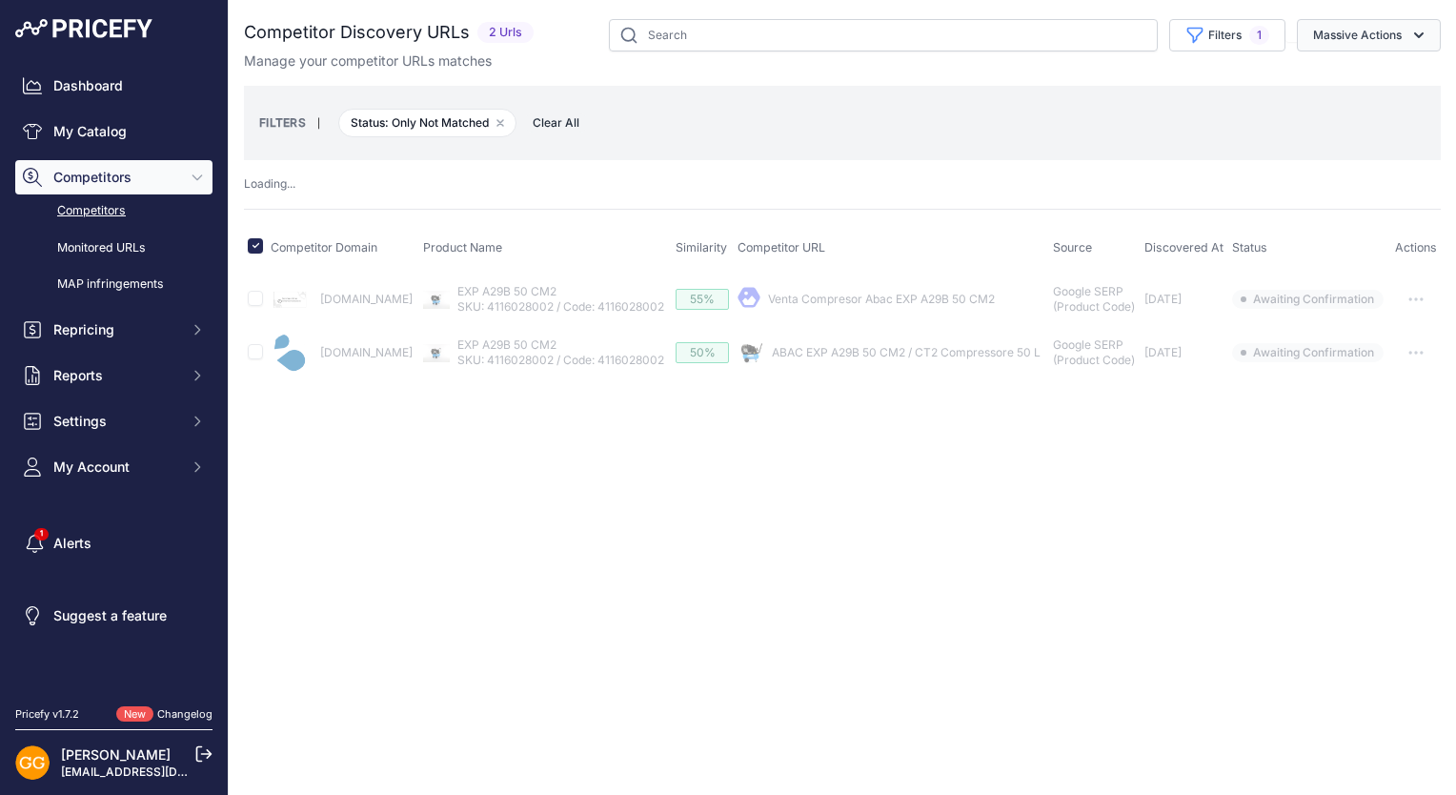
click at [1407, 44] on button "Massive Actions" at bounding box center [1369, 35] width 144 height 32
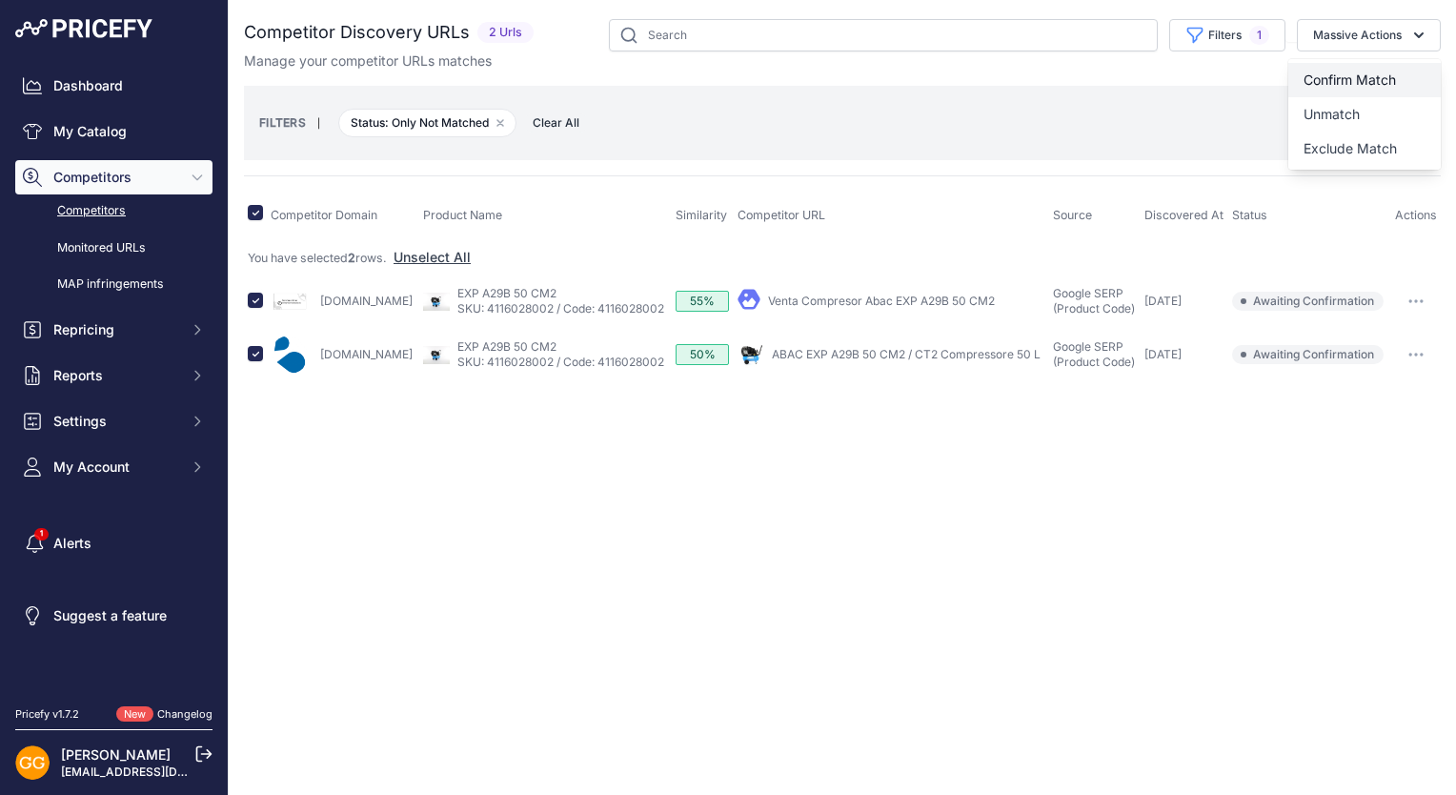
click at [1369, 74] on span "Confirm Match" at bounding box center [1350, 79] width 92 height 16
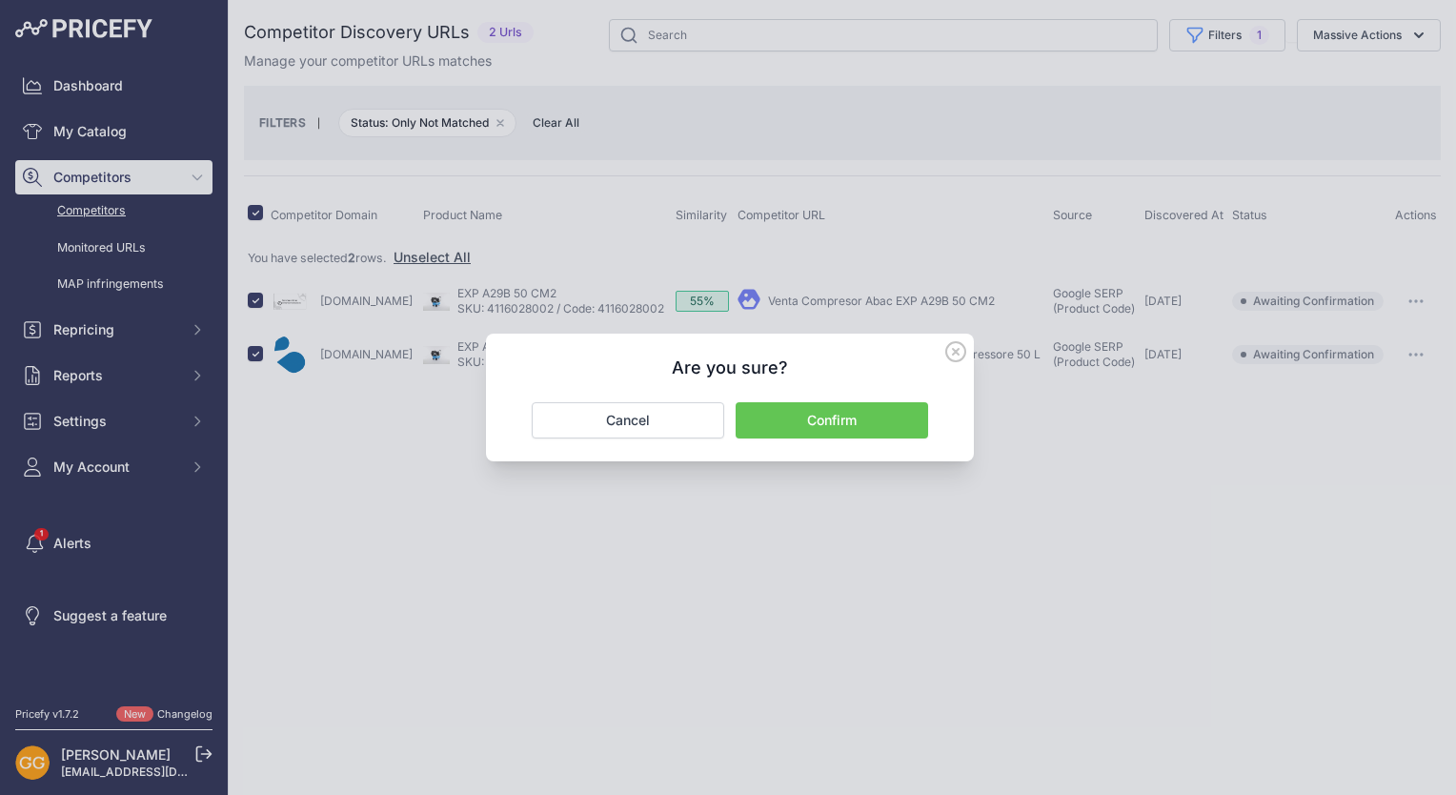
click at [895, 405] on button "Confirm" at bounding box center [832, 420] width 192 height 36
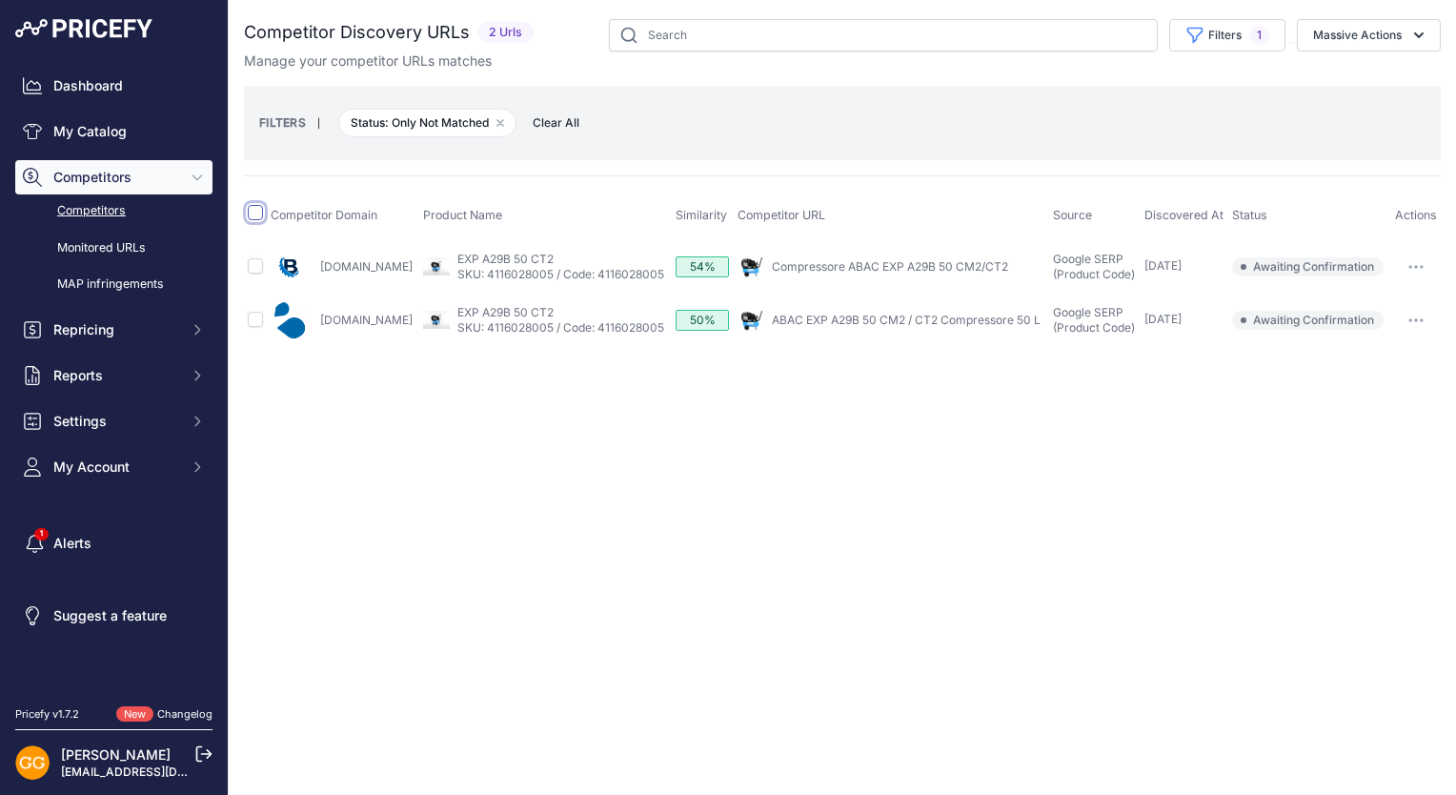
click at [259, 215] on input "checkbox" at bounding box center [255, 212] width 15 height 15
checkbox input "true"
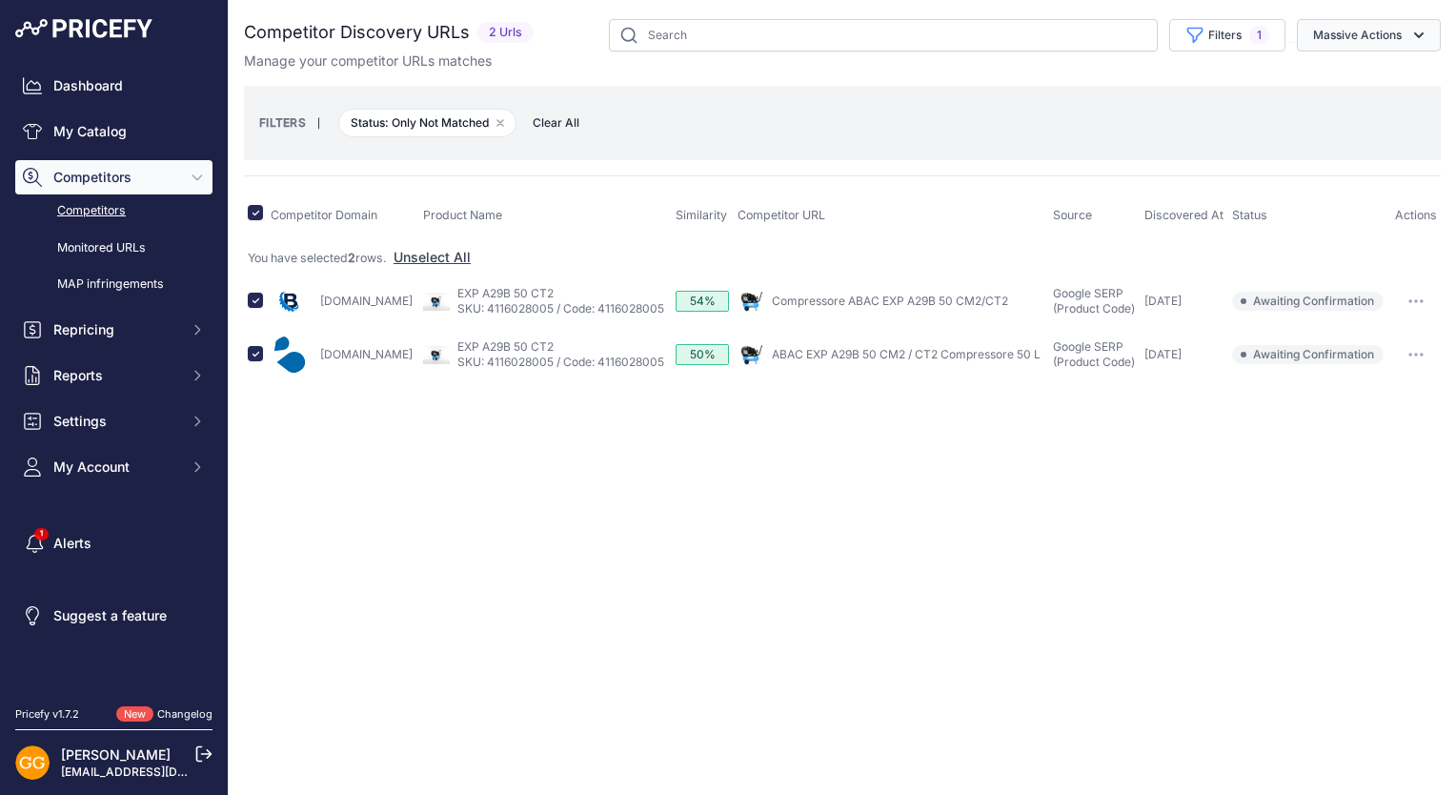
click at [1388, 40] on button "Massive Actions" at bounding box center [1369, 35] width 144 height 32
click at [1368, 79] on span "Confirm Match" at bounding box center [1350, 79] width 92 height 16
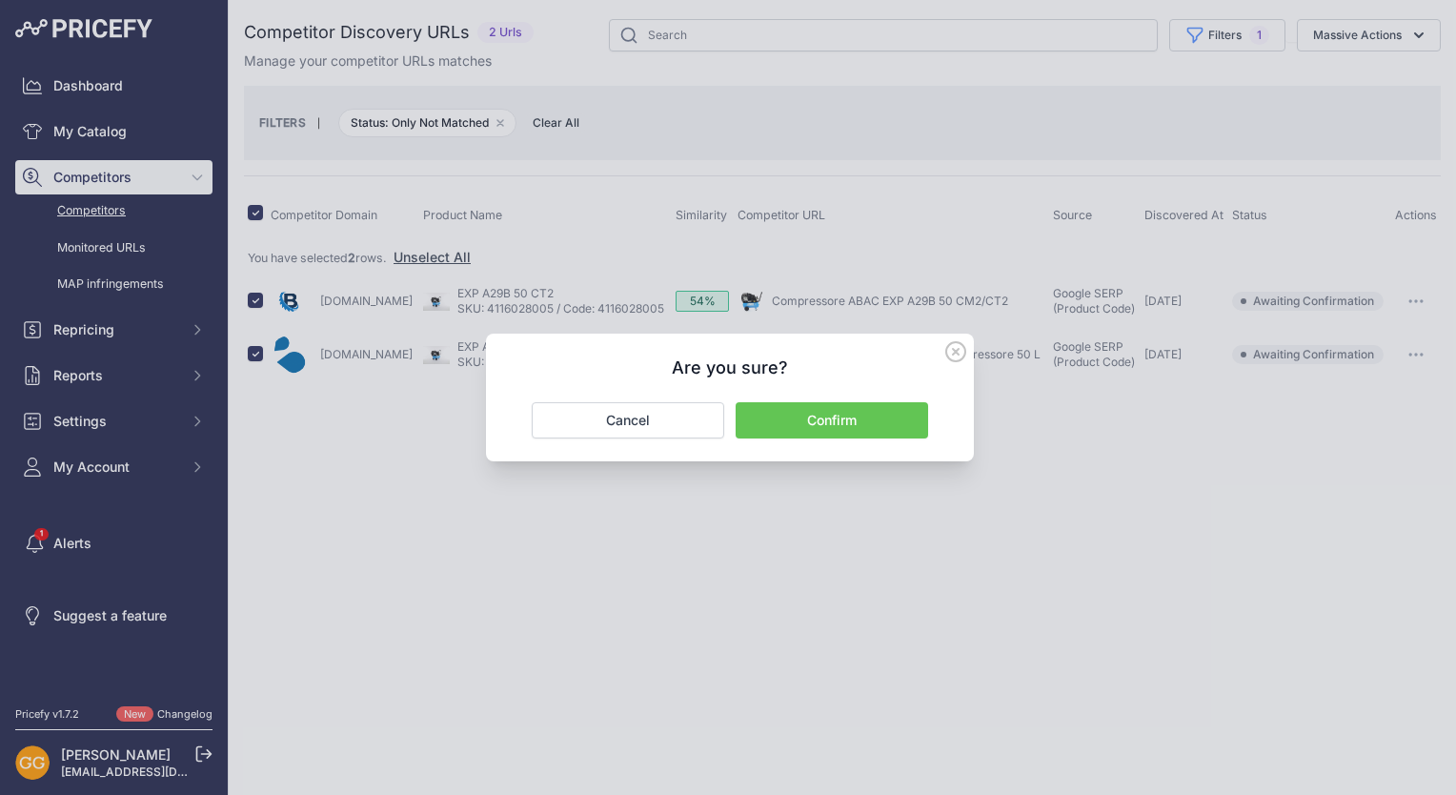
click at [888, 417] on button "Confirm" at bounding box center [832, 420] width 192 height 36
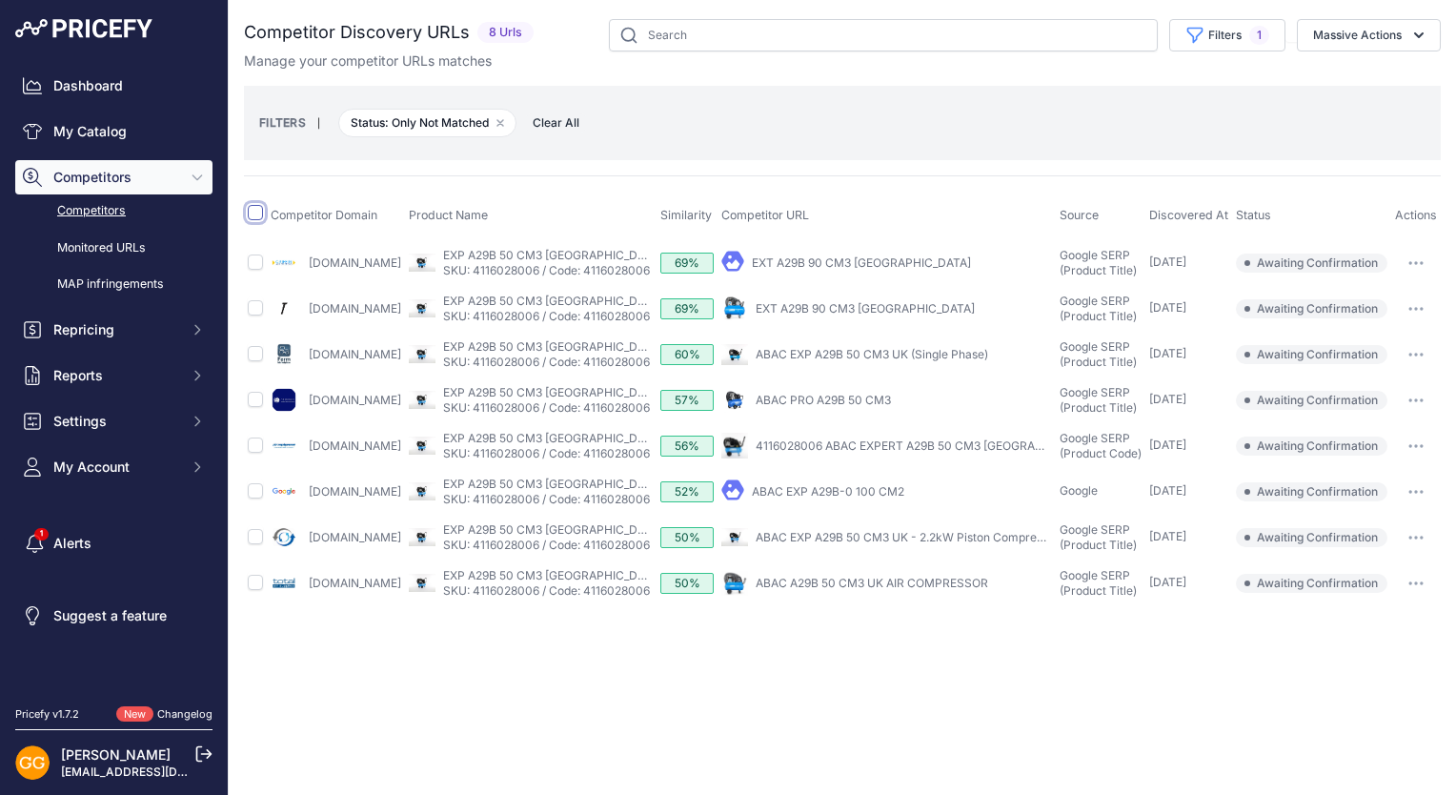
click at [261, 210] on input "checkbox" at bounding box center [255, 212] width 15 height 15
checkbox input "true"
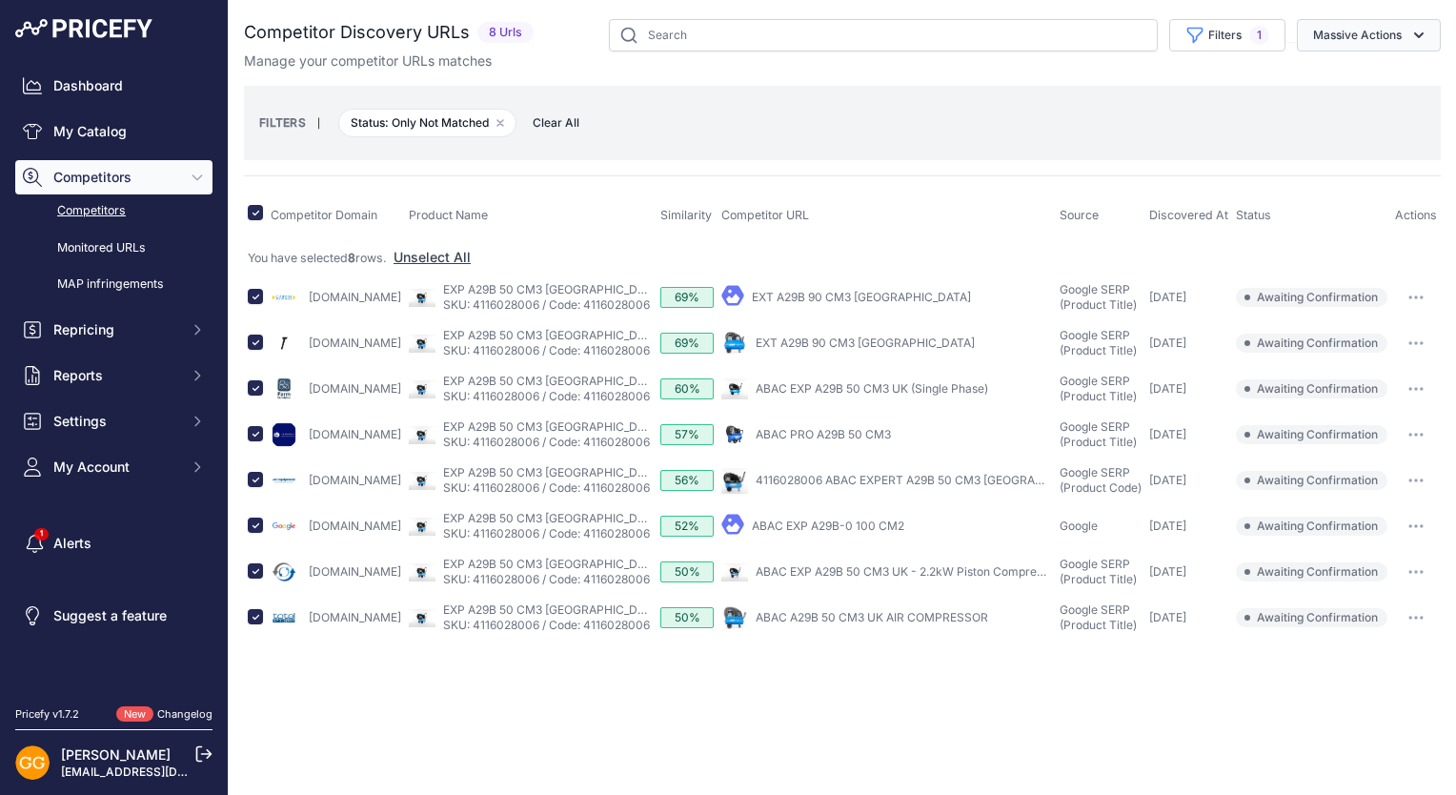
click at [1365, 34] on button "Massive Actions" at bounding box center [1369, 35] width 144 height 32
click at [1334, 81] on span "Confirm Match" at bounding box center [1350, 79] width 92 height 16
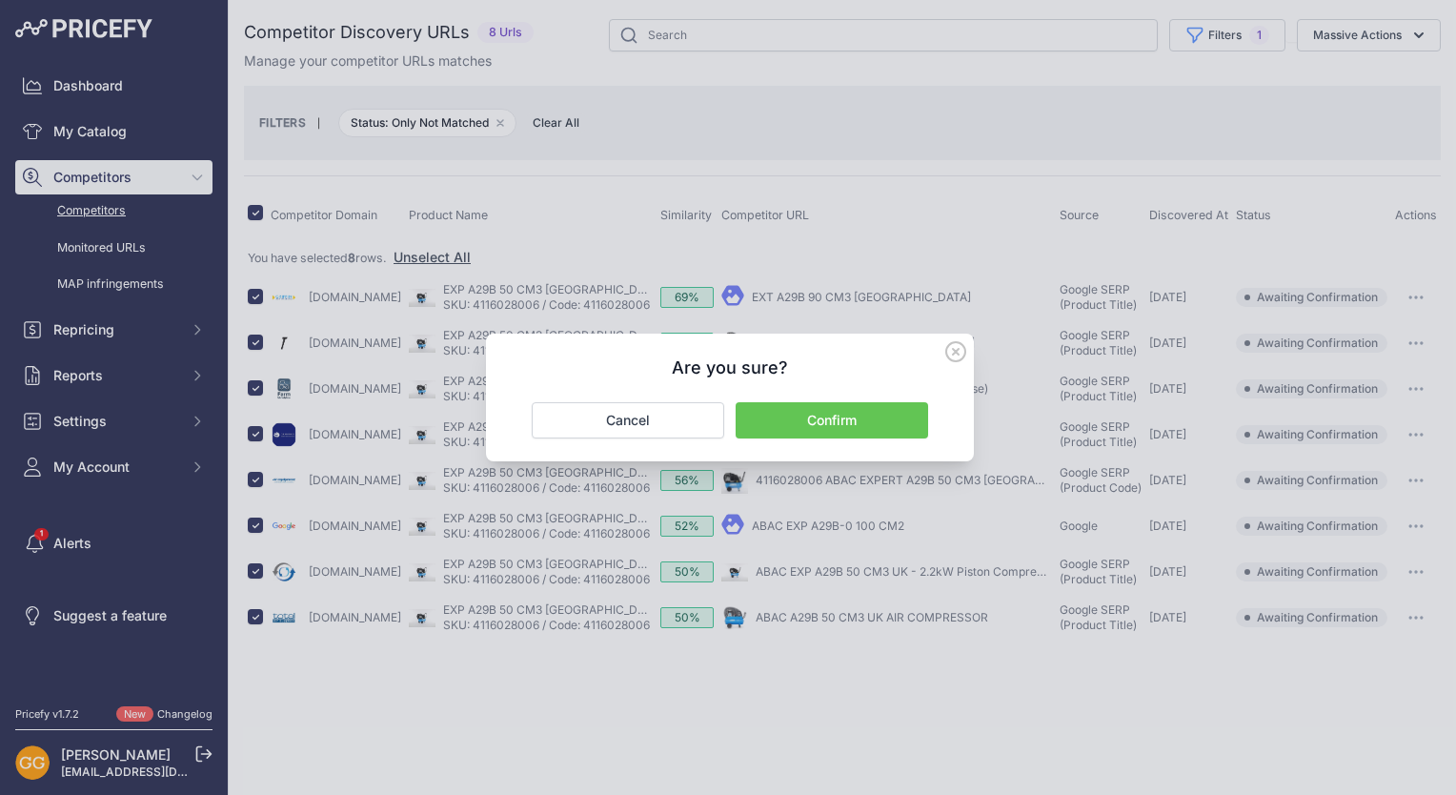
click at [868, 411] on button "Confirm" at bounding box center [832, 420] width 192 height 36
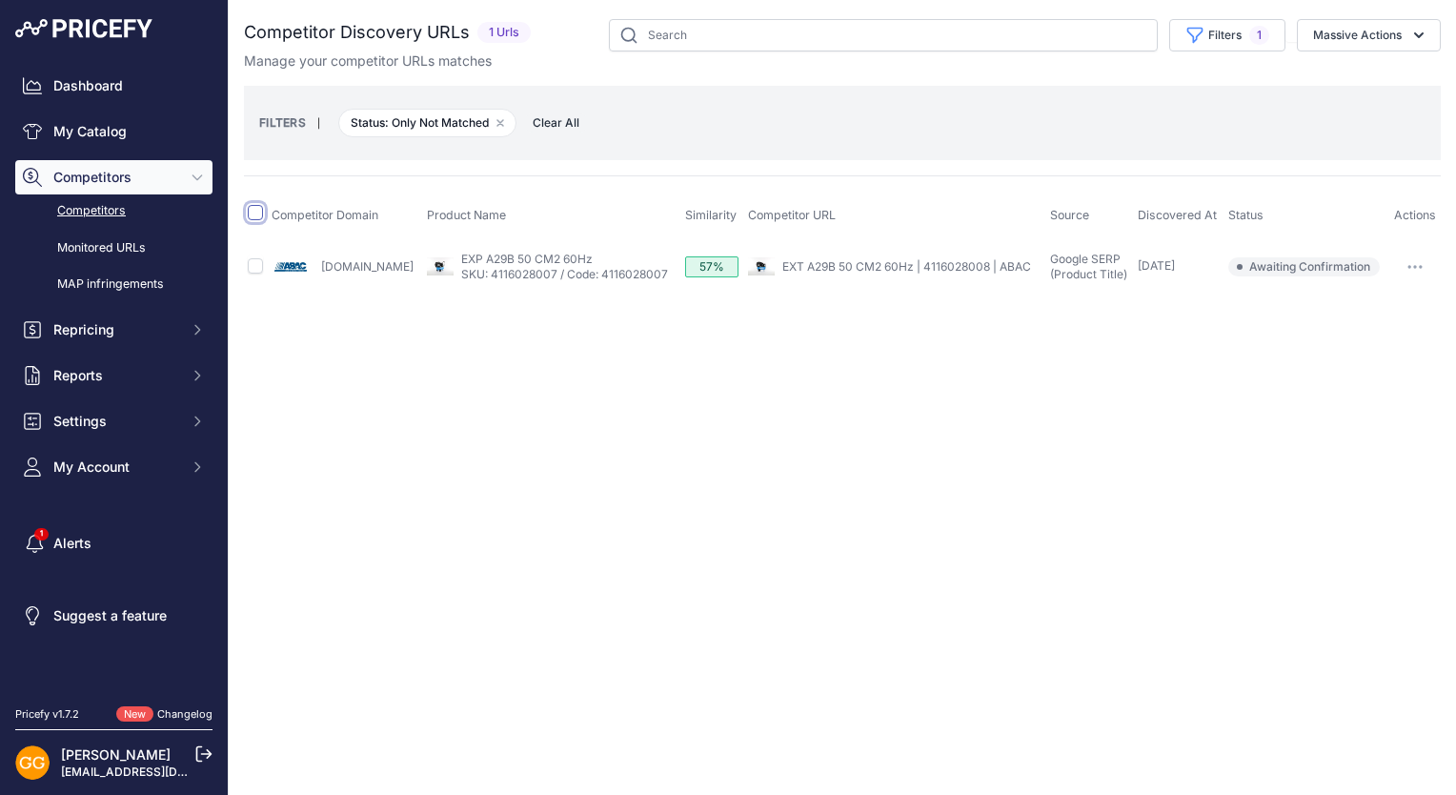
click at [253, 210] on input "checkbox" at bounding box center [255, 212] width 15 height 15
checkbox input "true"
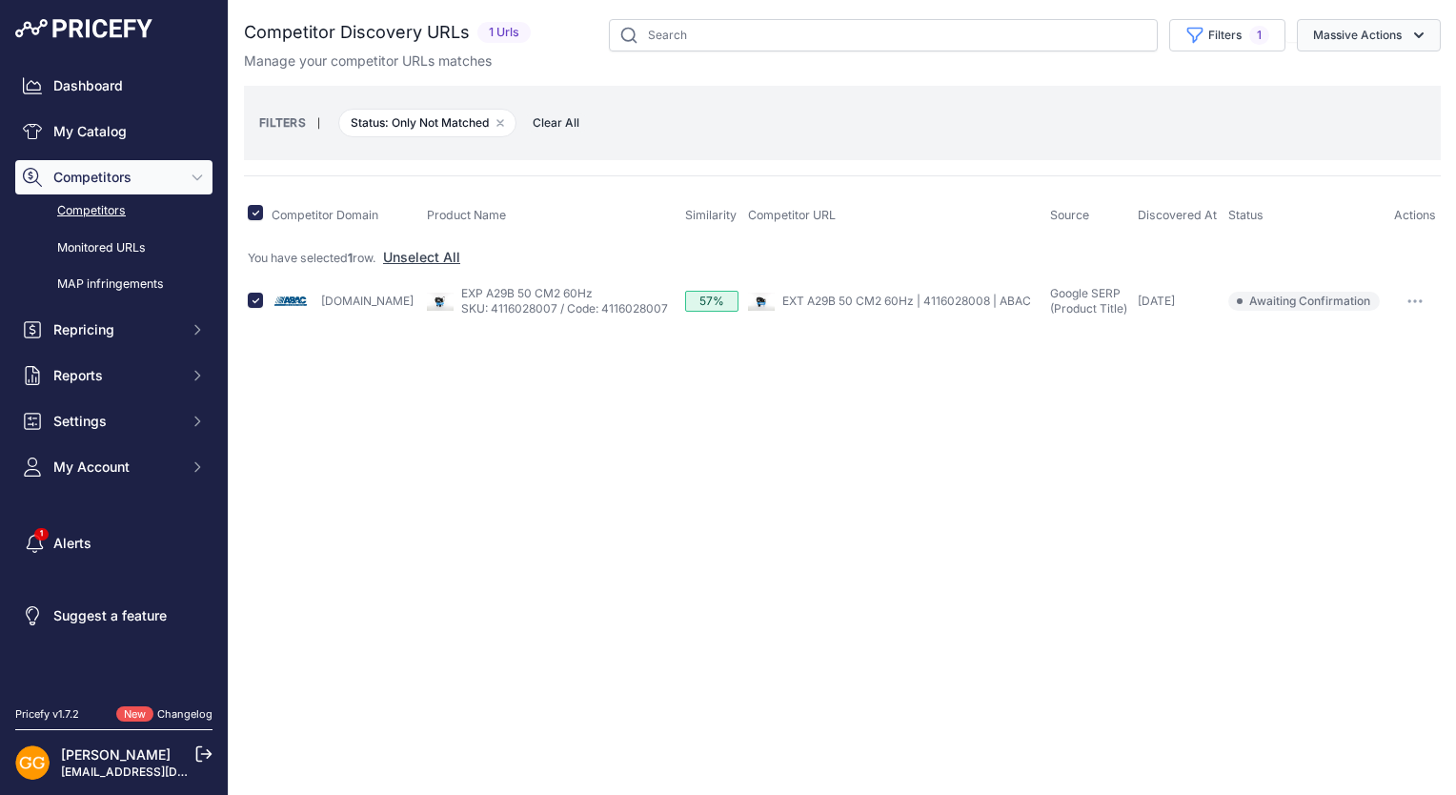
click at [1409, 27] on icon "button" at bounding box center [1418, 35] width 19 height 19
click at [1367, 68] on button "Confirm Match" at bounding box center [1364, 80] width 152 height 34
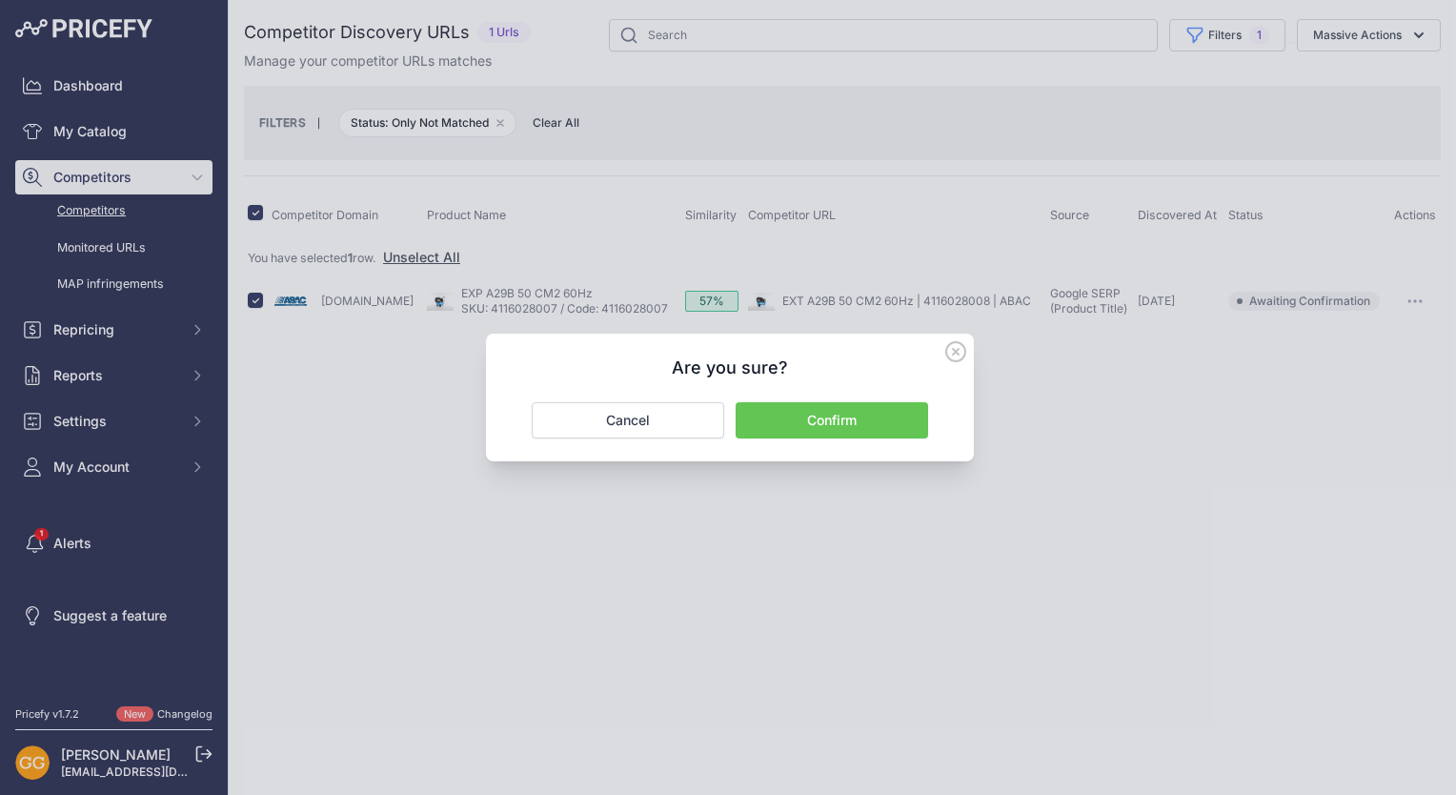
click at [885, 422] on button "Confirm" at bounding box center [832, 420] width 192 height 36
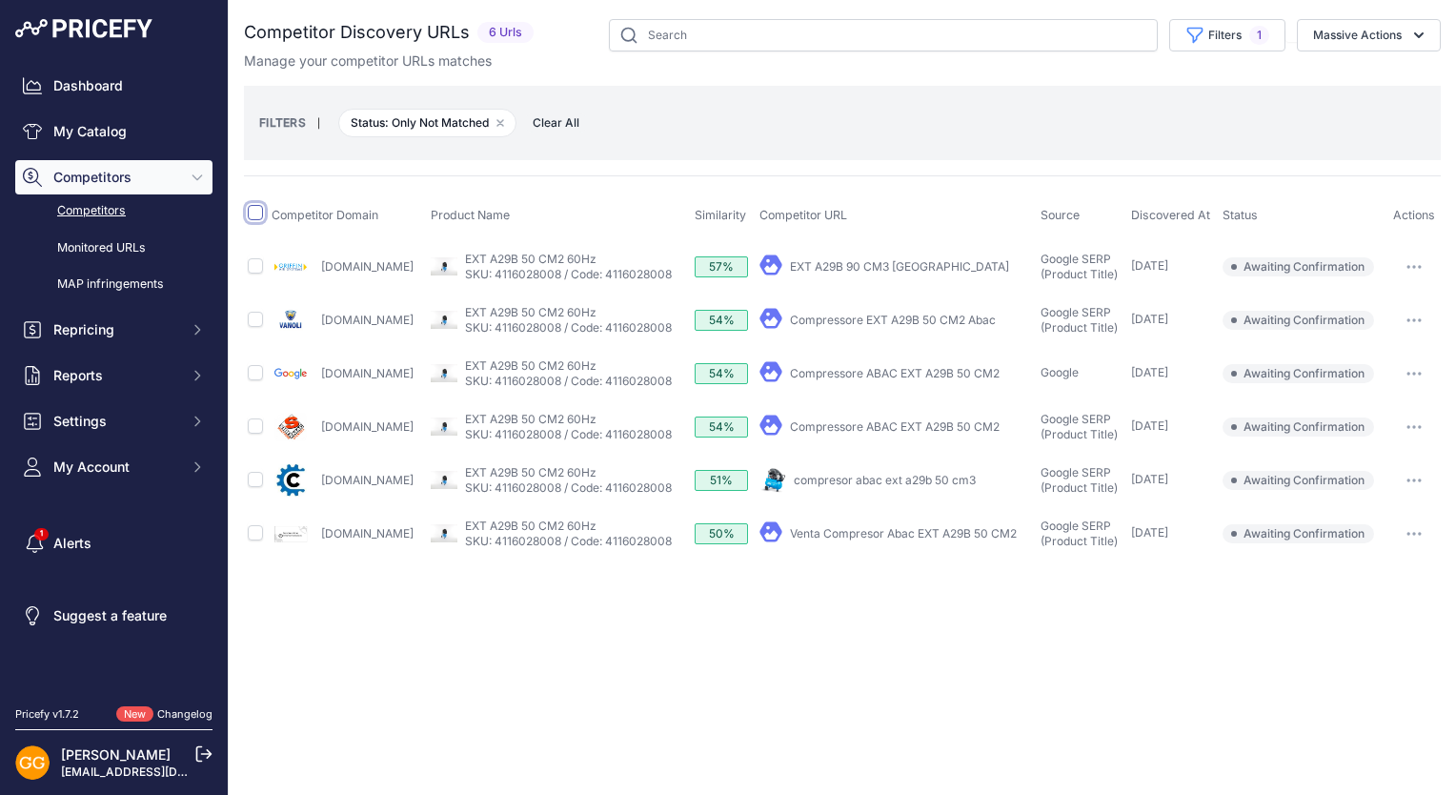
click at [252, 216] on input "checkbox" at bounding box center [255, 212] width 15 height 15
checkbox input "true"
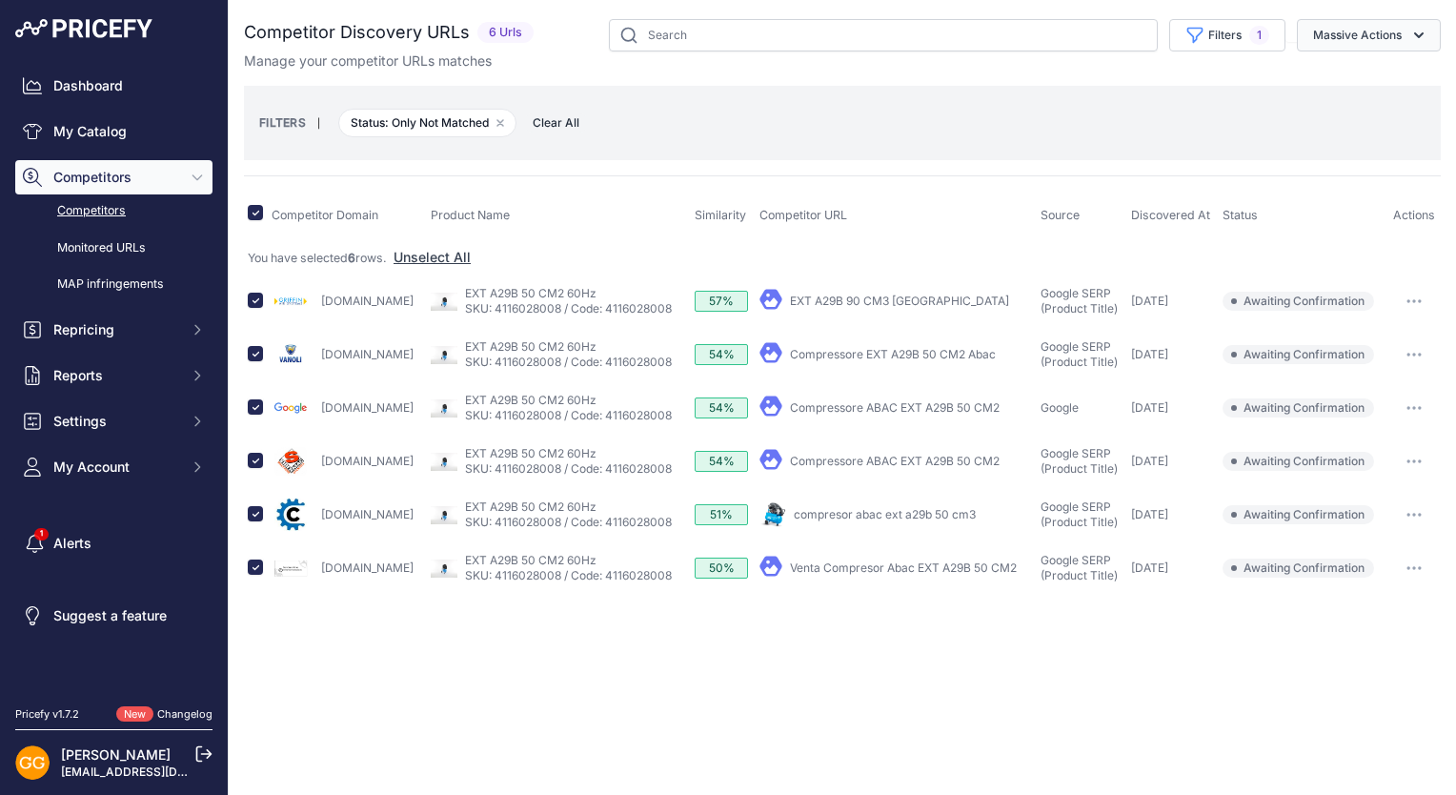
click at [1376, 32] on button "Massive Actions" at bounding box center [1369, 35] width 144 height 32
click at [1372, 65] on button "Confirm Match" at bounding box center [1364, 80] width 152 height 34
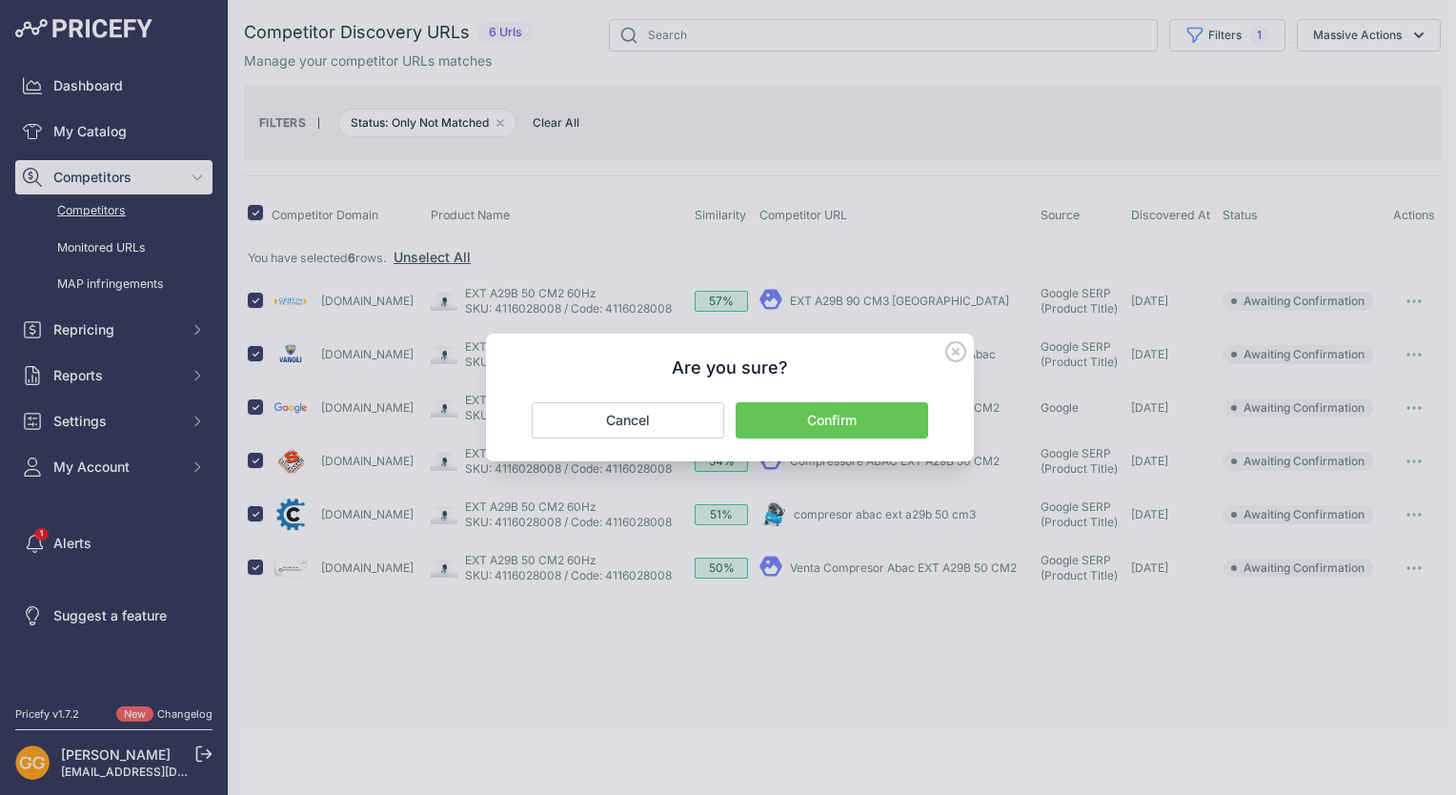
click at [881, 411] on button "Confirm" at bounding box center [832, 420] width 192 height 36
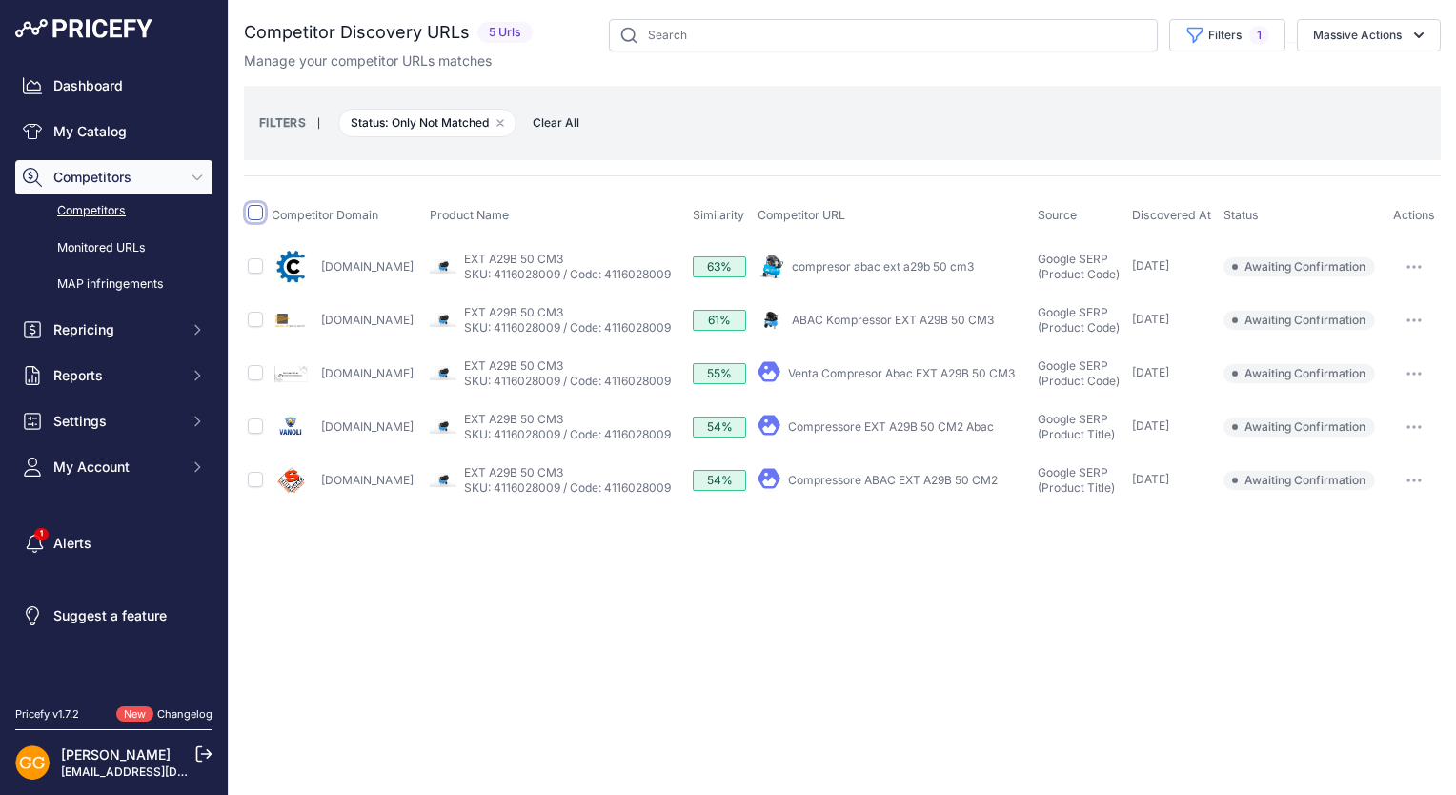
click at [259, 214] on input "checkbox" at bounding box center [255, 212] width 15 height 15
checkbox input "true"
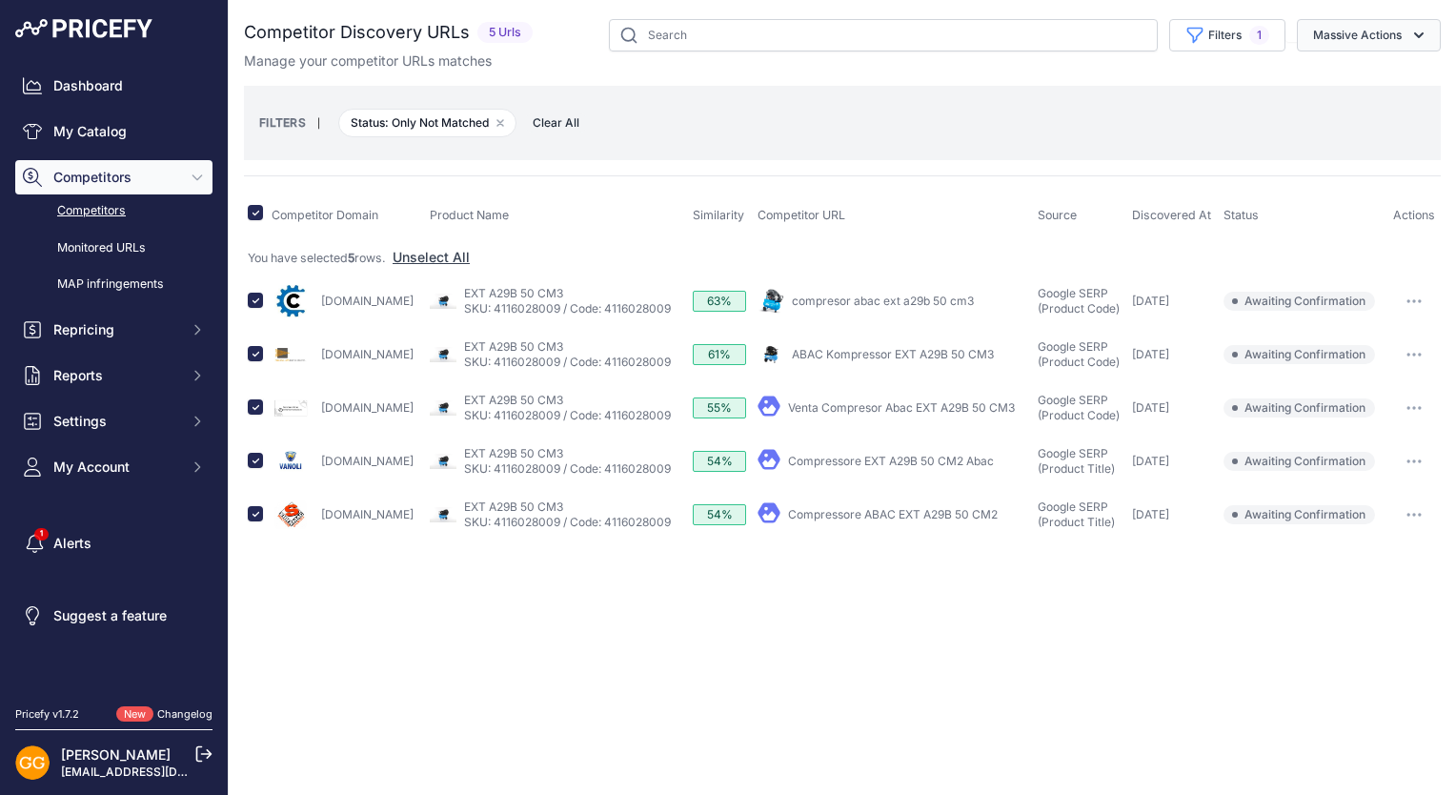
click at [1385, 33] on button "Massive Actions" at bounding box center [1369, 35] width 144 height 32
click at [1344, 75] on span "Confirm Match" at bounding box center [1350, 79] width 92 height 16
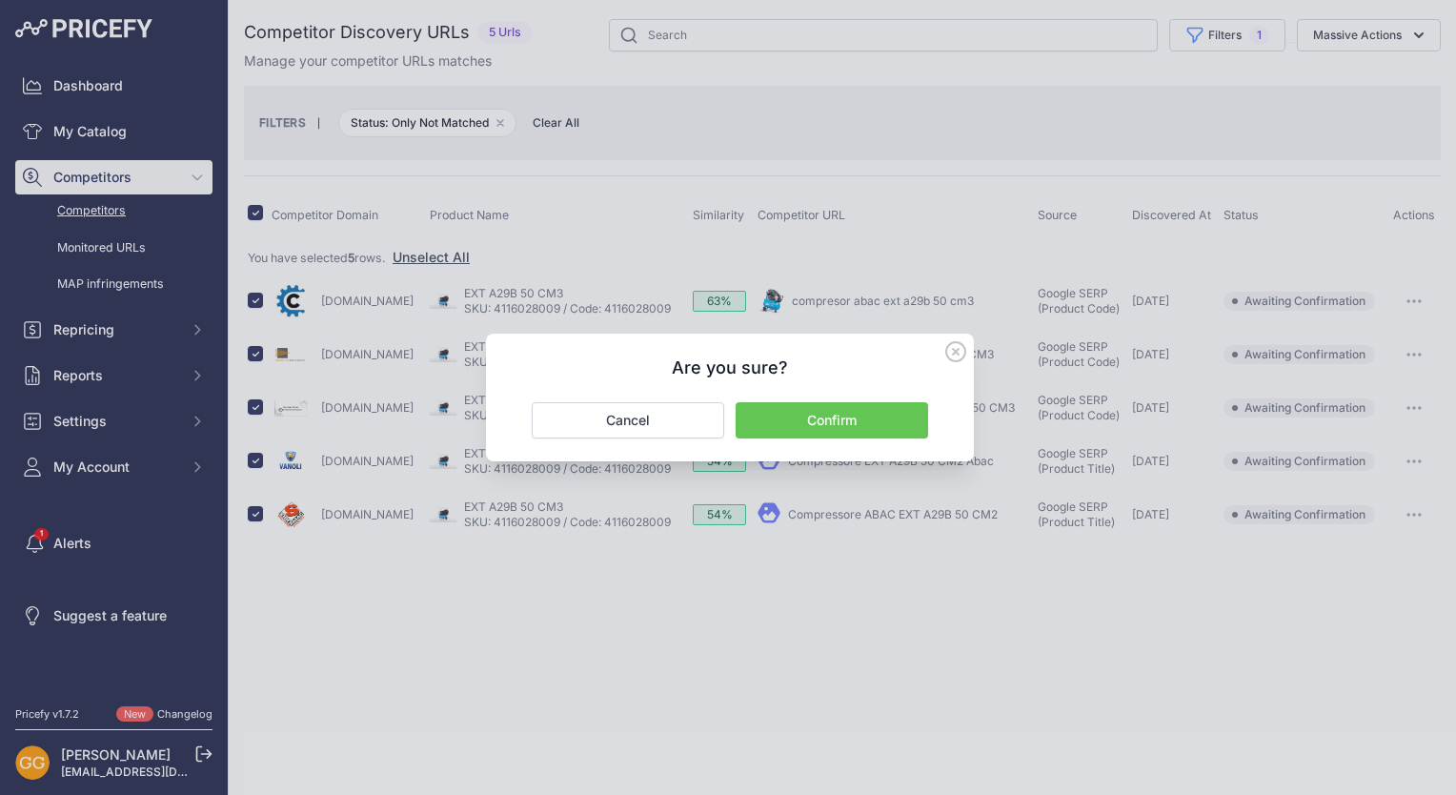
click at [900, 425] on button "Confirm" at bounding box center [832, 420] width 192 height 36
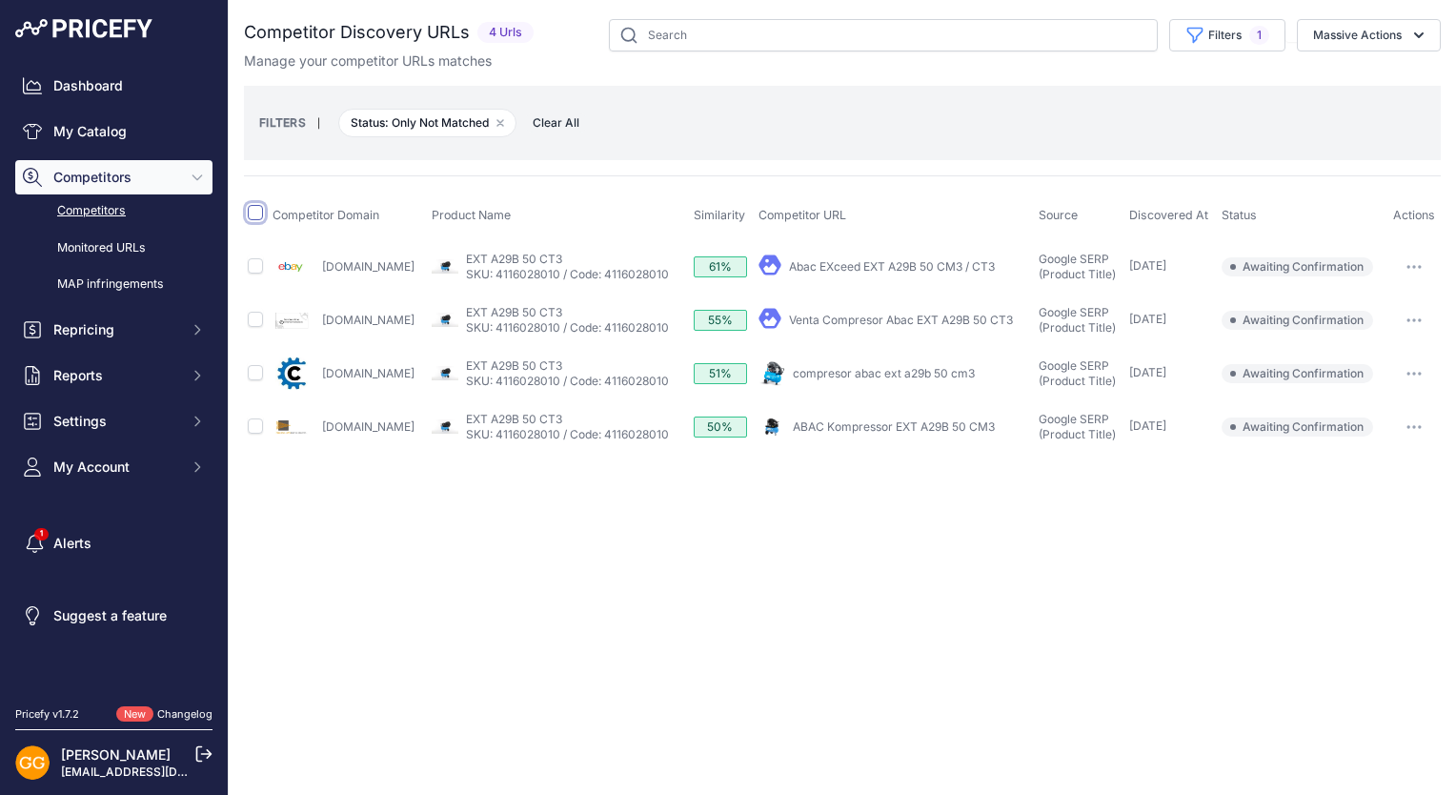
click at [258, 213] on input "checkbox" at bounding box center [255, 212] width 15 height 15
checkbox input "true"
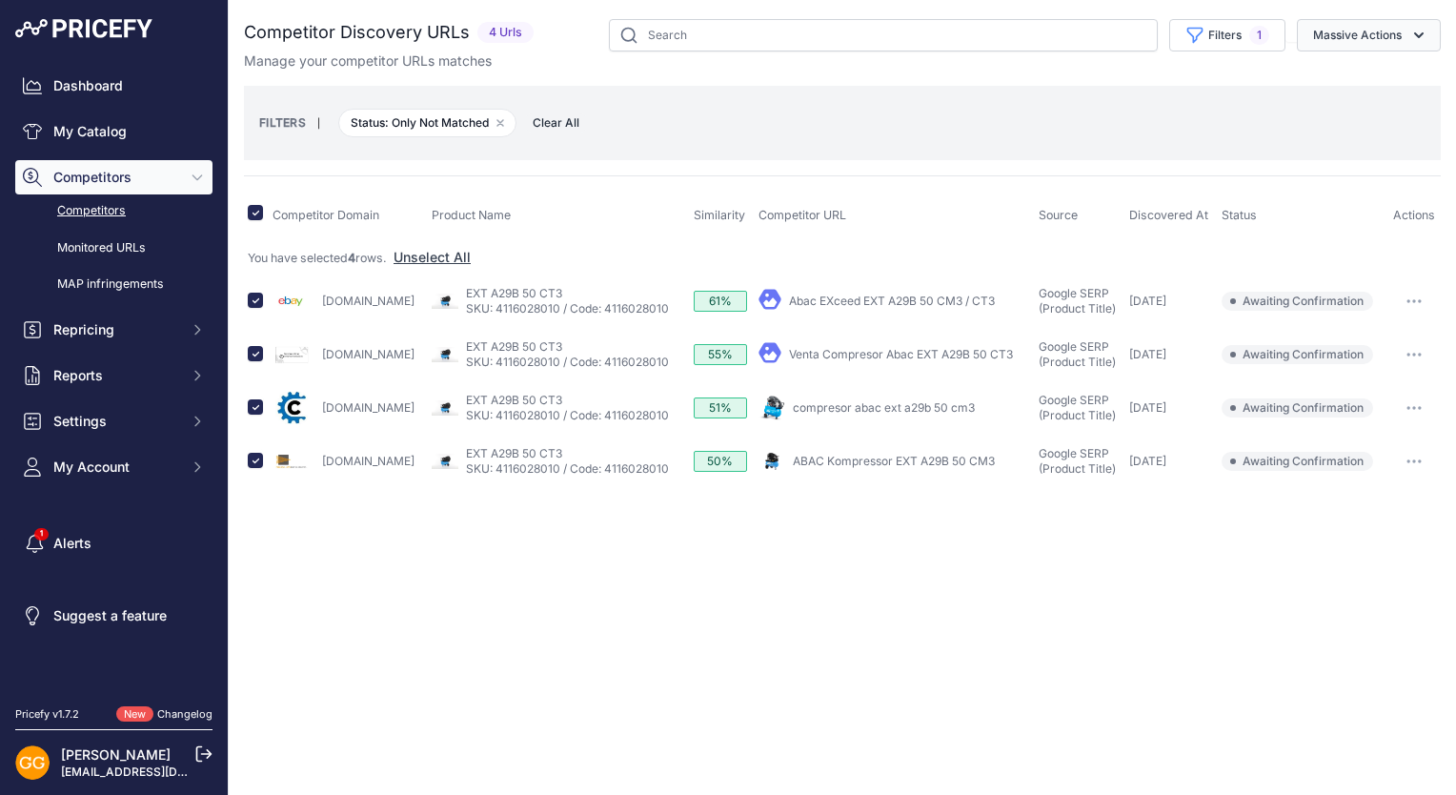
click at [1367, 36] on button "Massive Actions" at bounding box center [1369, 35] width 144 height 32
click at [1367, 70] on button "Confirm Match" at bounding box center [1364, 80] width 152 height 34
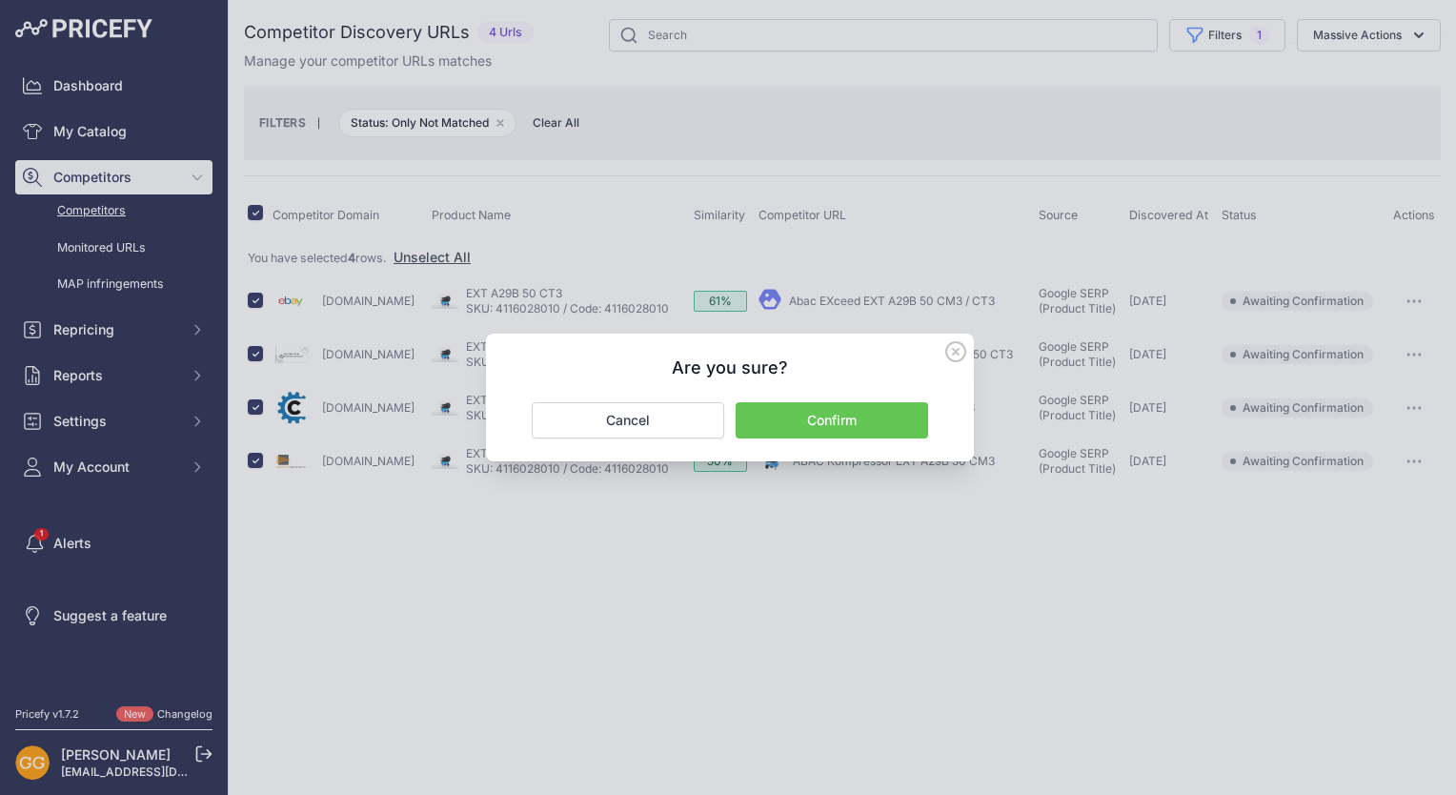
click at [869, 426] on button "Confirm" at bounding box center [832, 420] width 192 height 36
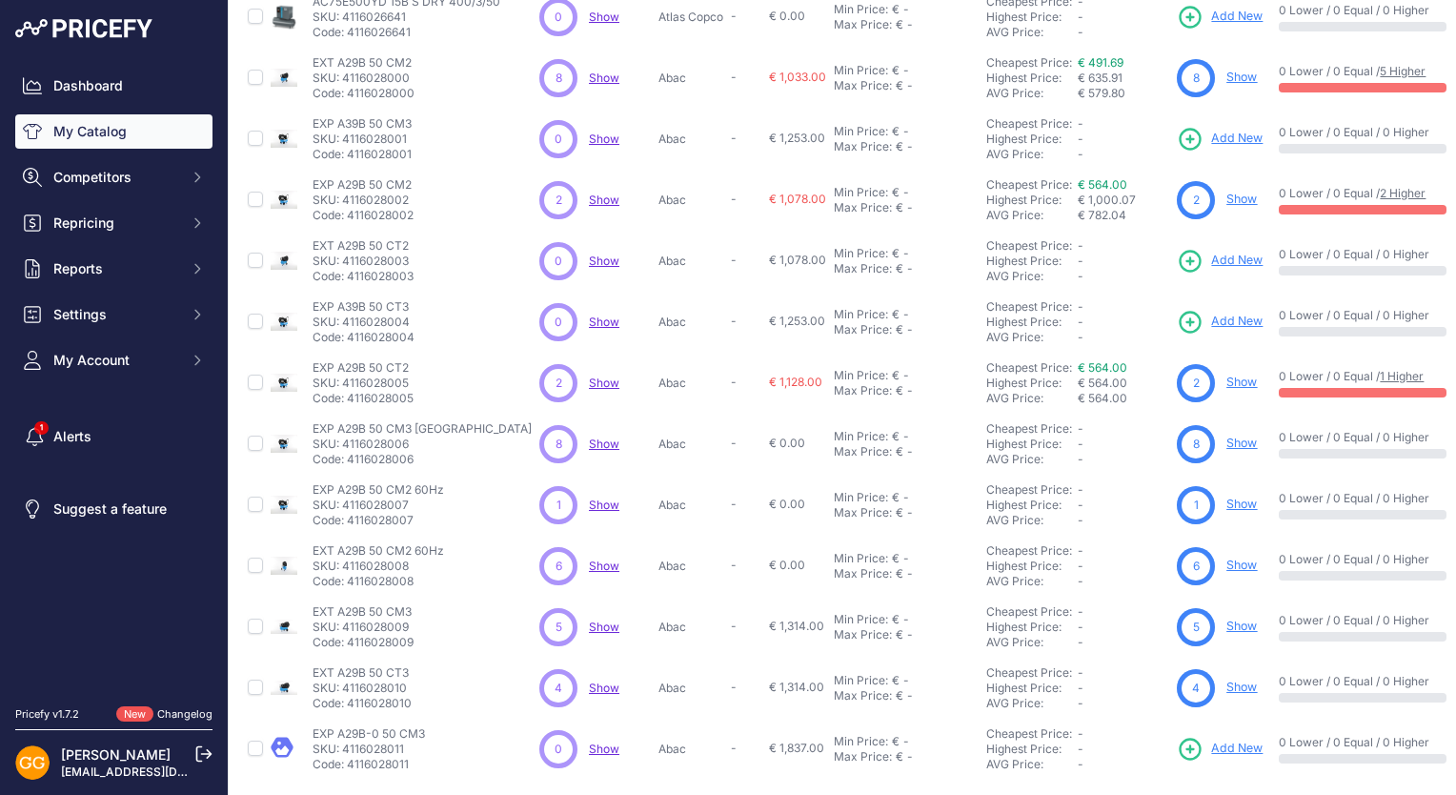
scroll to position [362, 0]
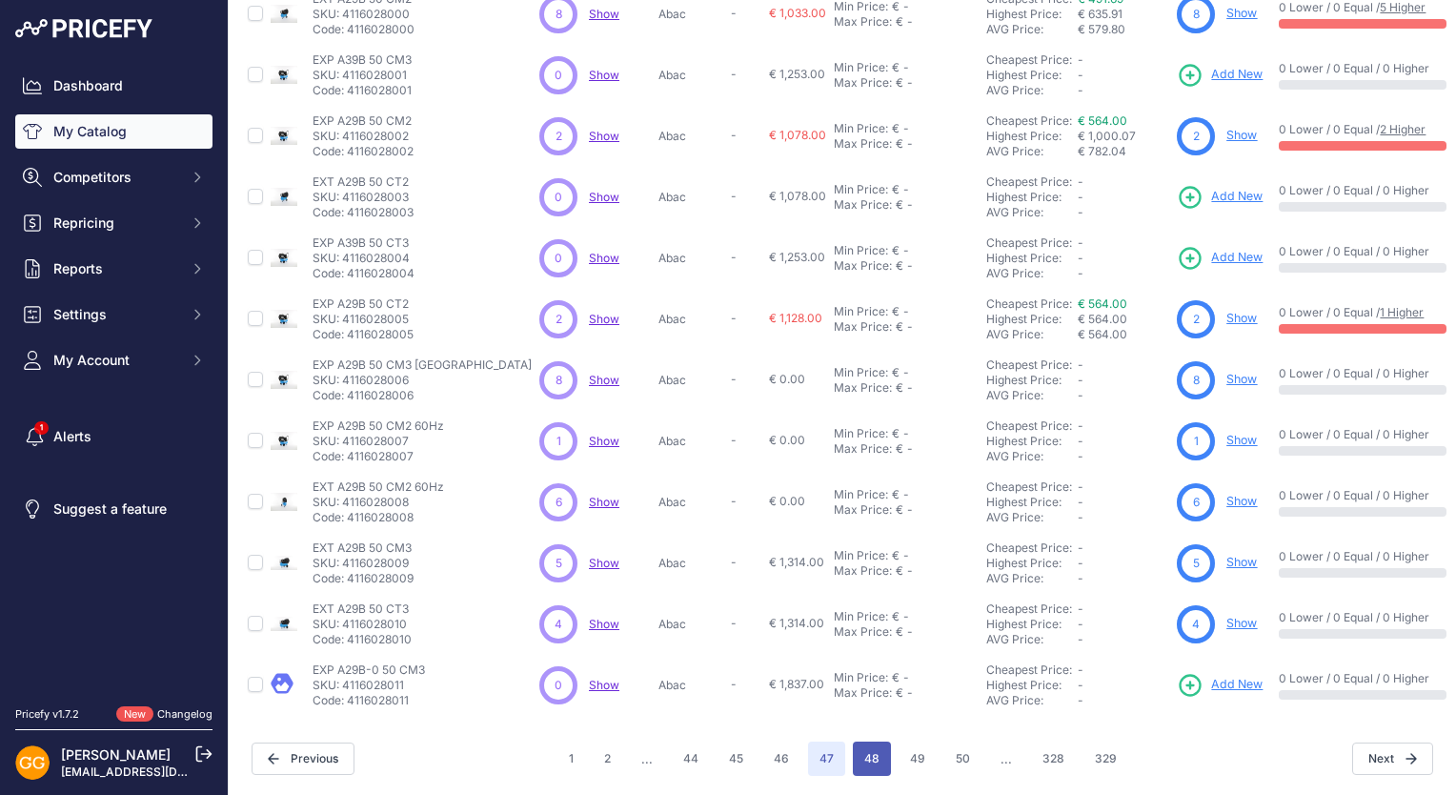
click at [877, 741] on button "48" at bounding box center [872, 758] width 38 height 34
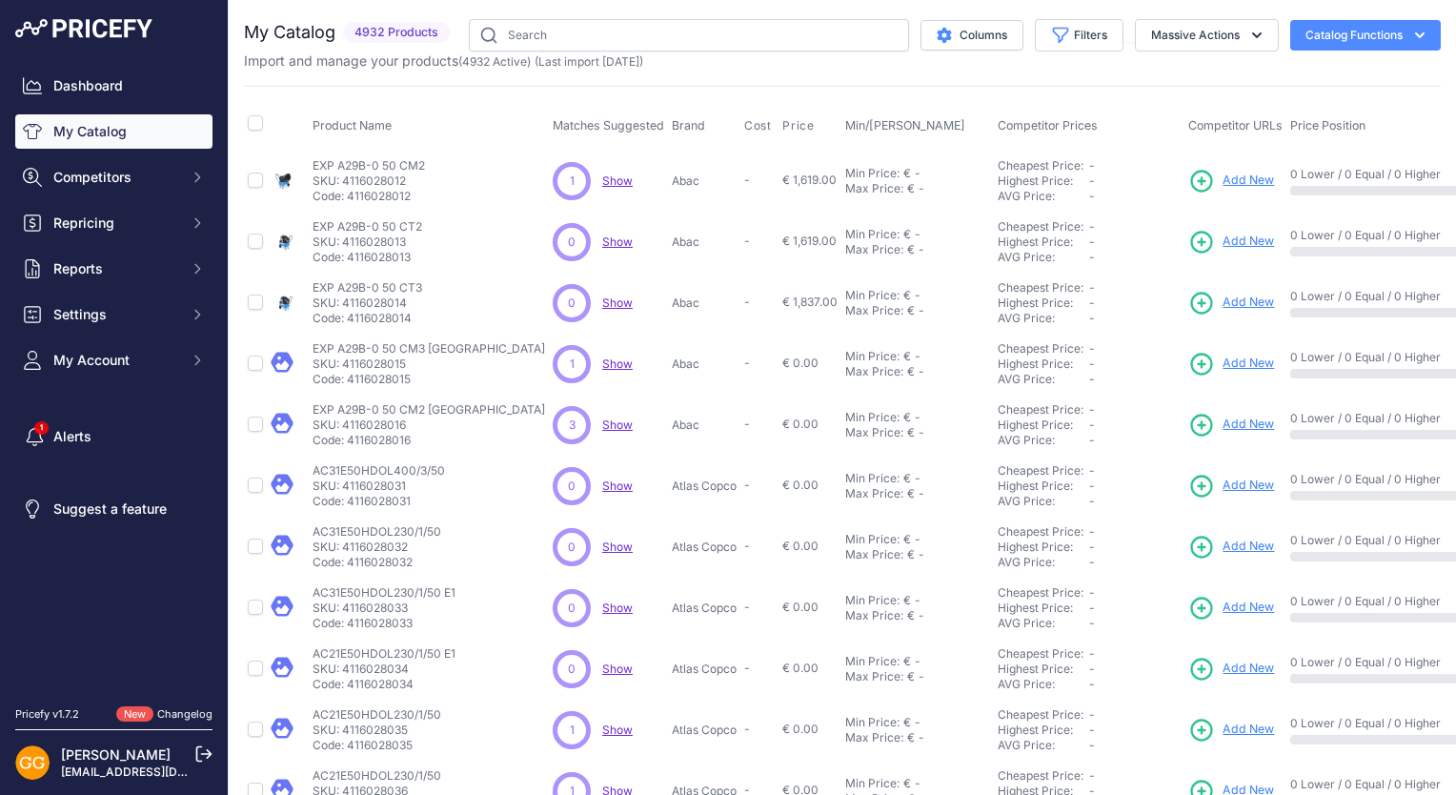
click at [602, 177] on span "Show" at bounding box center [617, 180] width 30 height 14
click at [602, 181] on span "Show" at bounding box center [617, 180] width 30 height 14
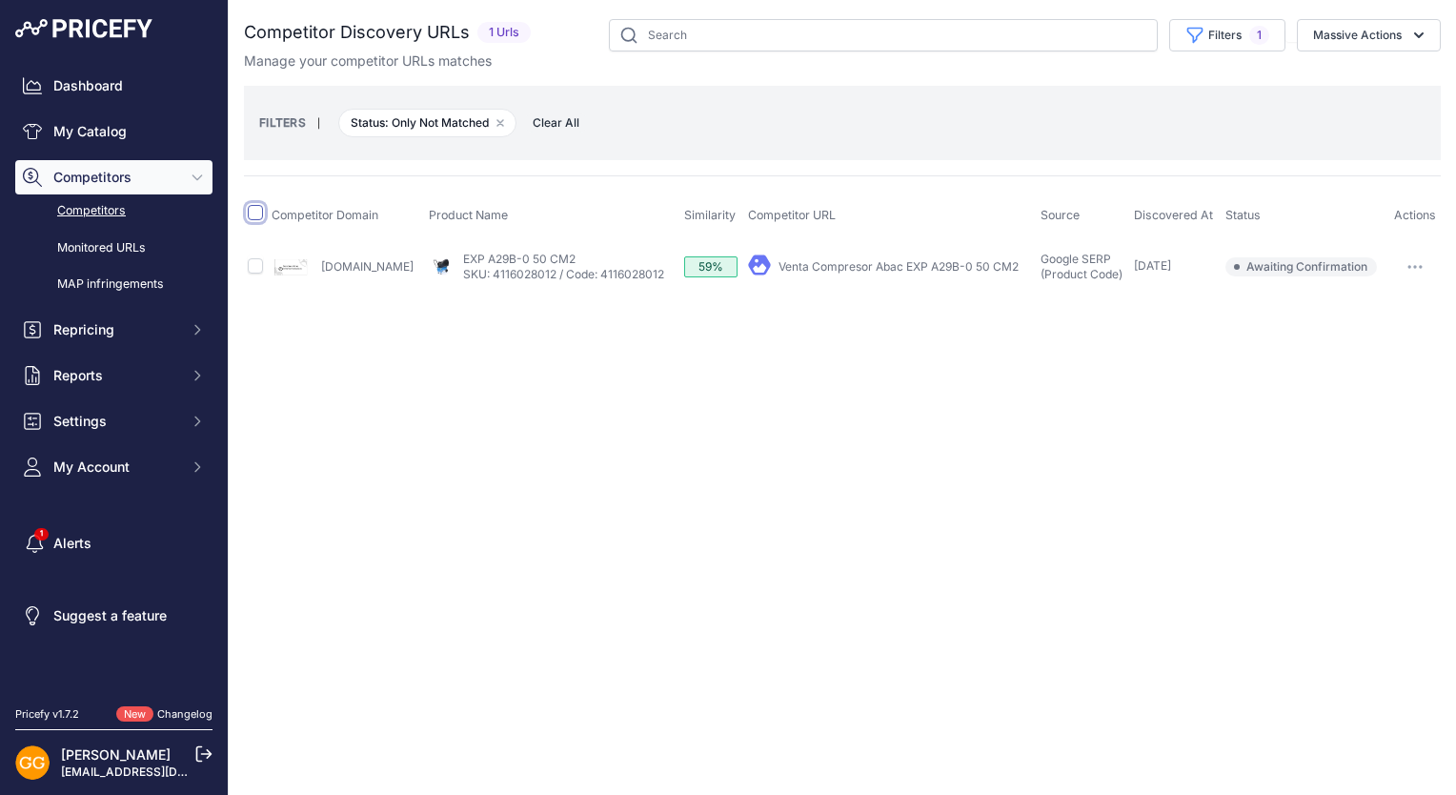
click at [254, 210] on input "checkbox" at bounding box center [255, 212] width 15 height 15
checkbox input "true"
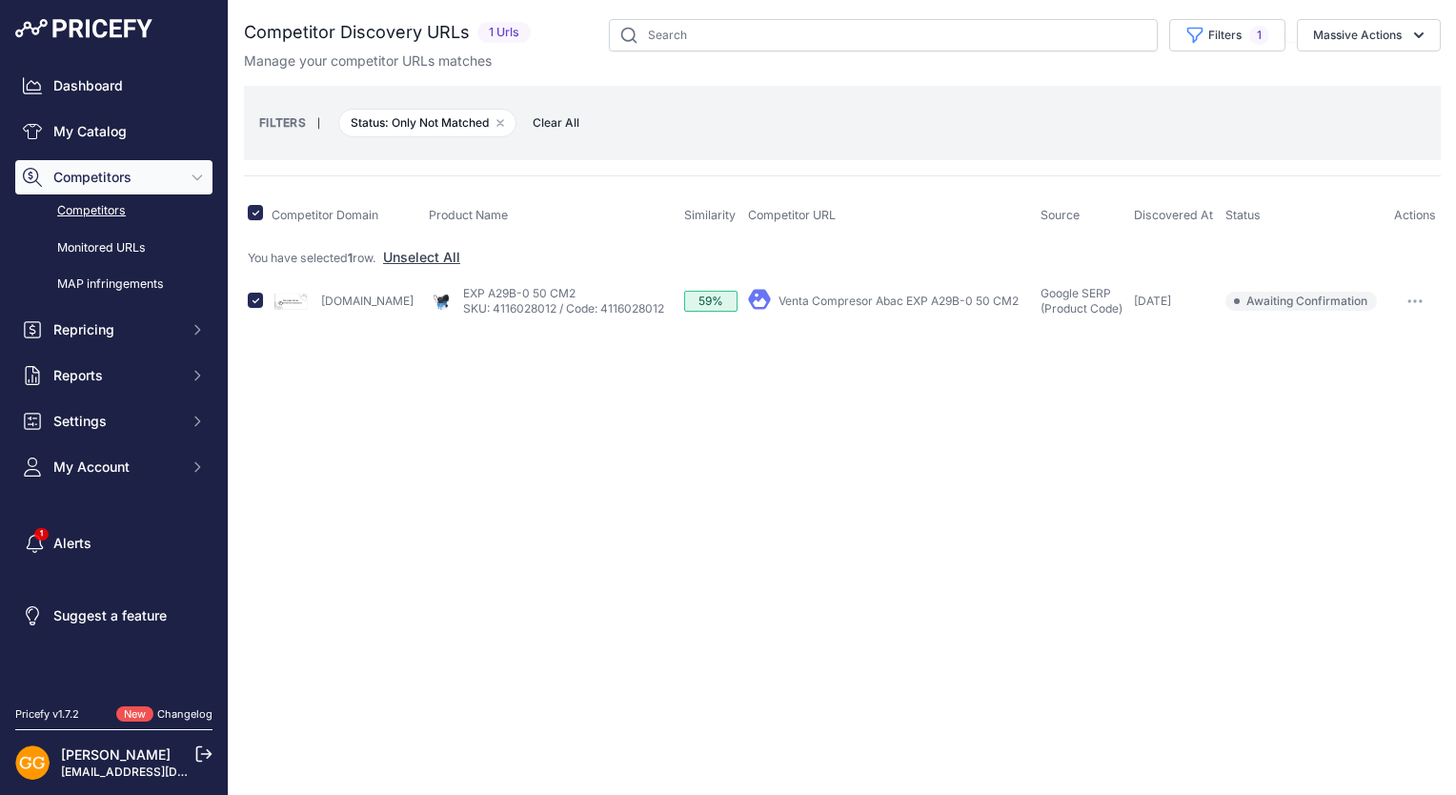
drag, startPoint x: 1405, startPoint y: 48, endPoint x: 1405, endPoint y: 59, distance: 11.4
click at [1405, 47] on button "Massive Actions" at bounding box center [1369, 35] width 144 height 32
click at [1402, 76] on button "Confirm Match" at bounding box center [1364, 80] width 152 height 34
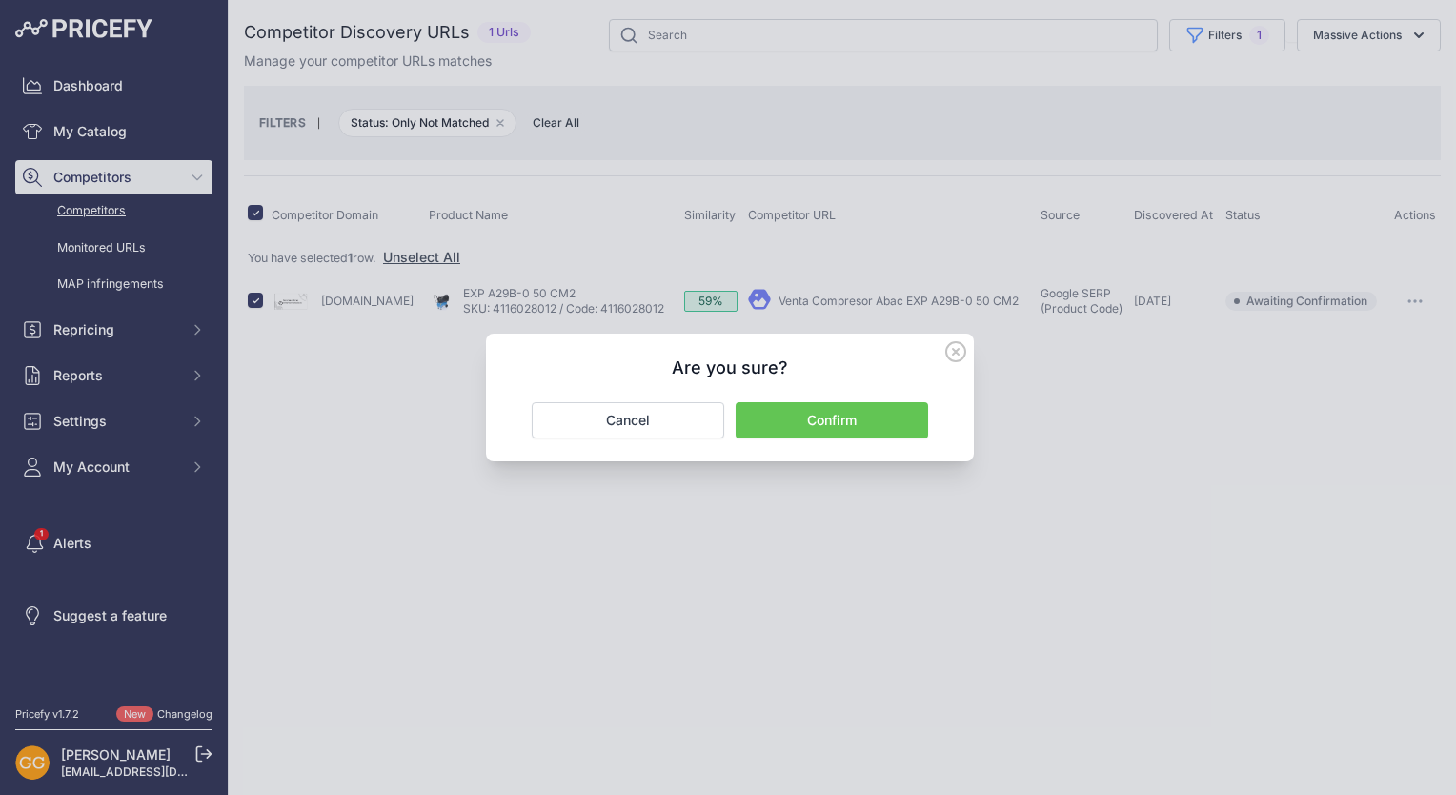
click at [849, 417] on button "Confirm" at bounding box center [832, 420] width 192 height 36
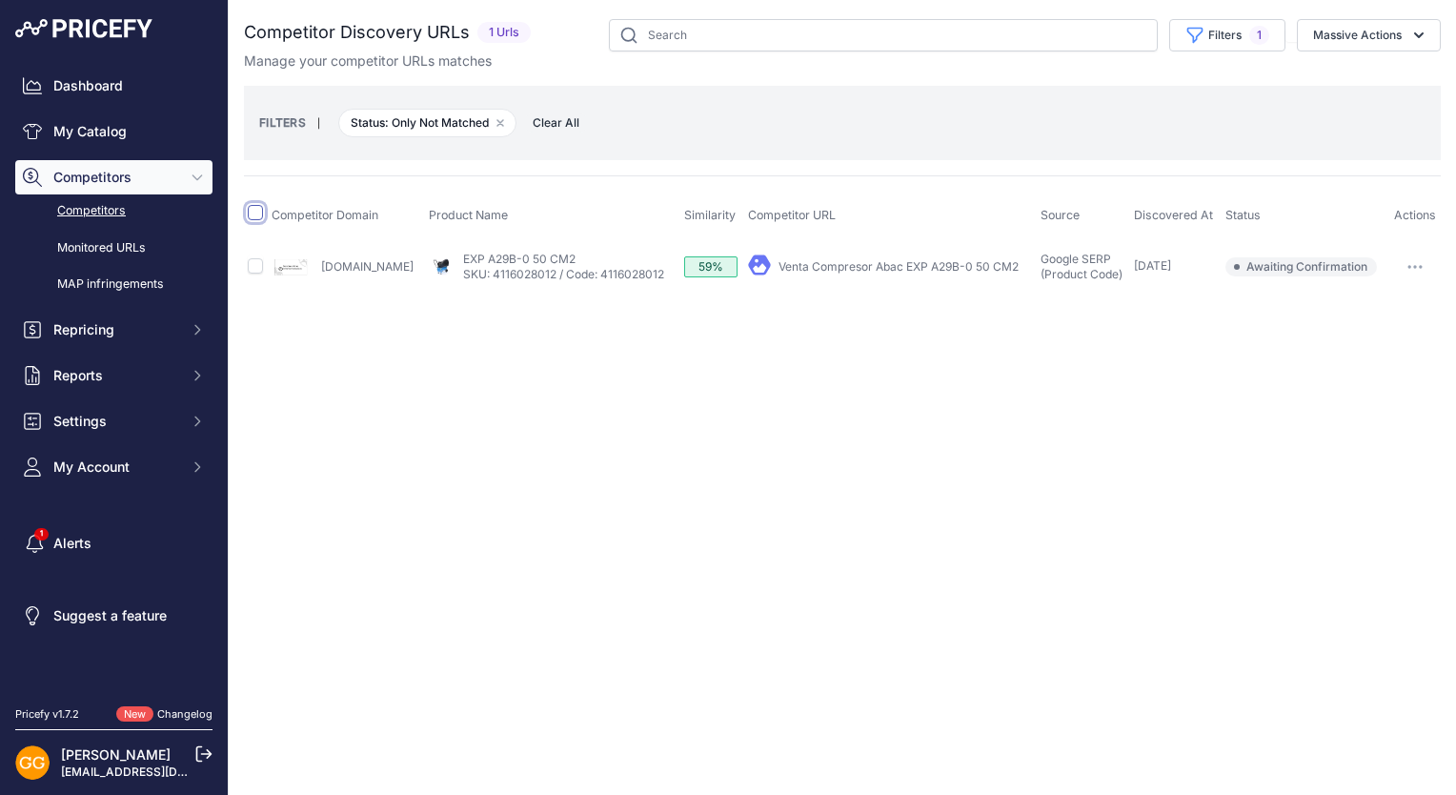
click at [253, 213] on input "checkbox" at bounding box center [255, 212] width 15 height 15
checkbox input "true"
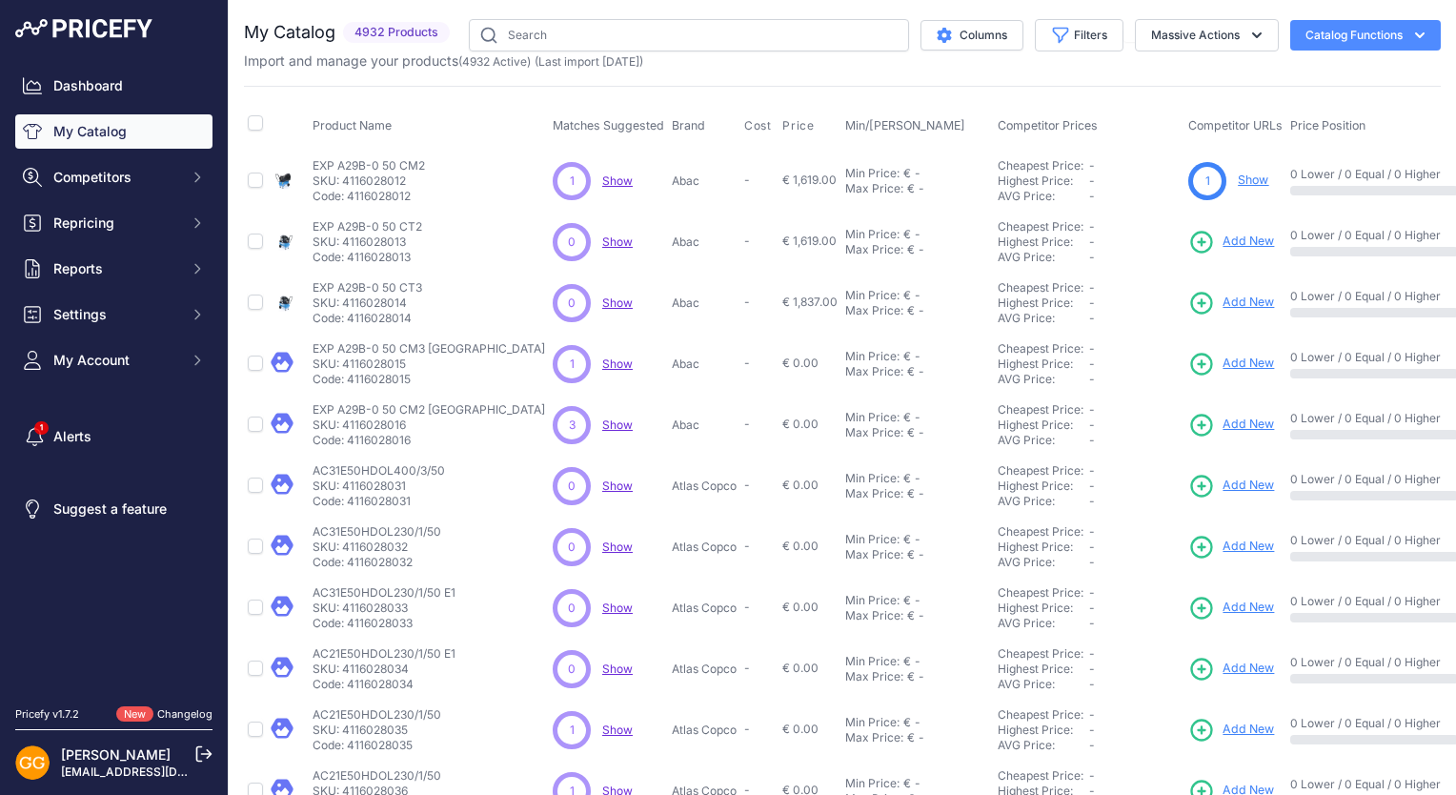
click at [602, 360] on span "Show" at bounding box center [617, 363] width 30 height 14
click at [602, 417] on span "Show" at bounding box center [617, 424] width 30 height 14
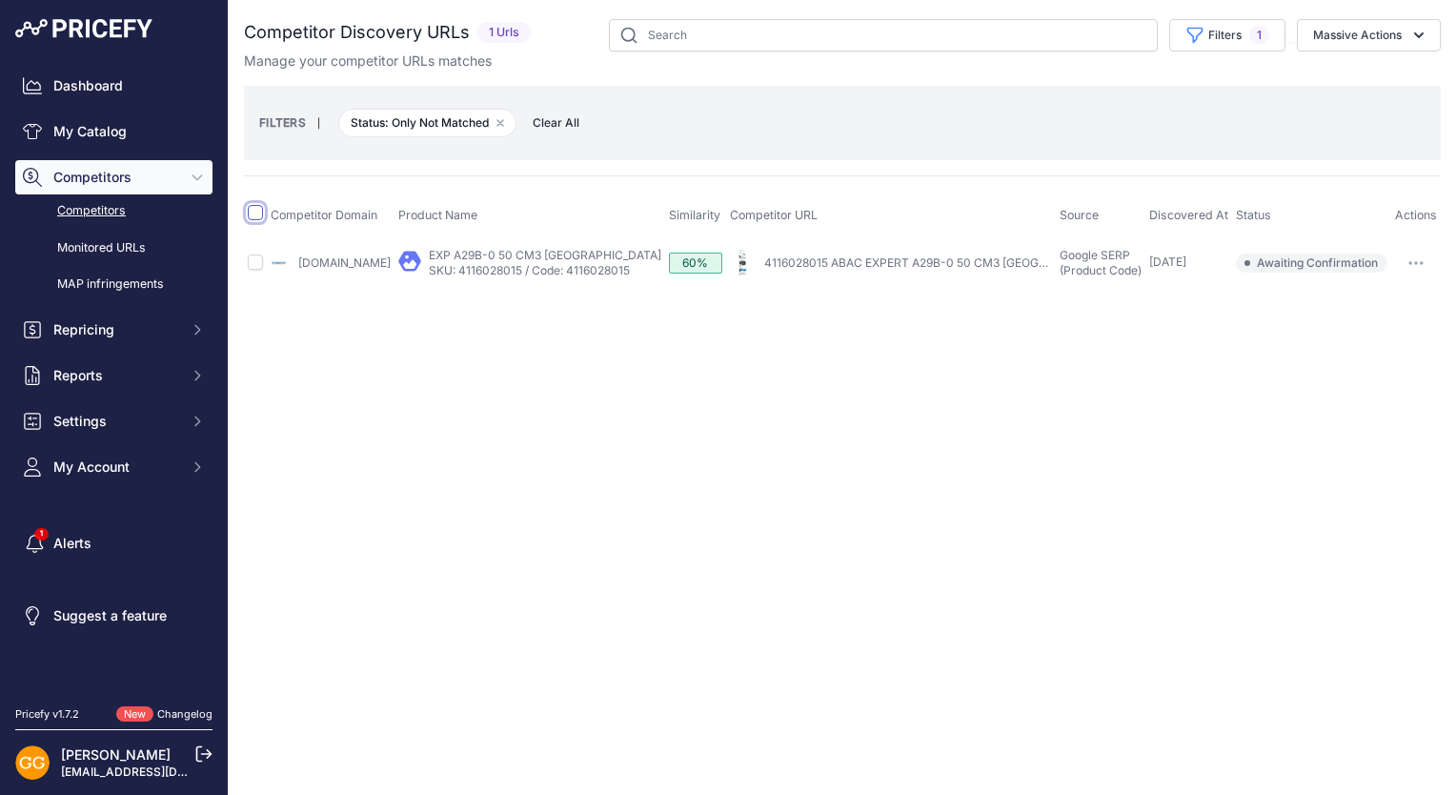
click at [253, 213] on input "checkbox" at bounding box center [255, 212] width 15 height 15
checkbox input "true"
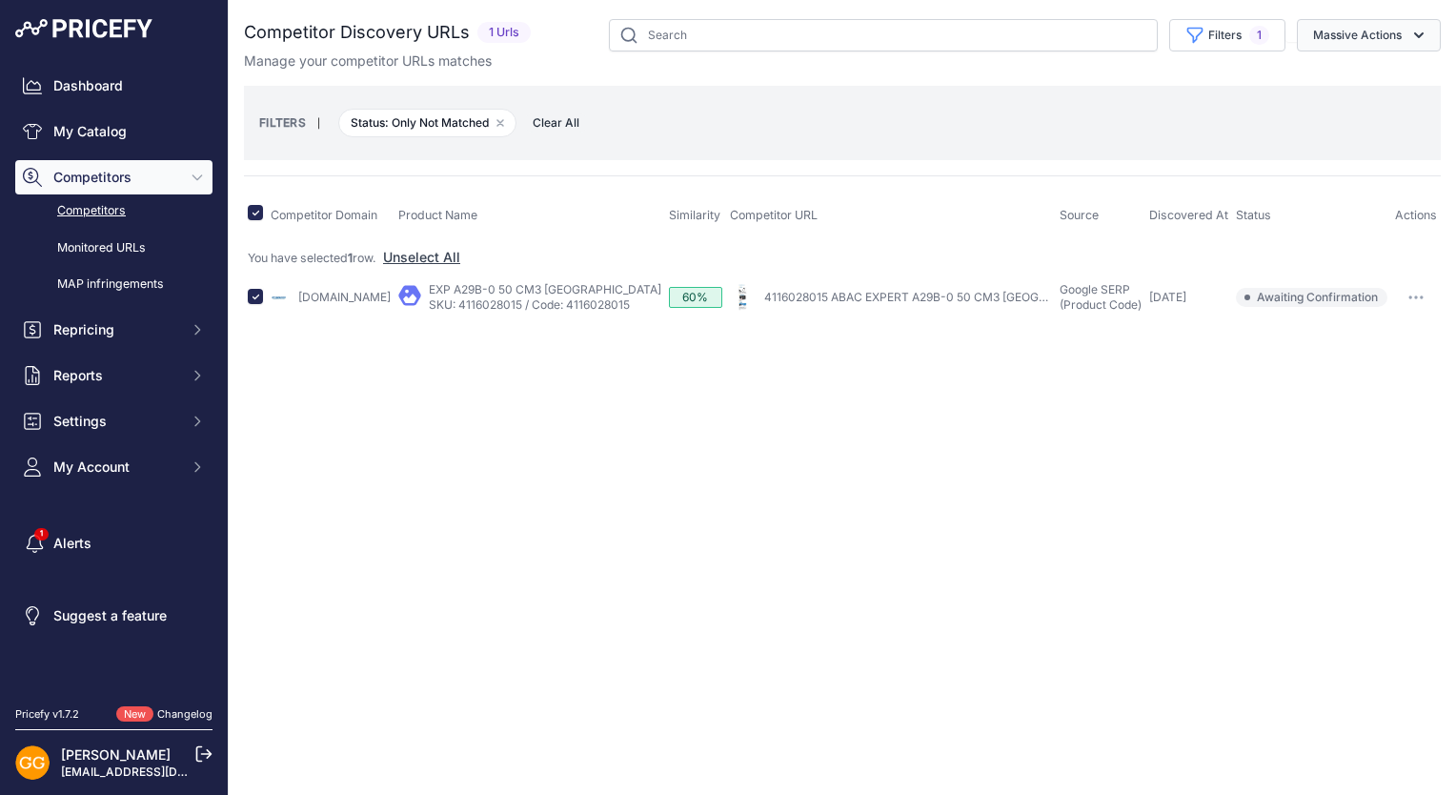
click at [1382, 29] on button "Massive Actions" at bounding box center [1369, 35] width 144 height 32
click at [1368, 71] on button "Confirm Match" at bounding box center [1364, 80] width 152 height 34
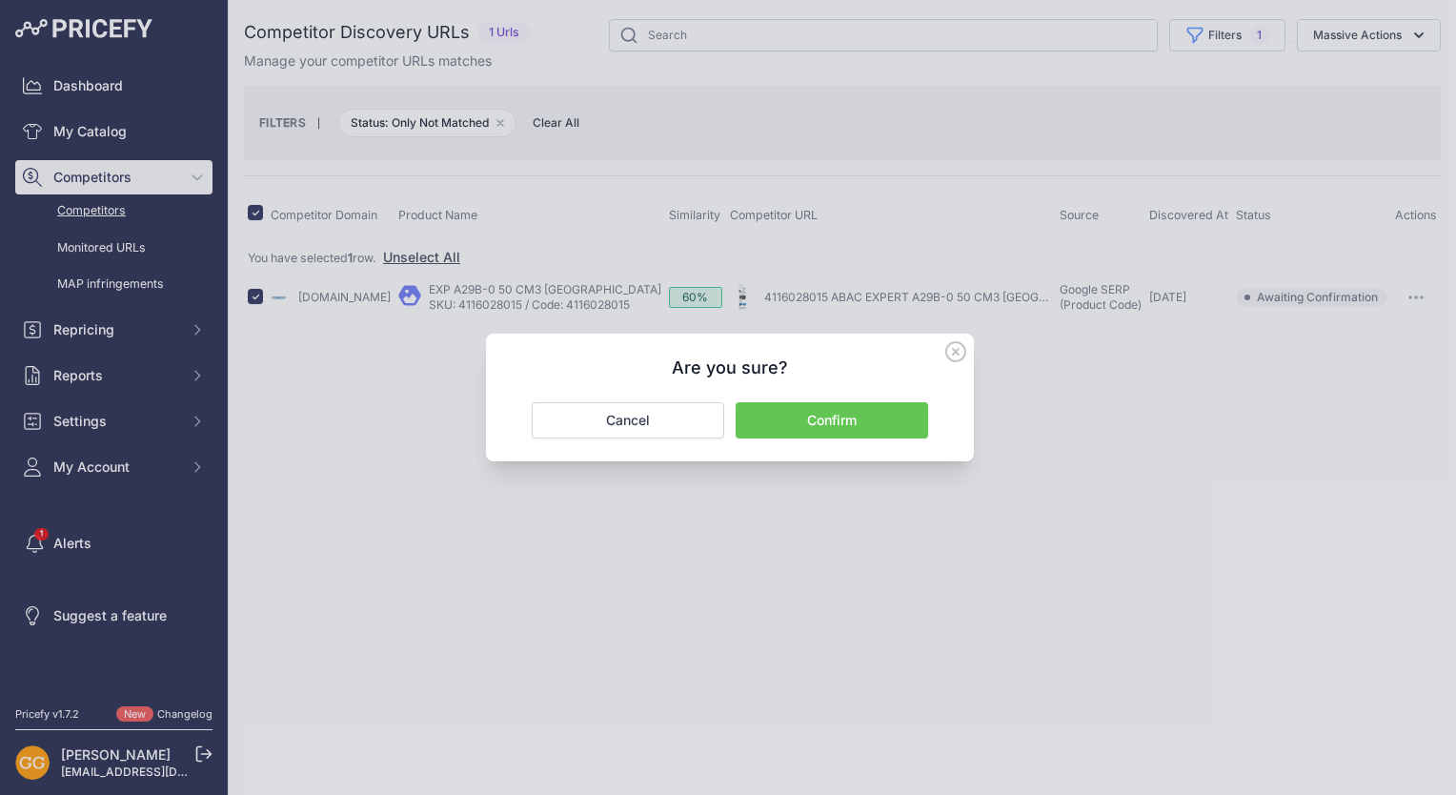
click at [811, 406] on button "Confirm" at bounding box center [832, 420] width 192 height 36
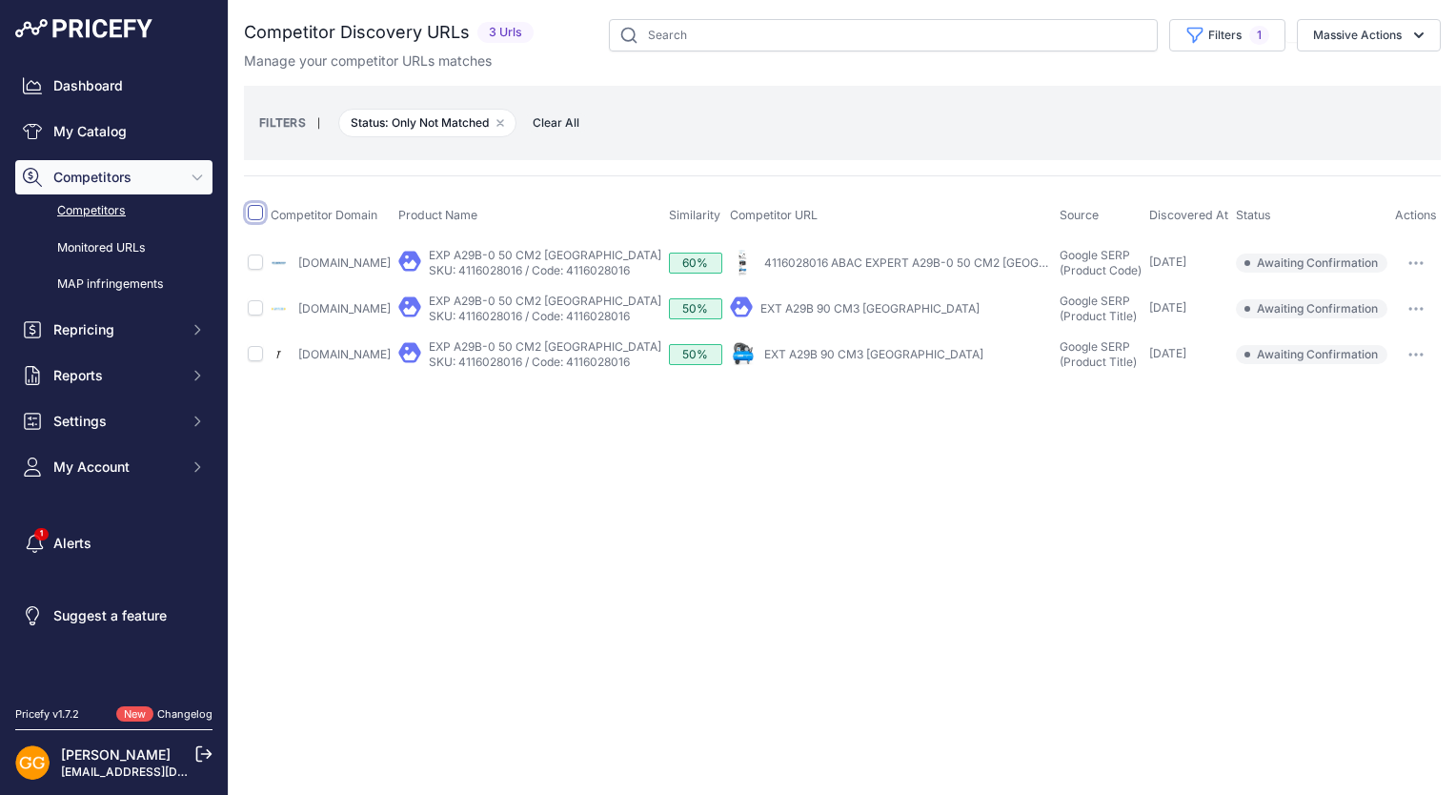
click at [253, 212] on input "checkbox" at bounding box center [255, 212] width 15 height 15
checkbox input "true"
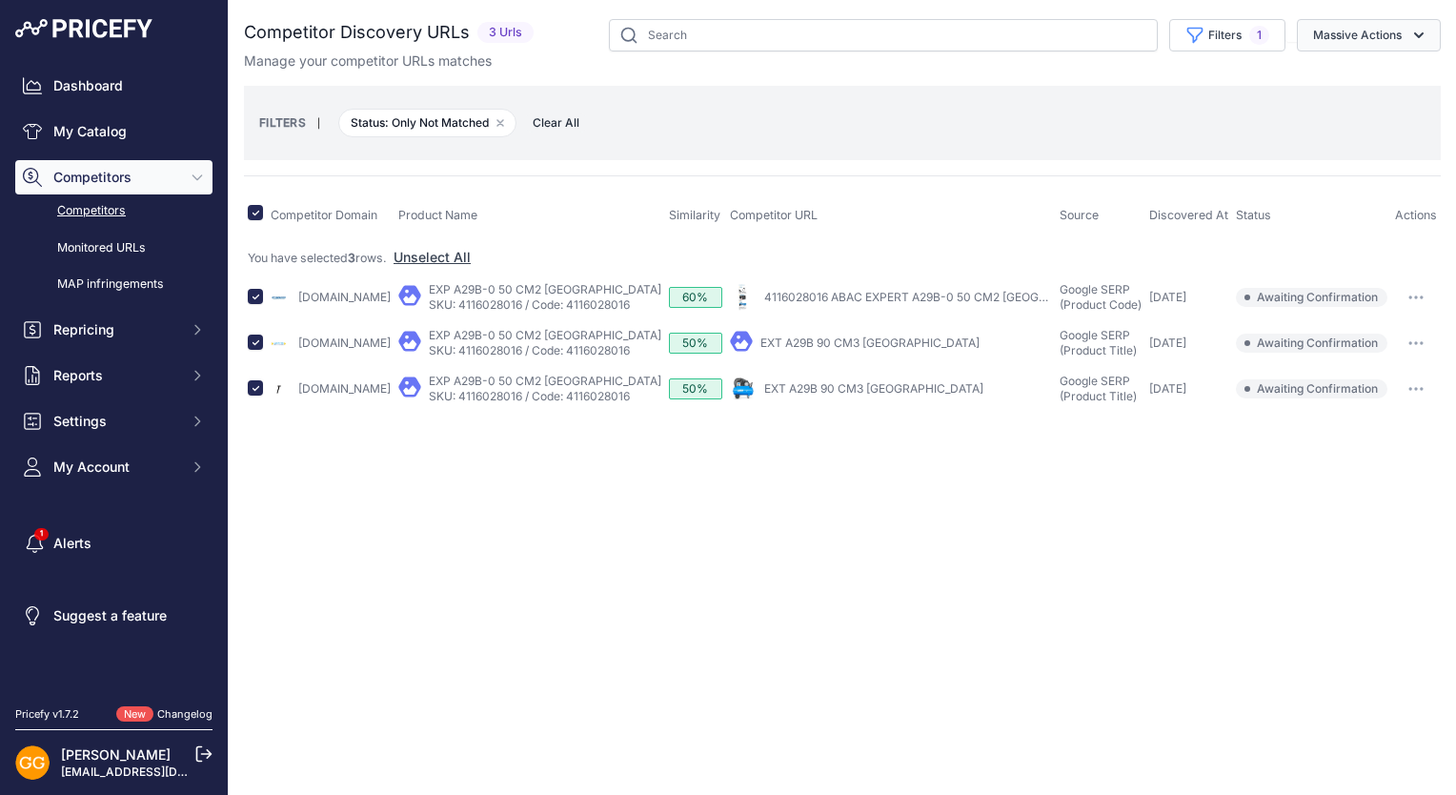
click at [1350, 23] on button "Massive Actions" at bounding box center [1369, 35] width 144 height 32
click at [1368, 74] on span "Confirm Match" at bounding box center [1350, 79] width 92 height 16
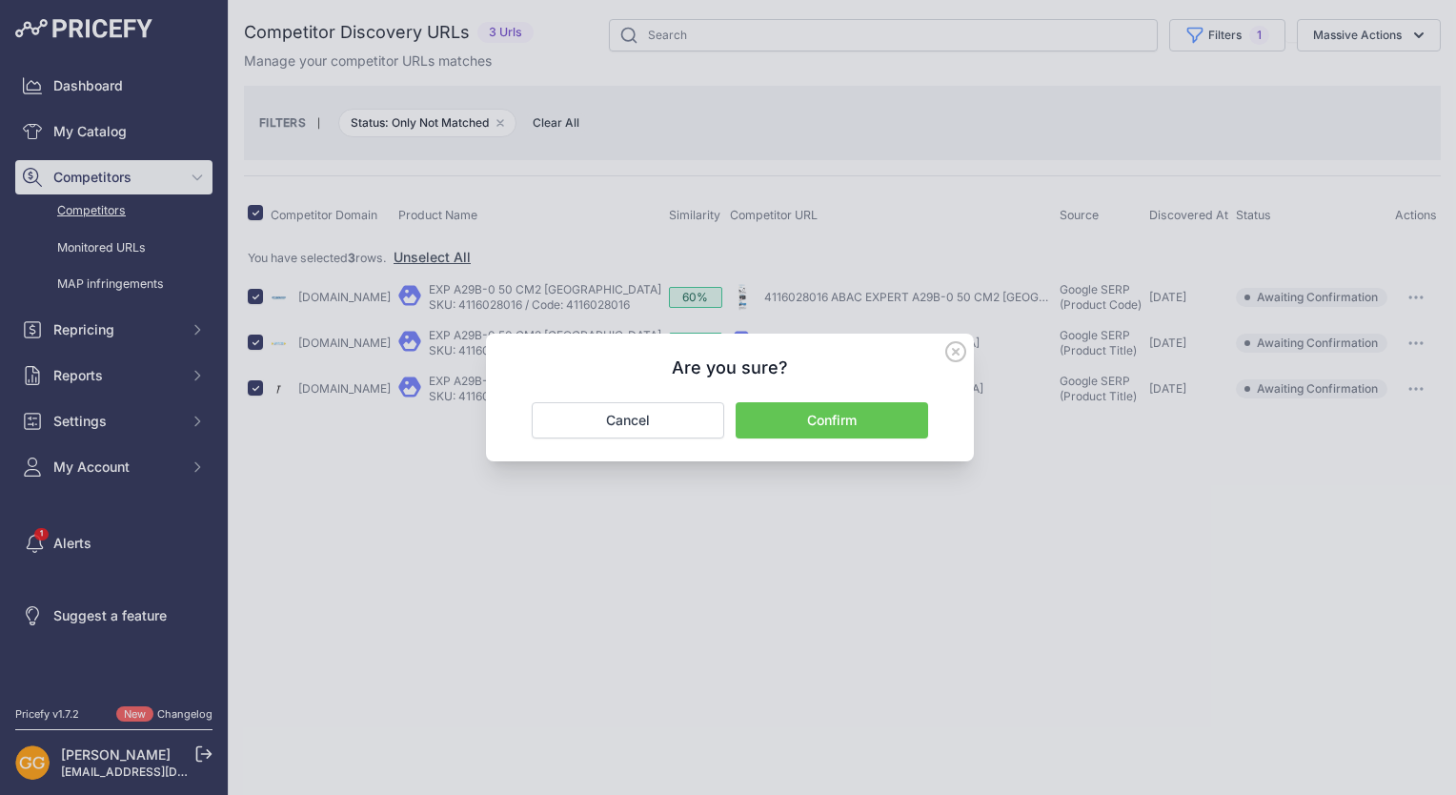
click at [883, 419] on button "Confirm" at bounding box center [832, 420] width 192 height 36
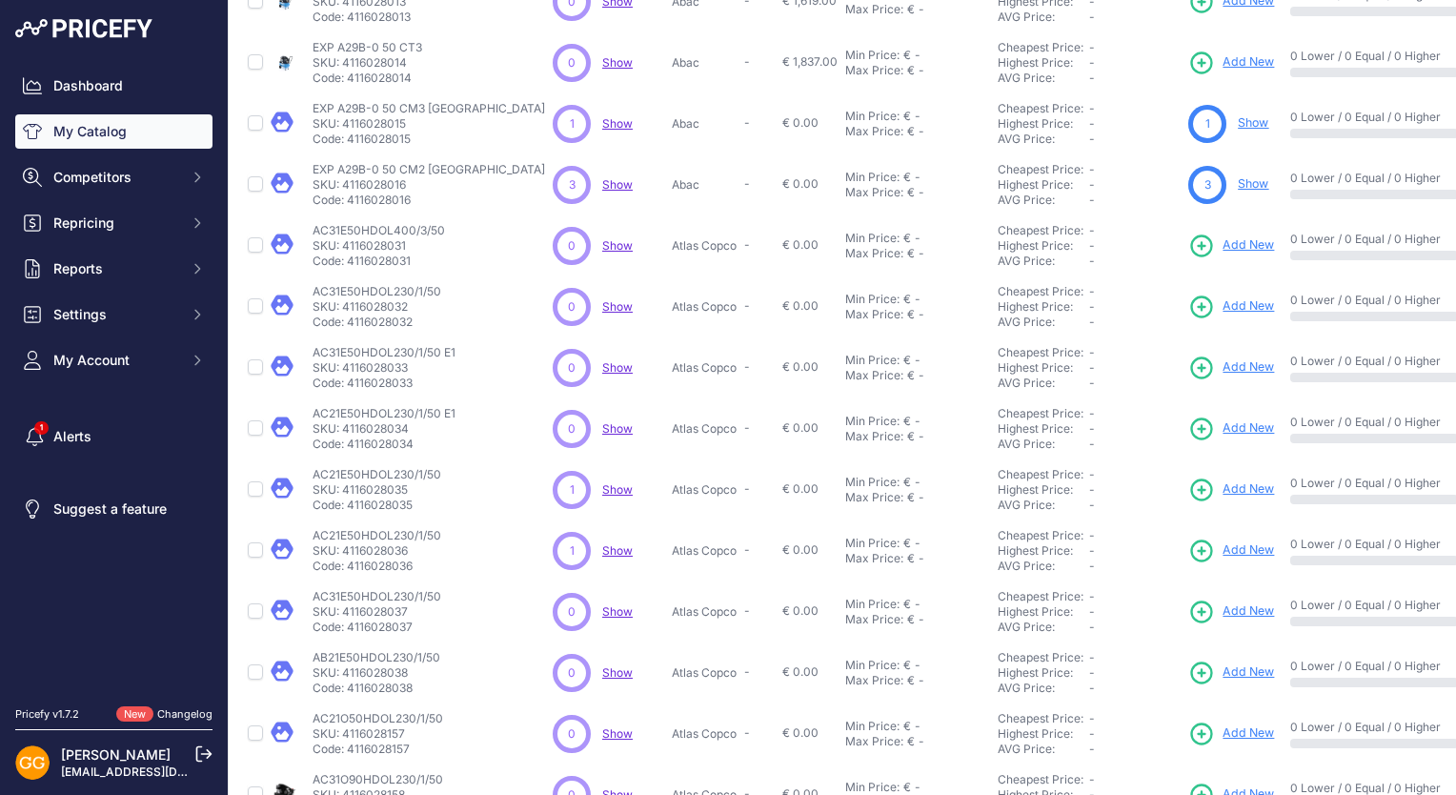
scroll to position [172, 0]
